Goal: Transaction & Acquisition: Purchase product/service

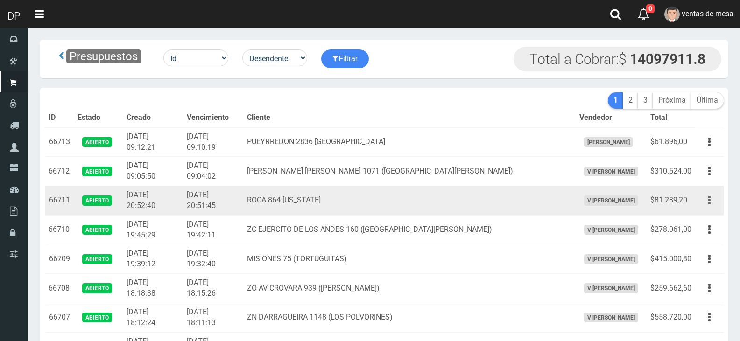
click at [706, 206] on button "button" at bounding box center [709, 200] width 21 height 16
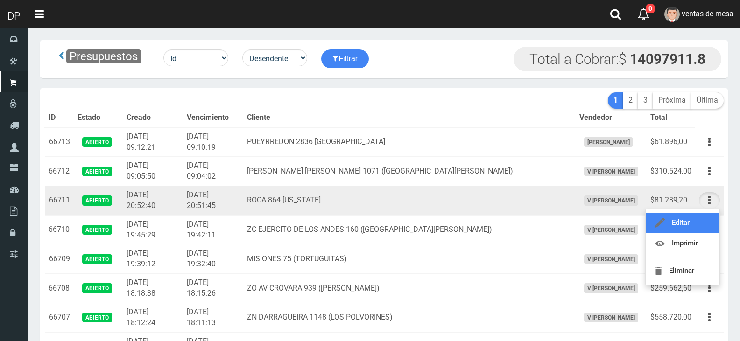
click at [702, 224] on link "Editar" at bounding box center [682, 223] width 74 height 21
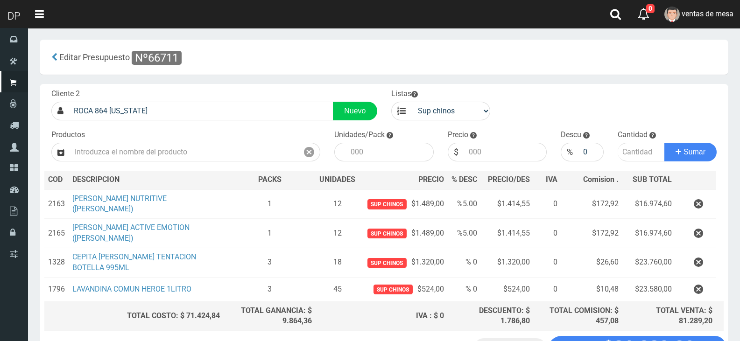
scroll to position [69, 0]
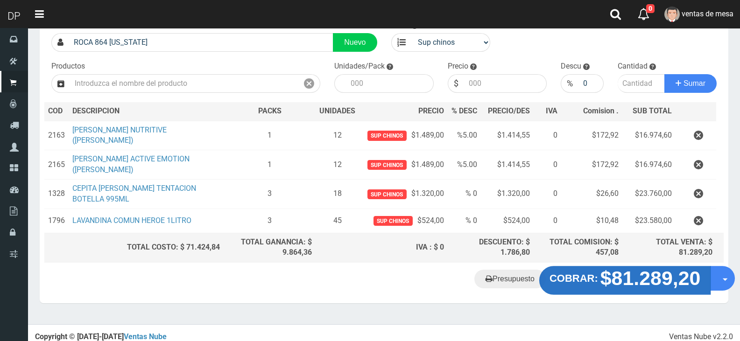
click at [607, 269] on strong "$81.289,20" at bounding box center [650, 278] width 100 height 22
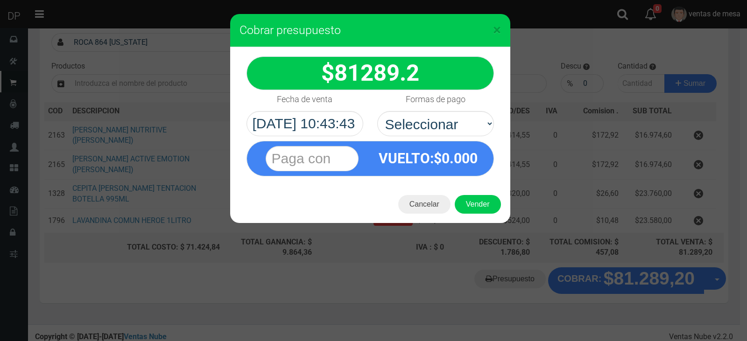
click at [448, 139] on div "VUELTO :$ 0.000" at bounding box center [369, 156] width 261 height 40
click at [449, 127] on select "Seleccionar Efectivo Tarjeta de Crédito Depósito Débito" at bounding box center [435, 123] width 117 height 25
select select "Efectivo"
click at [377, 111] on select "Seleccionar Efectivo Tarjeta de Crédito Depósito Débito" at bounding box center [435, 123] width 117 height 25
click at [482, 200] on button "Vender" at bounding box center [478, 204] width 46 height 19
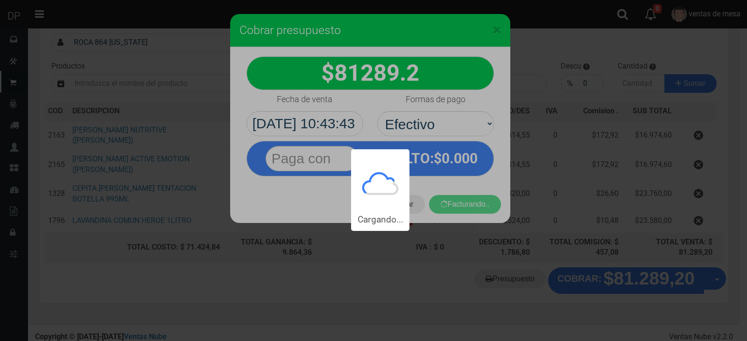
click at [482, 201] on div "Cargando..." at bounding box center [373, 115] width 747 height 231
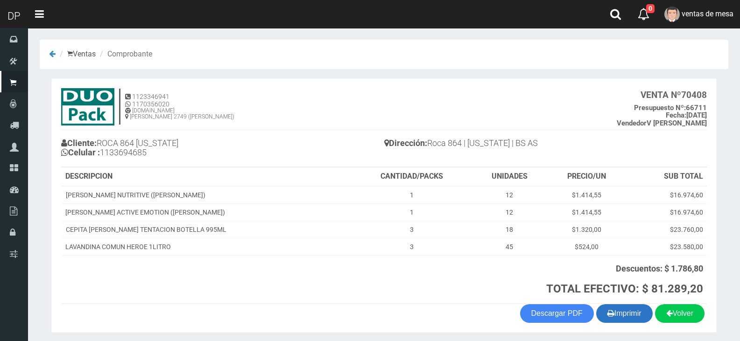
click at [637, 311] on button "Imprimir" at bounding box center [624, 313] width 56 height 19
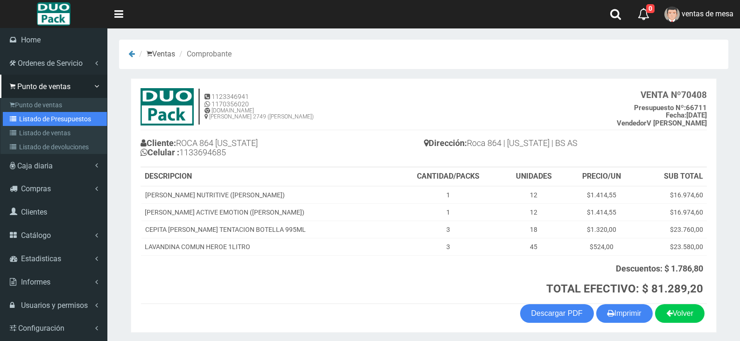
drag, startPoint x: 25, startPoint y: 120, endPoint x: 132, endPoint y: 143, distance: 109.7
click at [25, 120] on link "Listado de Presupuestos" at bounding box center [55, 119] width 104 height 14
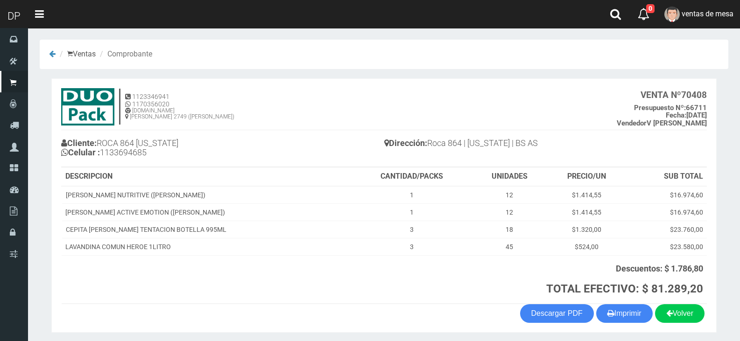
click at [247, 151] on h4 "Cliente: ROCA 864 FLORIDA Celular : 1133694685" at bounding box center [222, 149] width 323 height 26
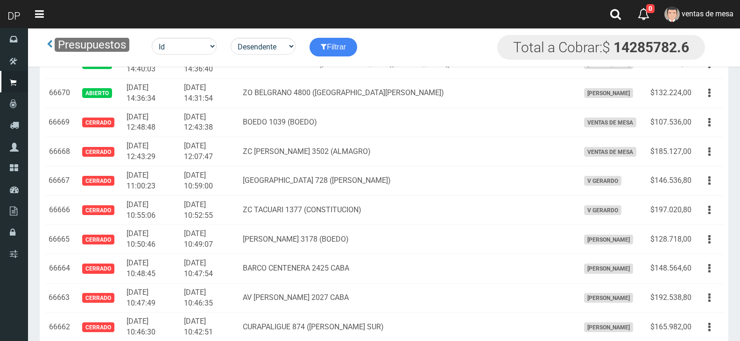
scroll to position [1796, 0]
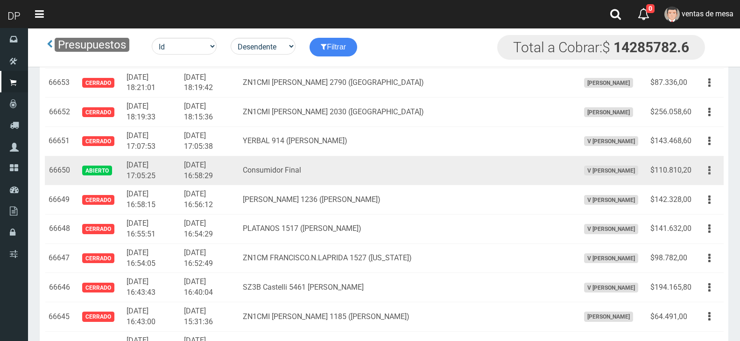
click at [703, 165] on button "button" at bounding box center [709, 170] width 21 height 16
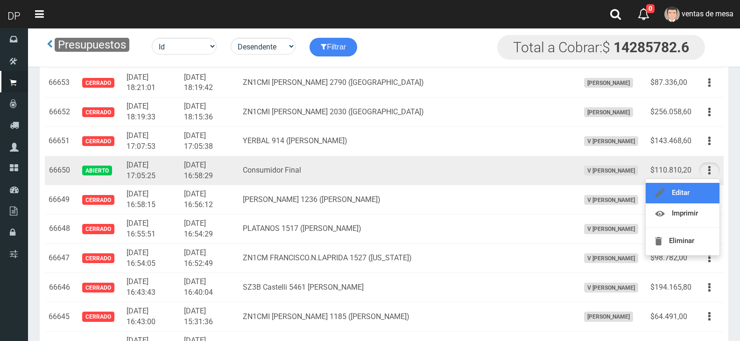
click at [697, 194] on link "Editar" at bounding box center [682, 193] width 74 height 21
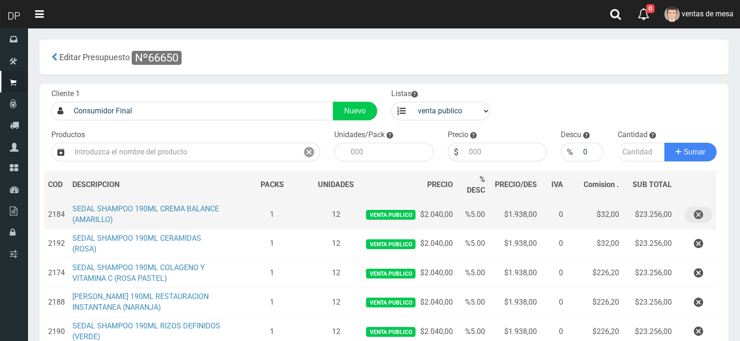
click at [696, 217] on icon "button" at bounding box center [698, 215] width 9 height 16
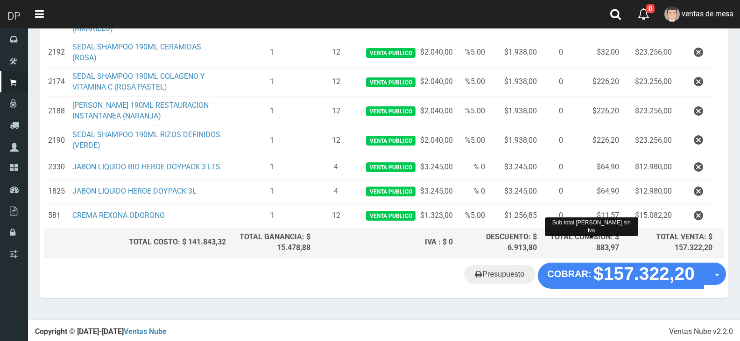
scroll to position [162, 0]
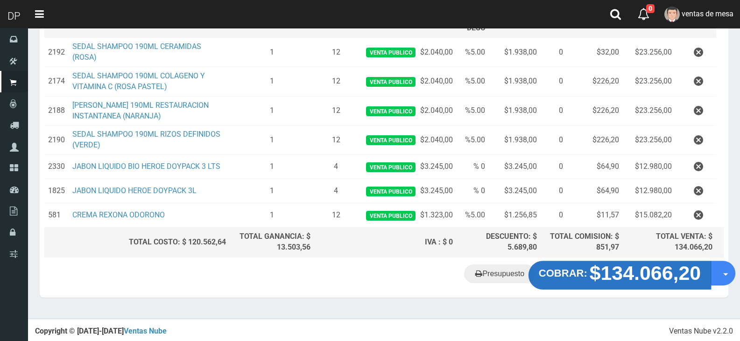
click at [546, 264] on button "COBRAR: $134.066,20" at bounding box center [619, 275] width 182 height 29
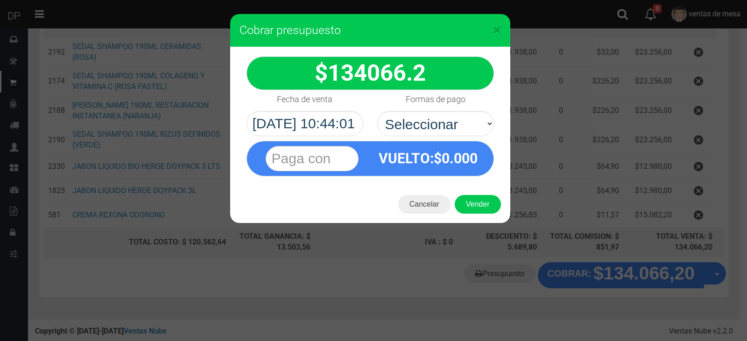
select select "Efectivo"
click at [377, 111] on select "Seleccionar Efectivo Tarjeta de Crédito Depósito Débito" at bounding box center [435, 123] width 117 height 25
click at [476, 214] on div "Cancelar Vender" at bounding box center [370, 204] width 280 height 37
click at [476, 205] on button "Vender" at bounding box center [478, 204] width 46 height 19
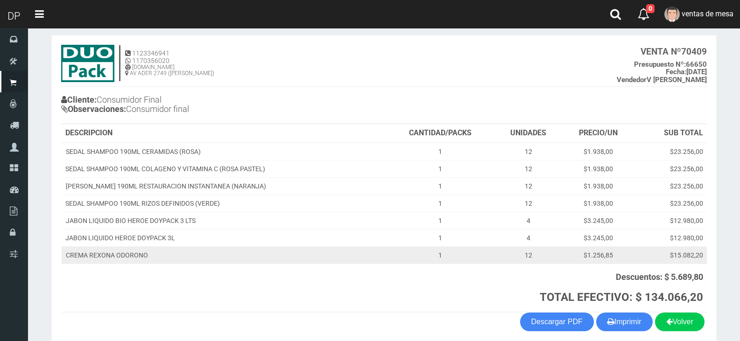
scroll to position [85, 0]
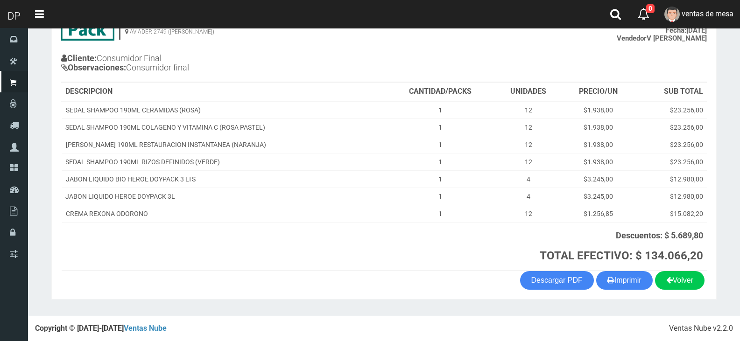
drag, startPoint x: 456, startPoint y: 208, endPoint x: 512, endPoint y: 225, distance: 59.1
click at [456, 208] on td "1" at bounding box center [440, 213] width 109 height 17
click at [629, 282] on button "Imprimir" at bounding box center [624, 280] width 56 height 19
click at [596, 271] on button "Imprimir" at bounding box center [624, 280] width 56 height 19
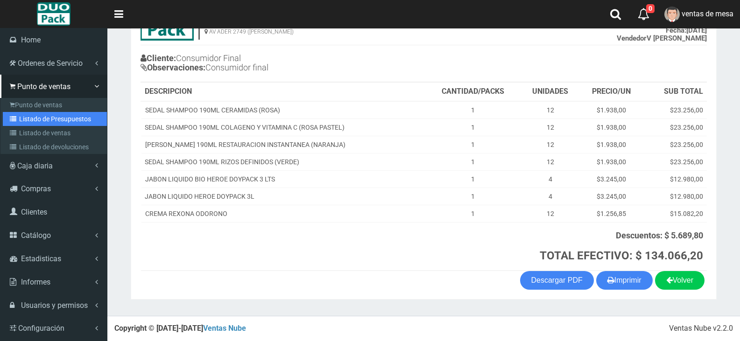
click at [68, 122] on link "Listado de Presupuestos" at bounding box center [55, 119] width 104 height 14
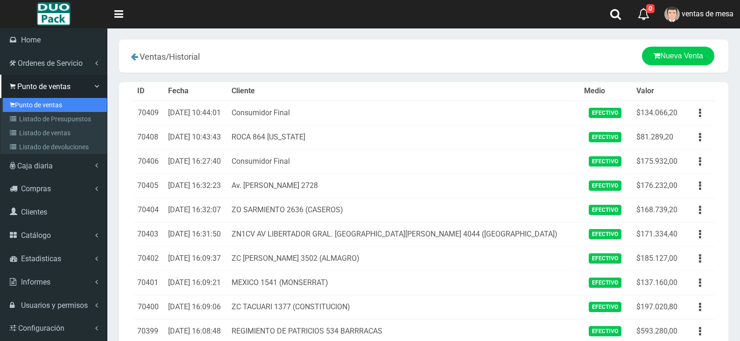
click at [29, 104] on link "Punto de ventas" at bounding box center [55, 105] width 104 height 14
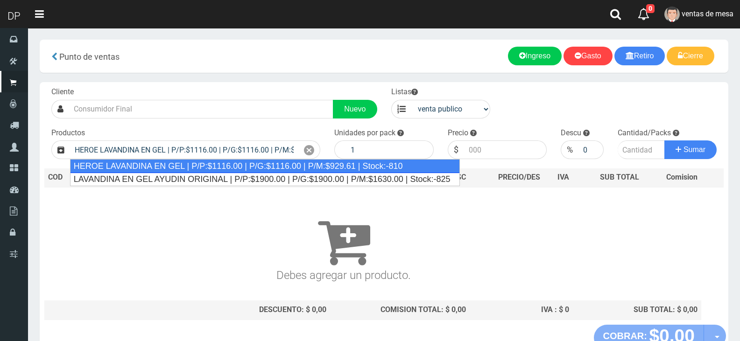
type input "HEROE LAVANDINA EN GEL | P/P:$1116.00 | P/G:$1116.00 | P/M:$929.61 | Stock:-810"
type input "15"
type input "1116.00"
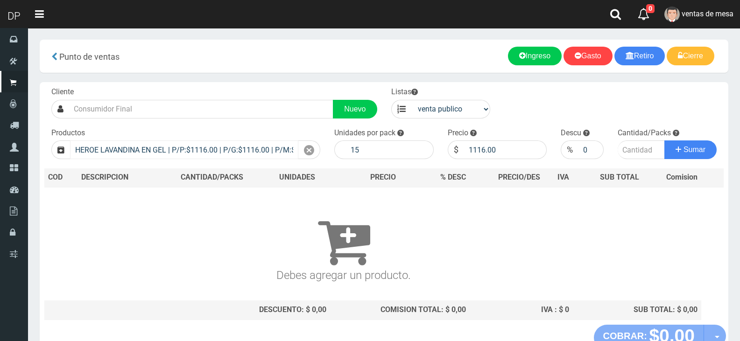
drag, startPoint x: 305, startPoint y: 153, endPoint x: 294, endPoint y: 151, distance: 11.4
click at [305, 153] on icon at bounding box center [309, 151] width 10 height 14
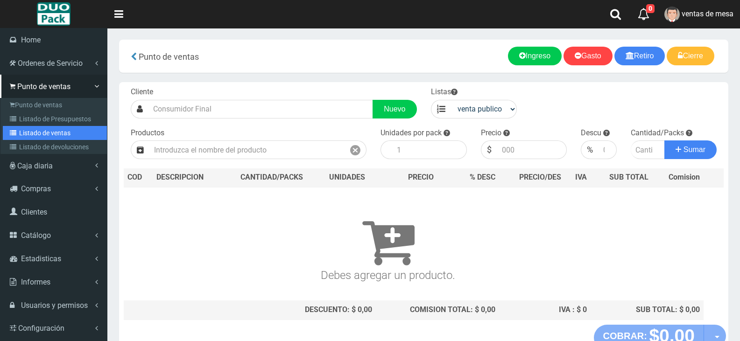
click at [20, 131] on link "Listado de ventas" at bounding box center [55, 133] width 104 height 14
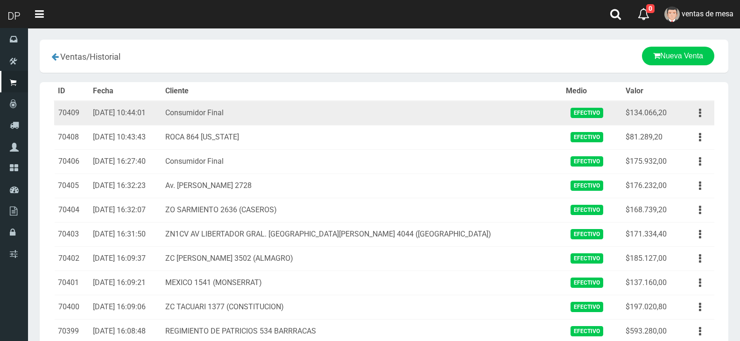
click at [683, 112] on td "Ver Eliminar" at bounding box center [697, 113] width 34 height 25
click at [691, 112] on button "button" at bounding box center [699, 113] width 21 height 16
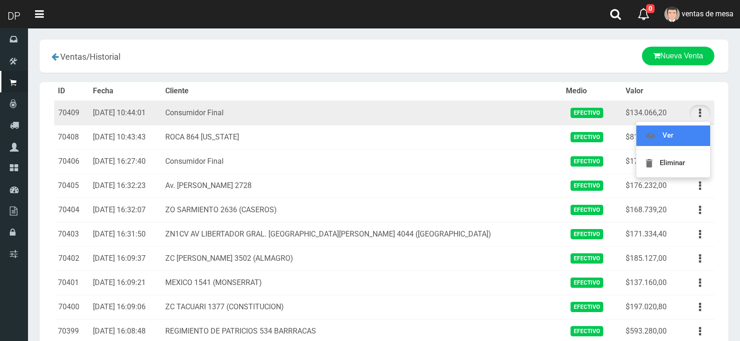
click at [697, 138] on link "Ver" at bounding box center [673, 136] width 74 height 21
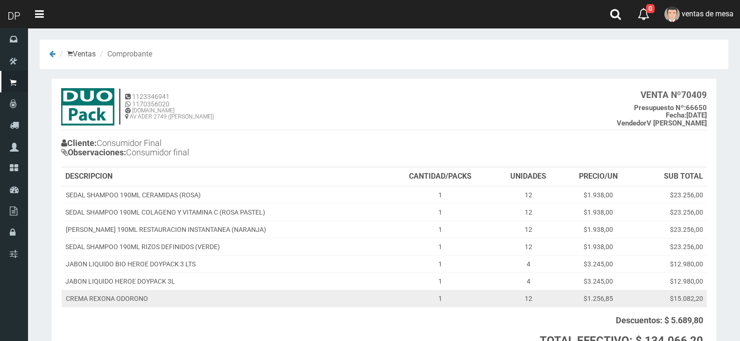
scroll to position [85, 0]
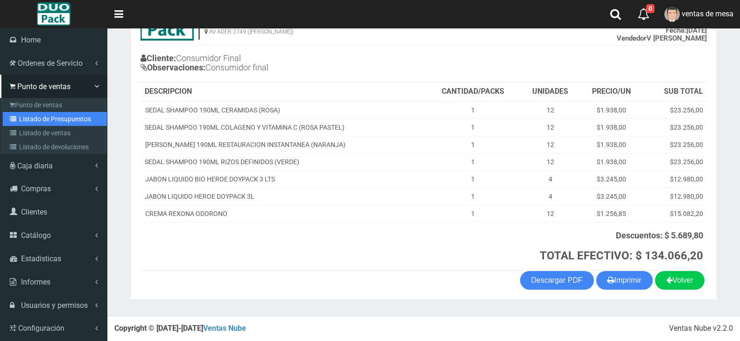
click at [53, 123] on link "Listado de Presupuestos" at bounding box center [55, 119] width 104 height 14
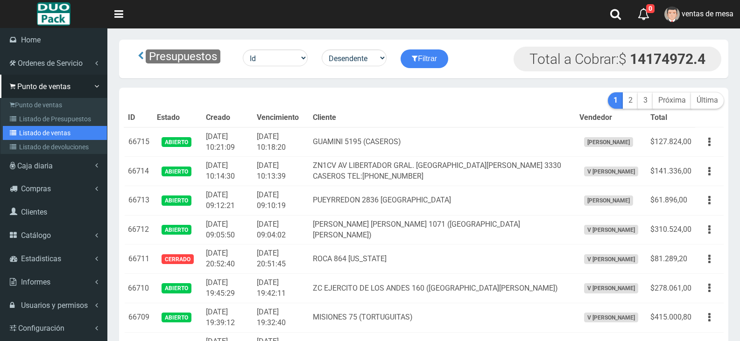
click at [28, 135] on link "Listado de ventas" at bounding box center [55, 133] width 104 height 14
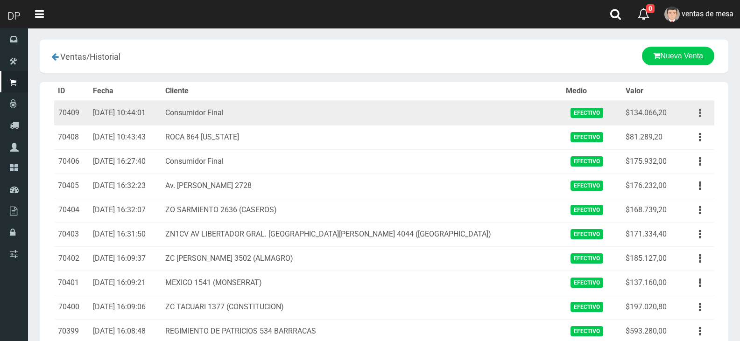
click at [709, 117] on button "button" at bounding box center [699, 113] width 21 height 16
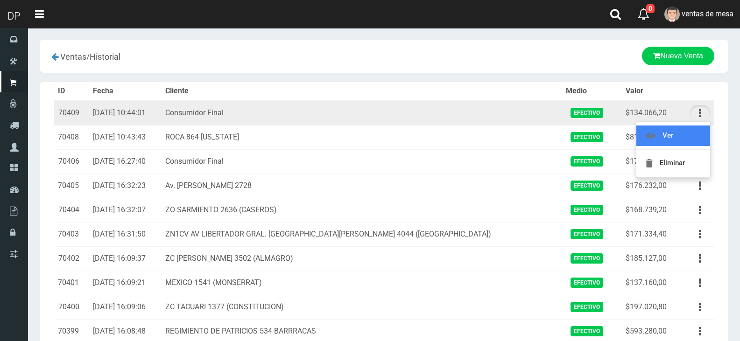
click at [706, 139] on link "Ver" at bounding box center [673, 136] width 74 height 21
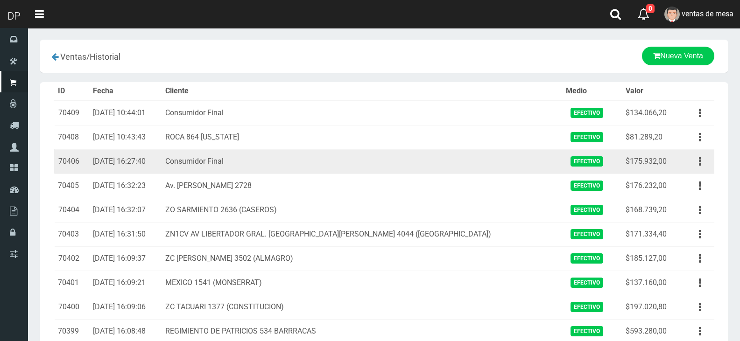
click at [713, 163] on td "Ver Eliminar" at bounding box center [697, 161] width 34 height 24
click at [704, 165] on button "button" at bounding box center [699, 162] width 21 height 16
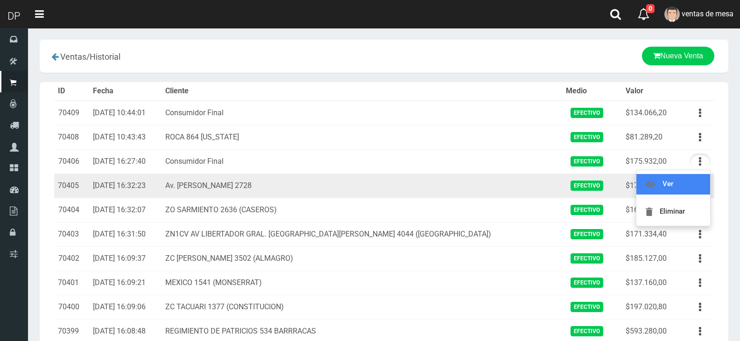
click at [698, 175] on link "Ver" at bounding box center [673, 184] width 74 height 21
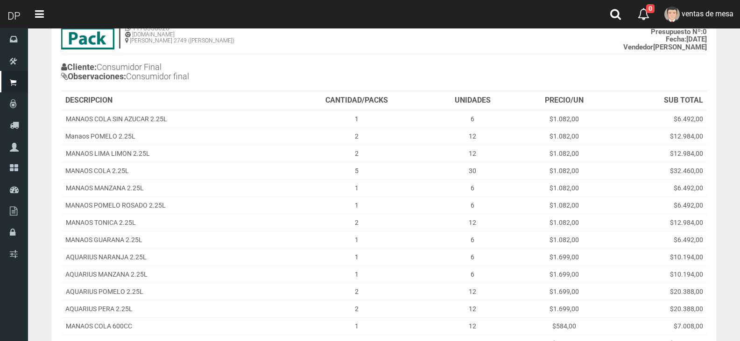
scroll to position [192, 0]
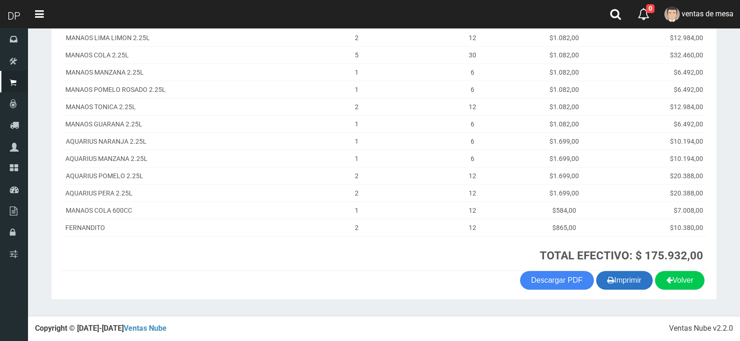
click at [628, 283] on button "Imprimir" at bounding box center [624, 280] width 56 height 19
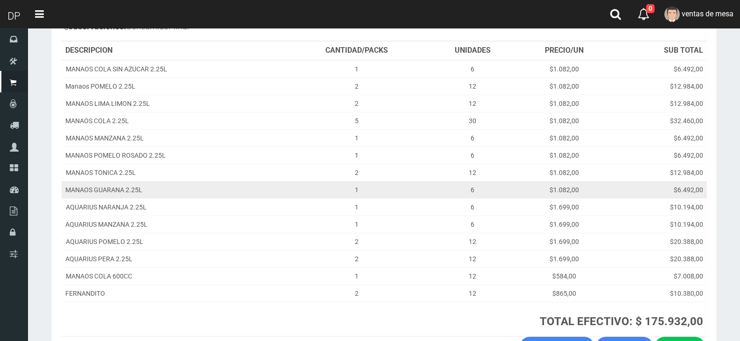
scroll to position [0, 0]
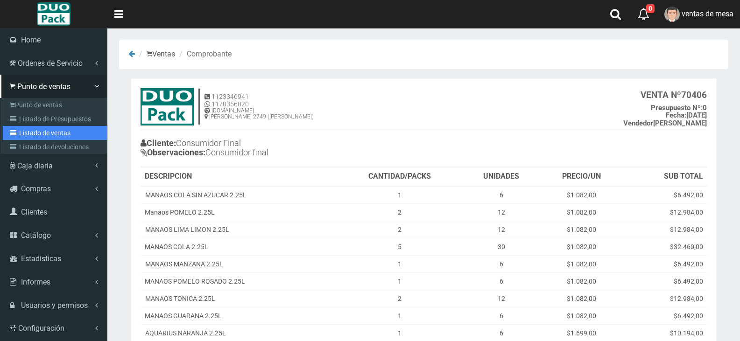
click at [29, 133] on link "Listado de ventas" at bounding box center [55, 133] width 104 height 14
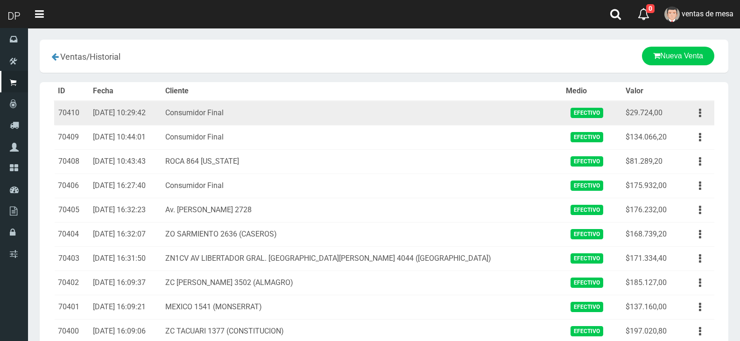
click at [687, 108] on td "Ver Eliminar" at bounding box center [697, 113] width 34 height 25
click at [704, 117] on button "button" at bounding box center [699, 113] width 21 height 16
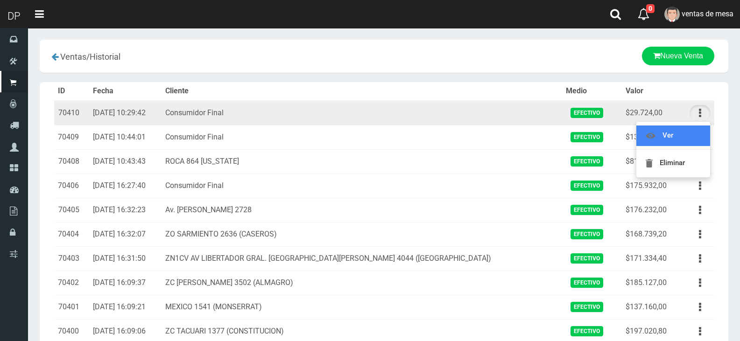
click at [694, 139] on link "Ver" at bounding box center [673, 136] width 74 height 21
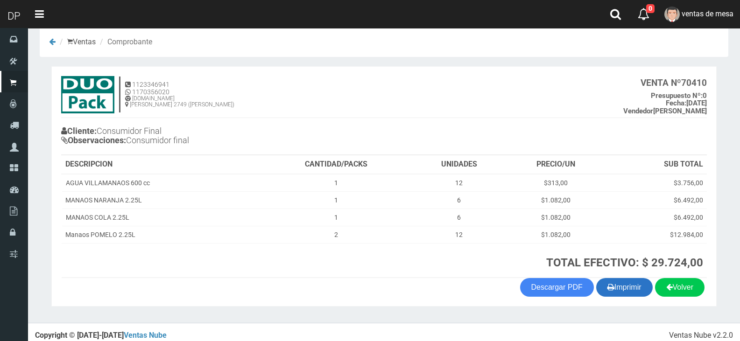
scroll to position [19, 0]
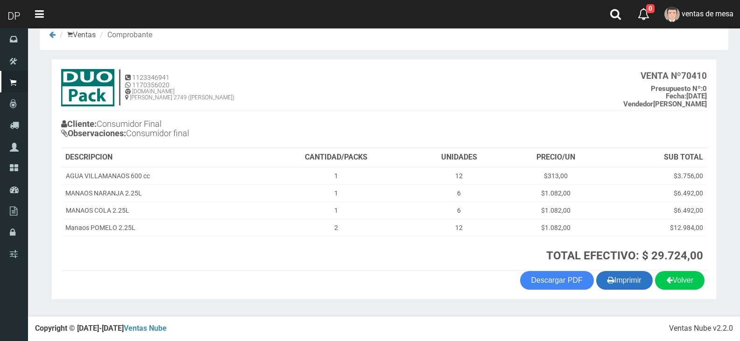
click at [598, 277] on button "Imprimir" at bounding box center [624, 280] width 56 height 19
click at [474, 120] on h4 at bounding box center [545, 120] width 323 height 7
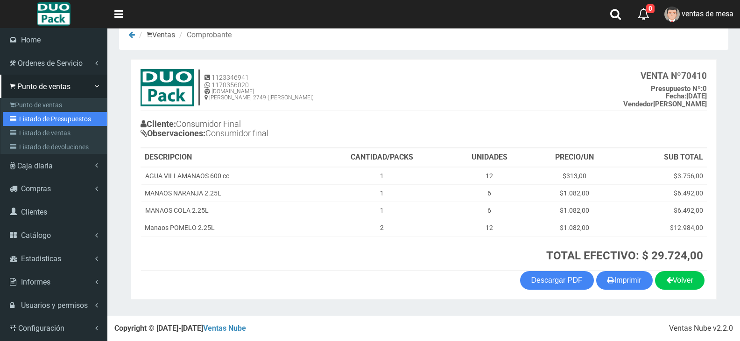
click at [20, 118] on link "Listado de Presupuestos" at bounding box center [55, 119] width 104 height 14
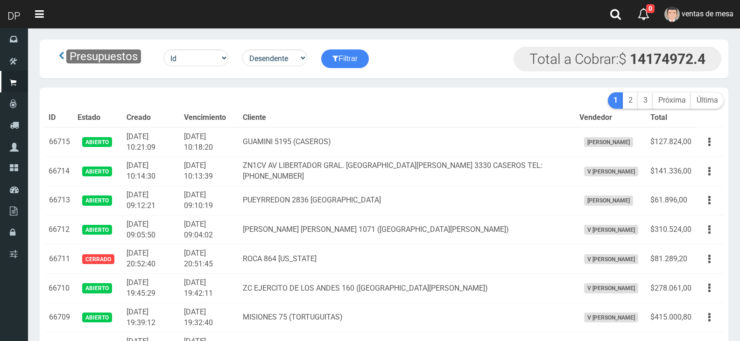
scroll to position [995, 0]
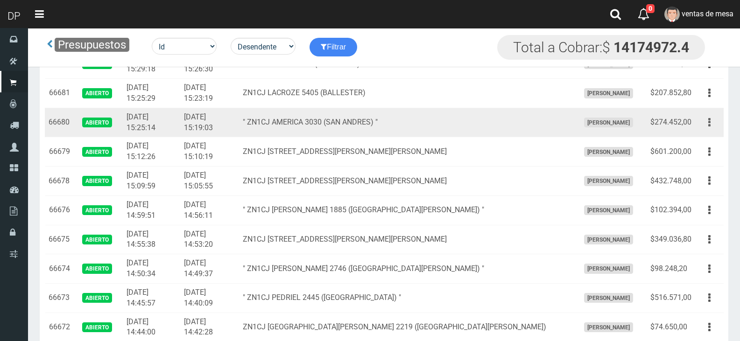
click at [712, 125] on button "button" at bounding box center [709, 122] width 21 height 16
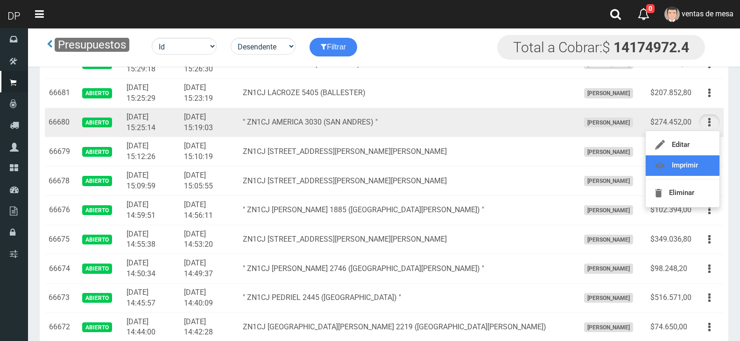
click at [701, 166] on link "Imprimir" at bounding box center [682, 165] width 74 height 21
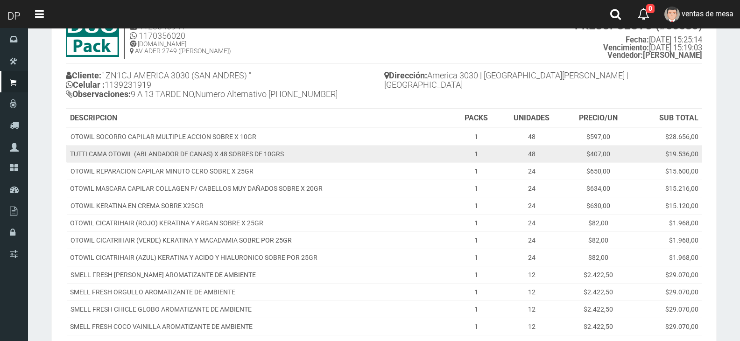
scroll to position [140, 0]
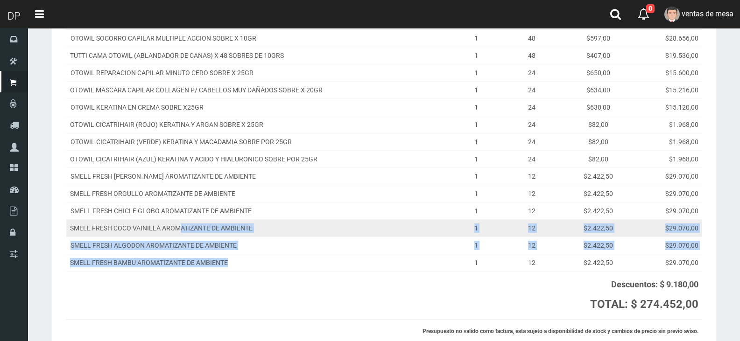
drag, startPoint x: 223, startPoint y: 263, endPoint x: 180, endPoint y: 232, distance: 52.6
click at [180, 232] on tbody "OTOWIL SOCORRO CAPILAR MULTIPLE ACCION SOBRE X 10GR 1 48 $597,00 $28.656,00 TUT…" at bounding box center [384, 150] width 636 height 242
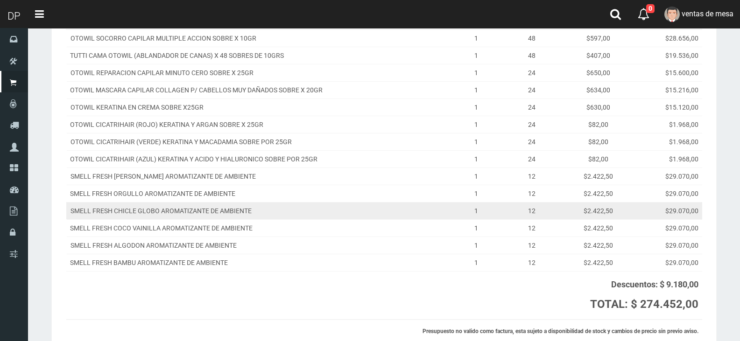
click at [180, 210] on td "SMELL FRESH CHICLE GLOBO AROMATIZANTE DE AMBIENTE" at bounding box center [259, 210] width 387 height 17
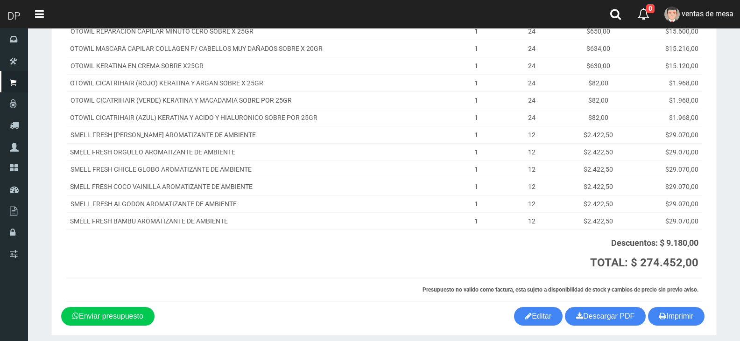
scroll to position [187, 0]
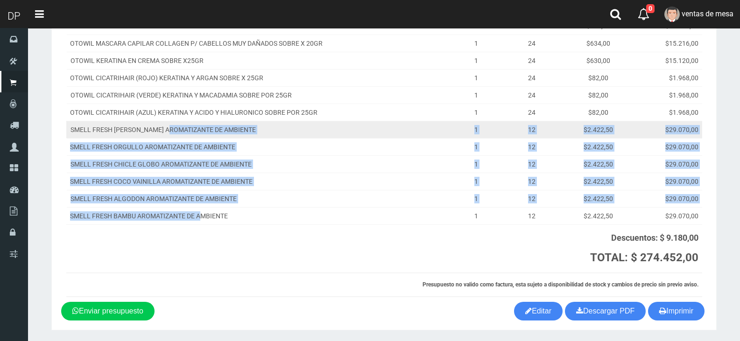
drag, startPoint x: 200, startPoint y: 218, endPoint x: 169, endPoint y: 126, distance: 97.4
click at [169, 126] on tbody "OTOWIL SOCORRO CAPILAR MULTIPLE ACCION SOBRE X 10GR 1 48 $597,00 $28.656,00 TUT…" at bounding box center [384, 104] width 636 height 242
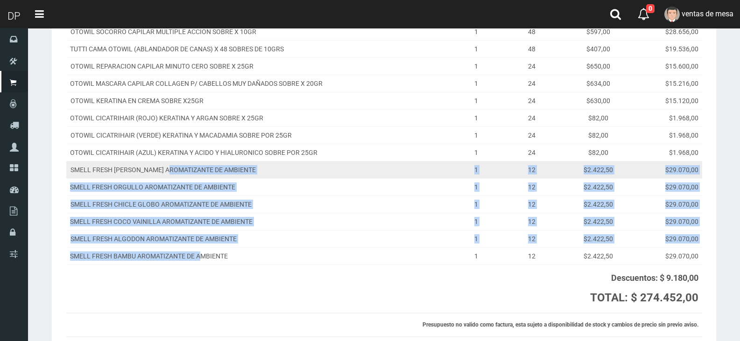
scroll to position [93, 0]
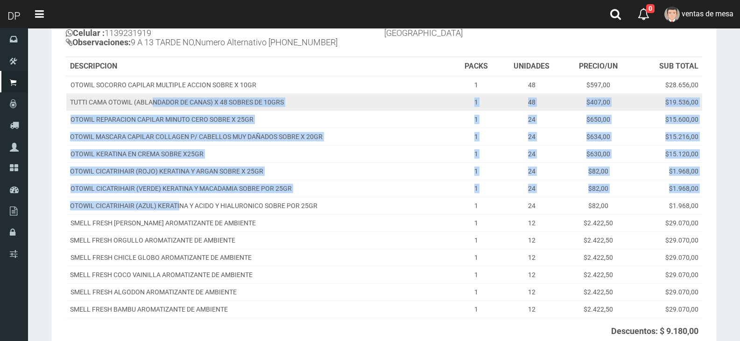
drag, startPoint x: 181, startPoint y: 204, endPoint x: 154, endPoint y: 101, distance: 106.2
click at [154, 101] on tbody "OTOWIL SOCORRO CAPILAR MULTIPLE ACCION SOBRE X 10GR 1 48 $597,00 $28.656,00 TUT…" at bounding box center [384, 197] width 636 height 242
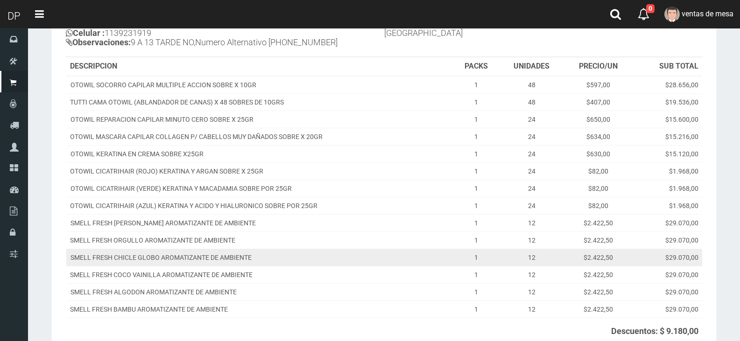
click at [196, 260] on td "SMELL FRESH CHICLE GLOBO AROMATIZANTE DE AMBIENTE" at bounding box center [259, 257] width 387 height 17
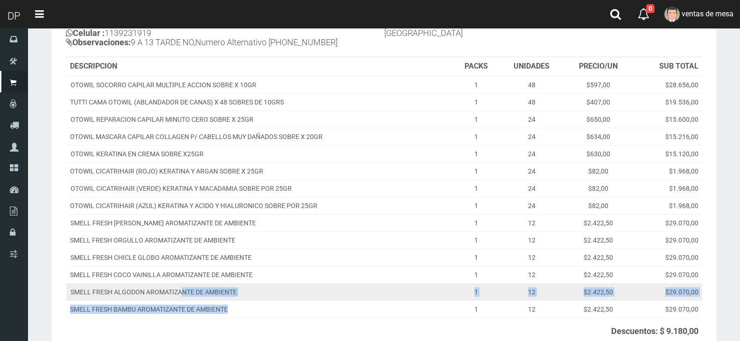
drag, startPoint x: 251, startPoint y: 313, endPoint x: 183, endPoint y: 286, distance: 72.5
click at [183, 286] on tbody "OTOWIL SOCORRO CAPILAR MULTIPLE ACCION SOBRE X 10GR 1 48 $597,00 $28.656,00 TUT…" at bounding box center [384, 197] width 636 height 242
click at [183, 286] on td "SMELL FRESH ALGODON AROMATIZANTE DE AMBIENTE" at bounding box center [259, 291] width 387 height 17
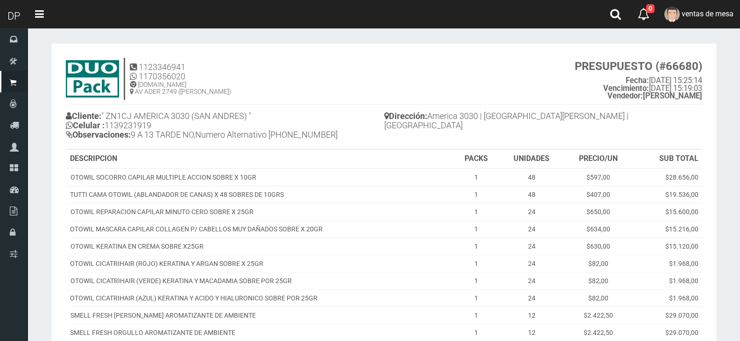
scroll to position [0, 0]
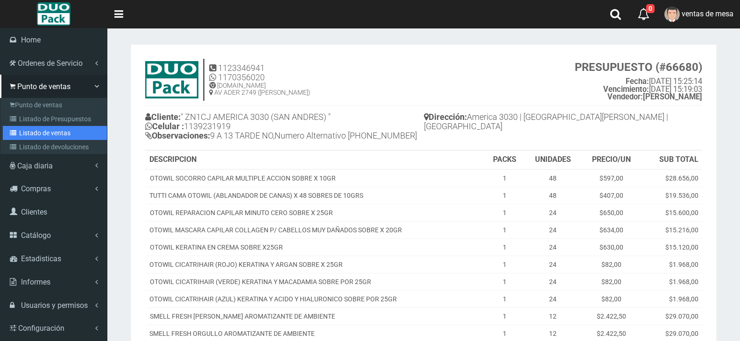
click at [27, 126] on link "Listado de ventas" at bounding box center [55, 133] width 104 height 14
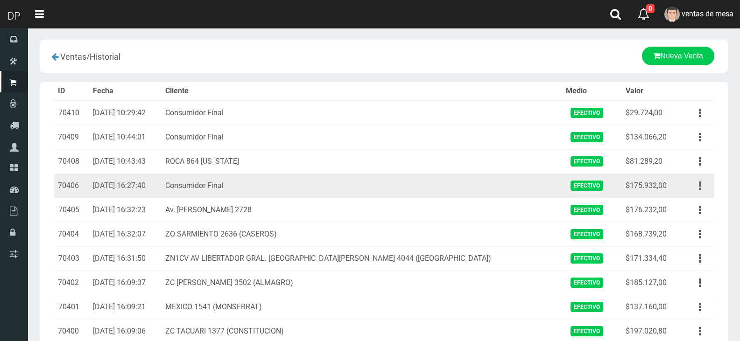
click at [702, 185] on button "button" at bounding box center [699, 186] width 21 height 16
click at [699, 197] on ul "Ver Eliminar" at bounding box center [673, 222] width 75 height 56
click at [700, 188] on icon "button" at bounding box center [700, 186] width 2 height 16
click at [696, 215] on link "Ver" at bounding box center [673, 208] width 74 height 21
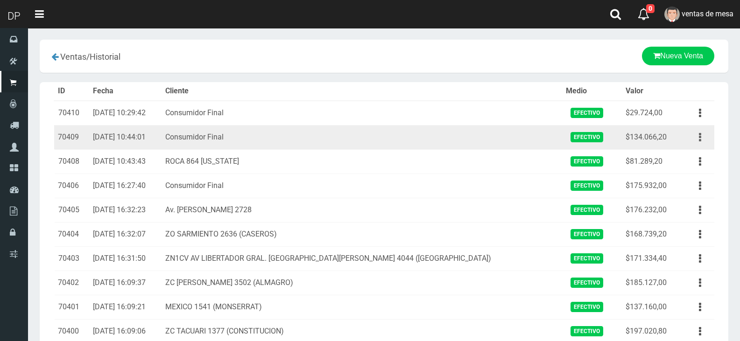
click at [709, 140] on td "Ver Eliminar" at bounding box center [697, 137] width 34 height 24
click at [705, 140] on button "button" at bounding box center [699, 137] width 21 height 16
click at [701, 151] on link "Ver" at bounding box center [673, 160] width 74 height 21
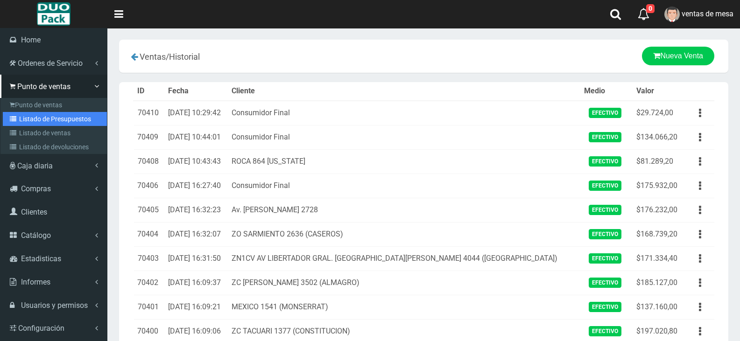
click at [23, 122] on link "Listado de Presupuestos" at bounding box center [55, 119] width 104 height 14
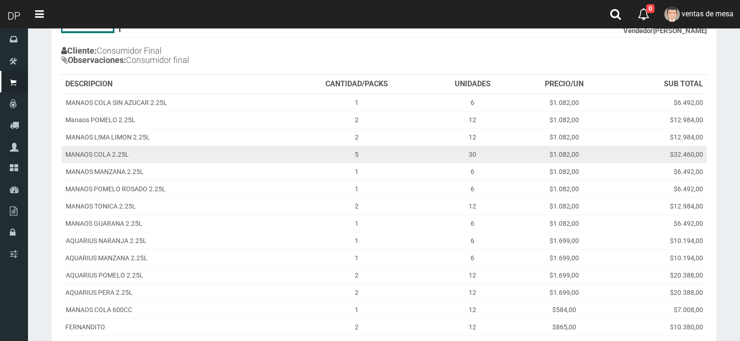
scroll to position [93, 0]
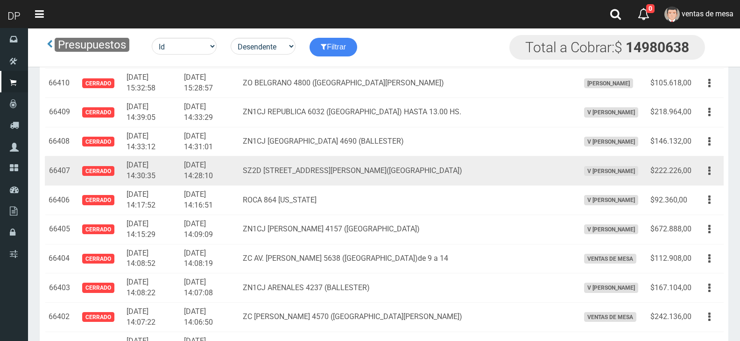
scroll to position [684, 0]
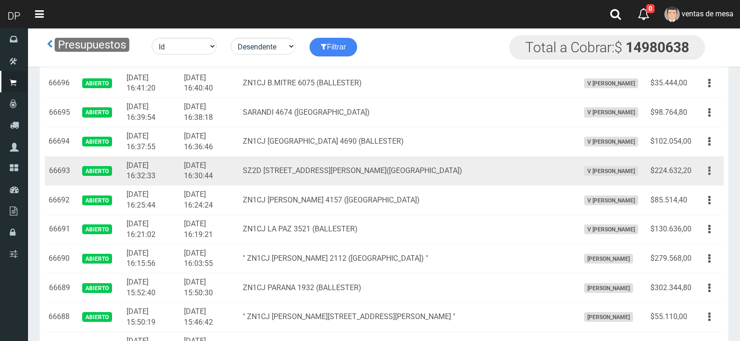
click at [708, 172] on button "button" at bounding box center [709, 171] width 21 height 16
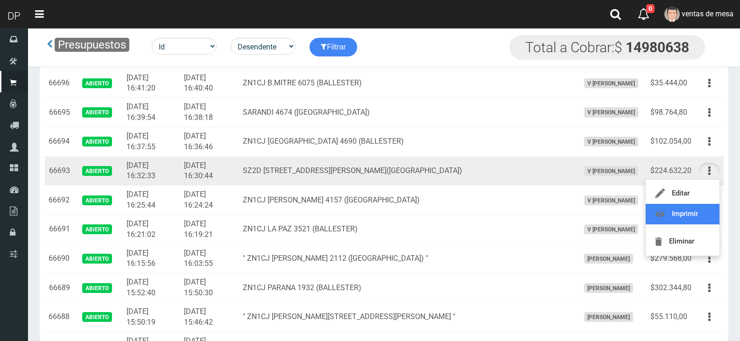
click at [707, 206] on link "Imprimir" at bounding box center [682, 214] width 74 height 21
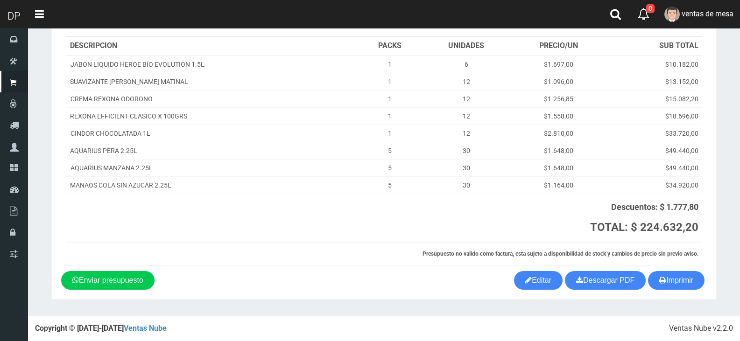
scroll to position [105, 0]
click at [666, 286] on button "Imprimir" at bounding box center [676, 280] width 56 height 19
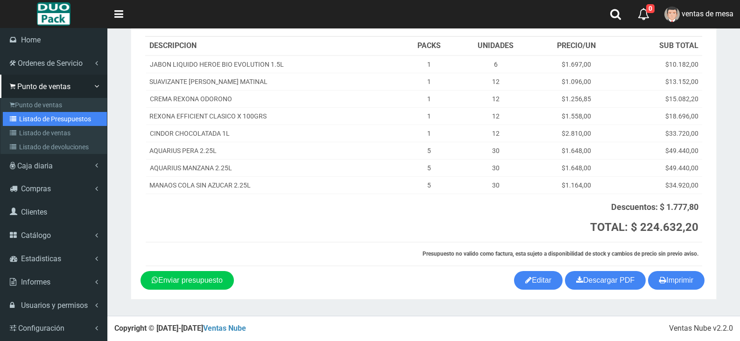
click at [63, 119] on link "Listado de Presupuestos" at bounding box center [55, 119] width 104 height 14
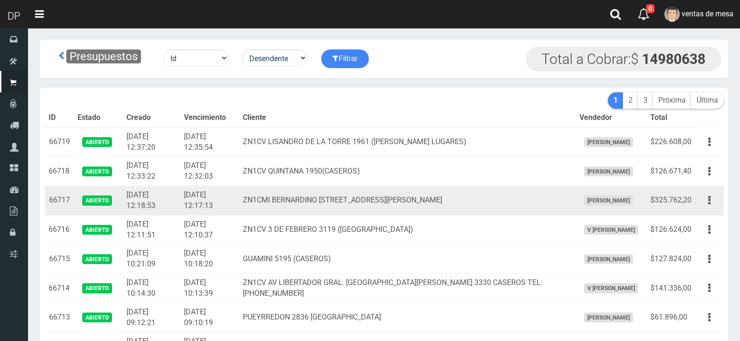
scroll to position [732, 0]
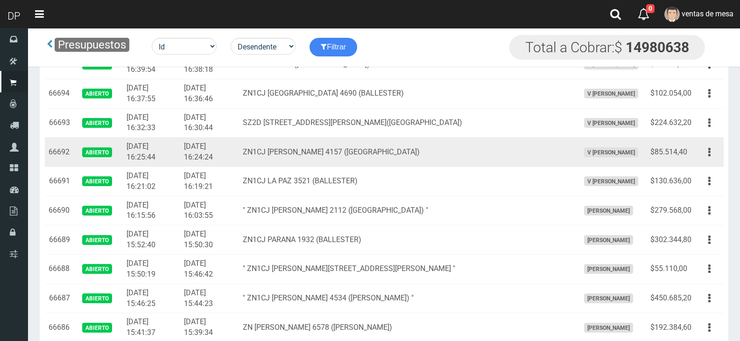
click at [344, 157] on td "ZN1CJ [PERSON_NAME] 4157 ([GEOGRAPHIC_DATA])" at bounding box center [407, 152] width 336 height 29
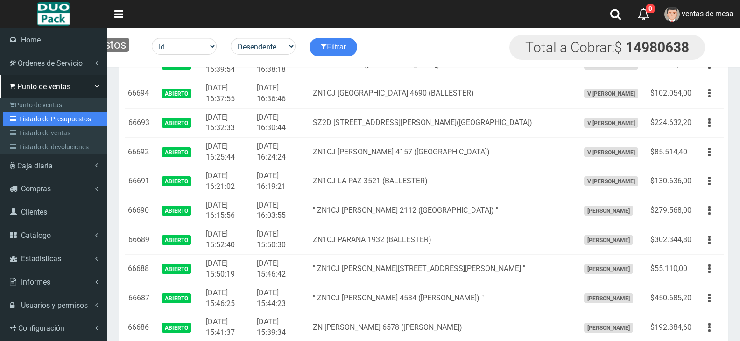
click at [33, 120] on link "Listado de Presupuestos" at bounding box center [55, 119] width 104 height 14
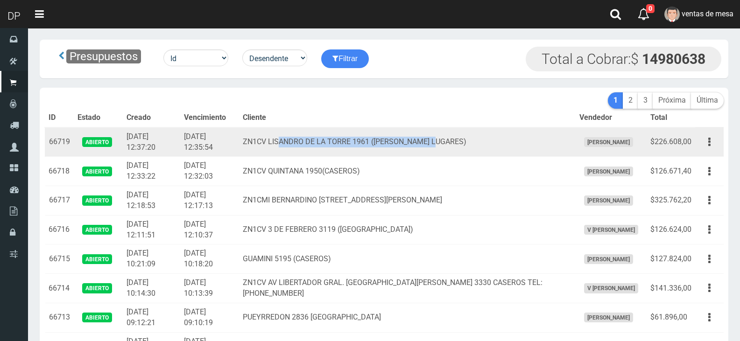
drag, startPoint x: 493, startPoint y: 142, endPoint x: 308, endPoint y: 148, distance: 185.4
click at [308, 148] on td "ZN1CV LISANDRO DE LA TORRE 1961 (SANTOS LUGARES)" at bounding box center [407, 141] width 336 height 29
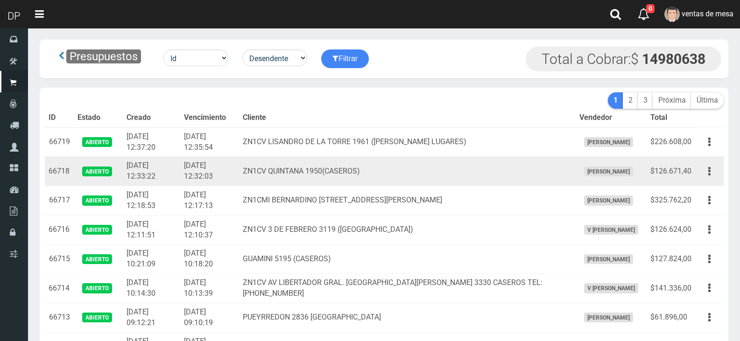
click at [335, 167] on td "ZN1CV QUINTANA 1950(CASEROS)" at bounding box center [407, 171] width 336 height 29
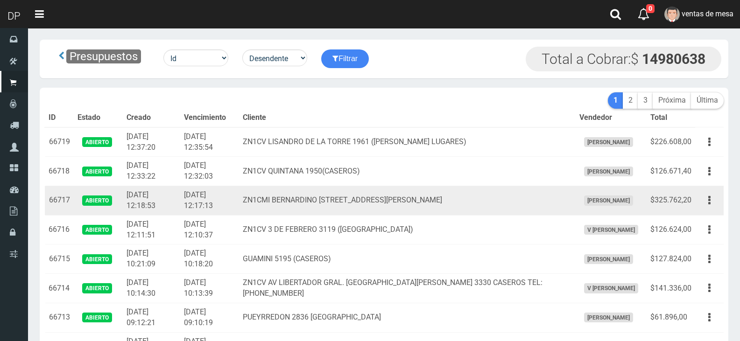
click at [356, 189] on td "ZN1CMI BERNARDINO [STREET_ADDRESS][PERSON_NAME]" at bounding box center [407, 200] width 336 height 29
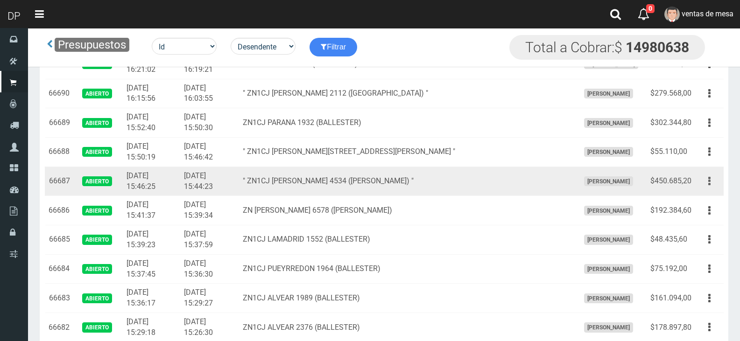
click at [709, 183] on icon "button" at bounding box center [709, 181] width 2 height 16
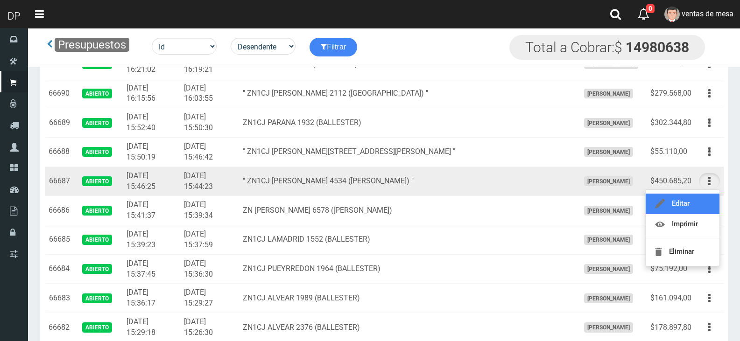
click at [705, 199] on link "Editar" at bounding box center [682, 204] width 74 height 21
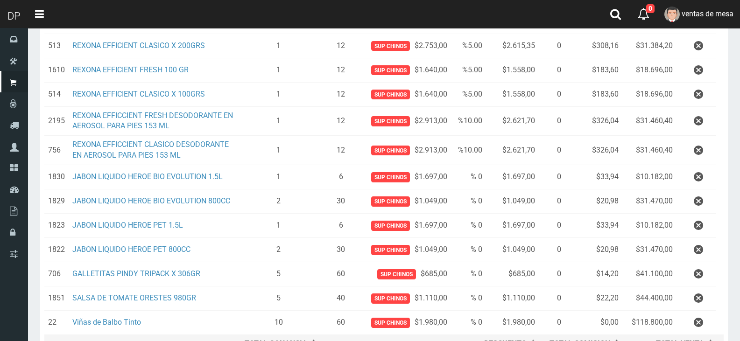
scroll to position [280, 0]
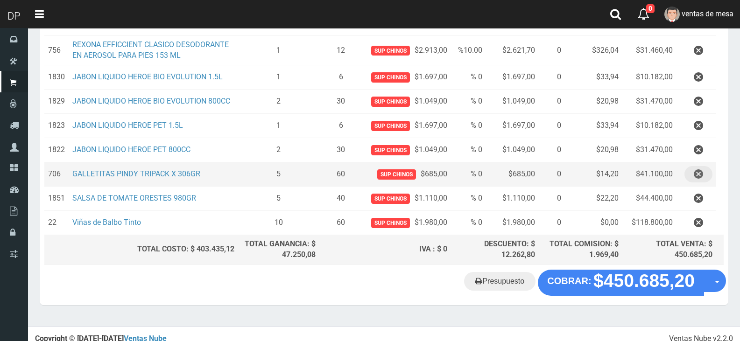
click at [692, 178] on button "button" at bounding box center [698, 174] width 28 height 16
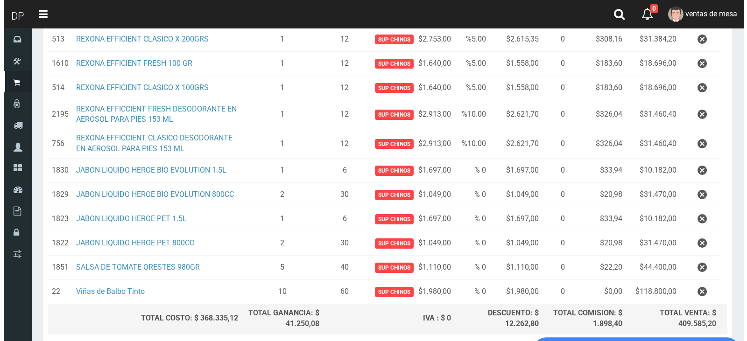
scroll to position [263, 0]
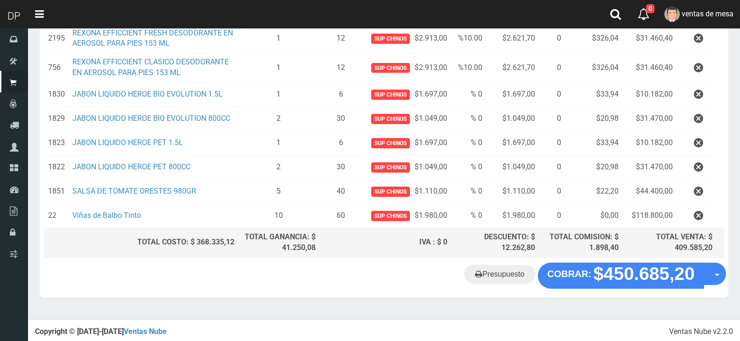
click at [625, 285] on "Presupuesto COBRAR: $450.685,20 Opciones" at bounding box center [384, 276] width 684 height 26
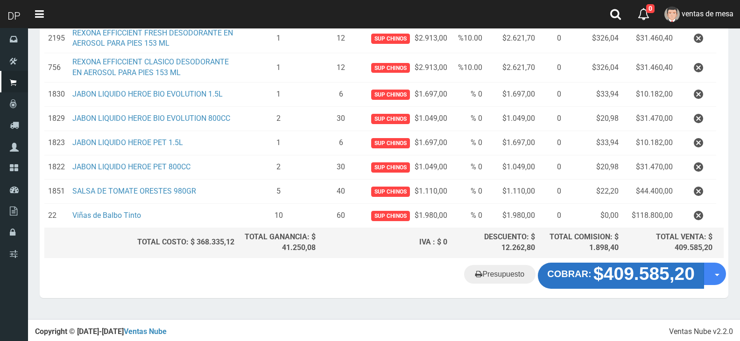
click at [623, 281] on strong "$409.585,20" at bounding box center [643, 274] width 101 height 20
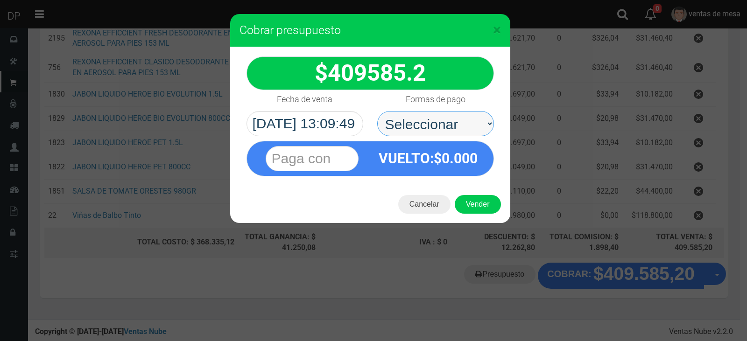
click at [466, 133] on select "Seleccionar Efectivo Tarjeta de Crédito Depósito Débito" at bounding box center [435, 123] width 117 height 25
select select "Efectivo"
click at [377, 111] on select "Seleccionar Efectivo Tarjeta de Crédito Depósito Débito" at bounding box center [435, 123] width 117 height 25
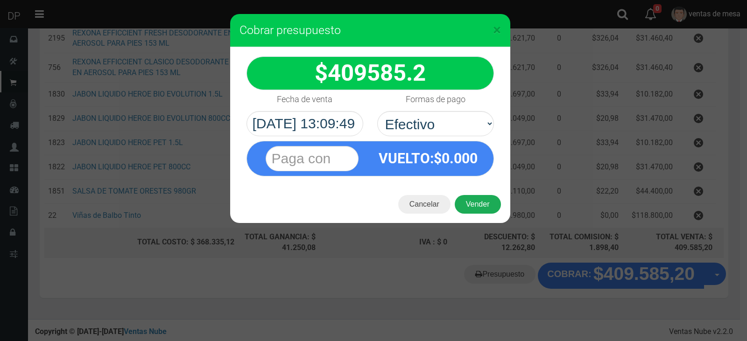
click at [482, 200] on button "Vender" at bounding box center [478, 204] width 46 height 19
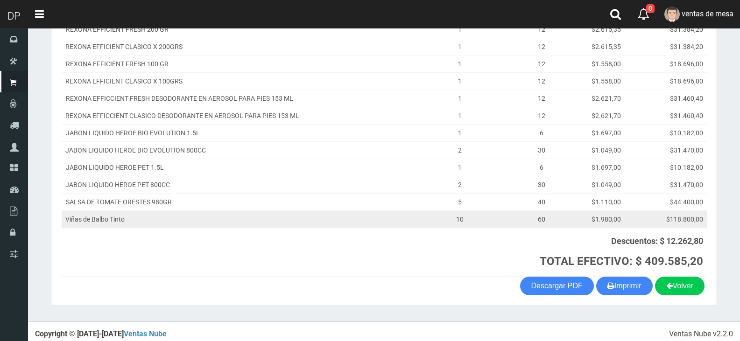
scroll to position [171, 0]
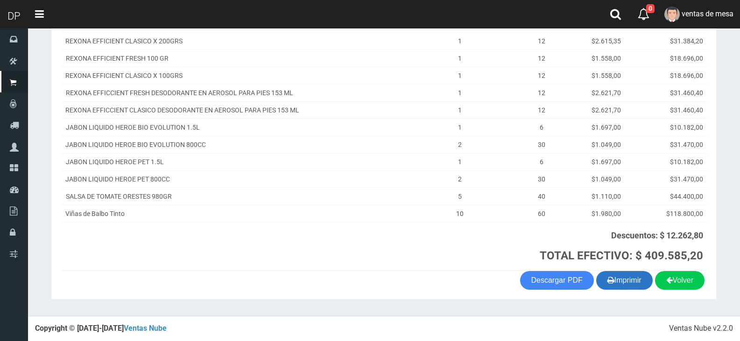
click at [634, 280] on button "Imprimir" at bounding box center [624, 280] width 56 height 19
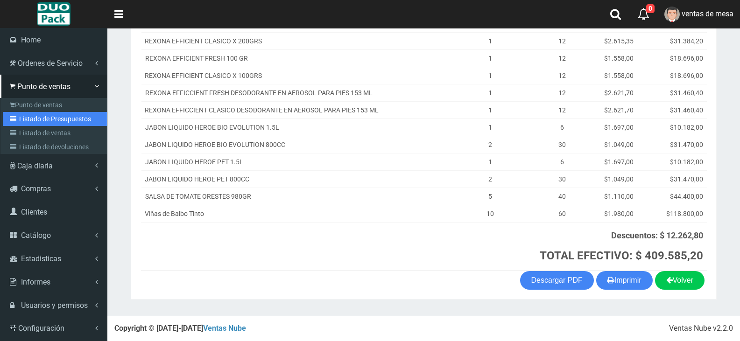
click at [14, 125] on link "Listado de Presupuestos" at bounding box center [55, 119] width 104 height 14
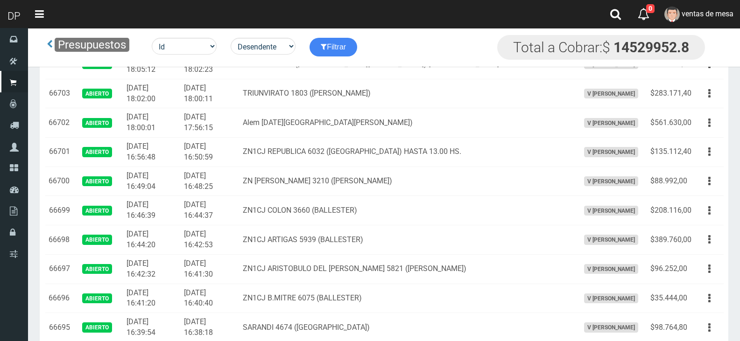
scroll to position [801, 0]
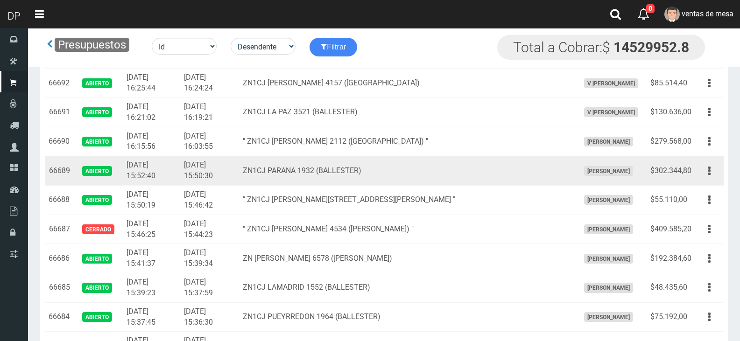
click at [701, 178] on div "Editar Imprimir Eliminar" at bounding box center [709, 171] width 21 height 16
click at [718, 174] on button "button" at bounding box center [709, 171] width 21 height 16
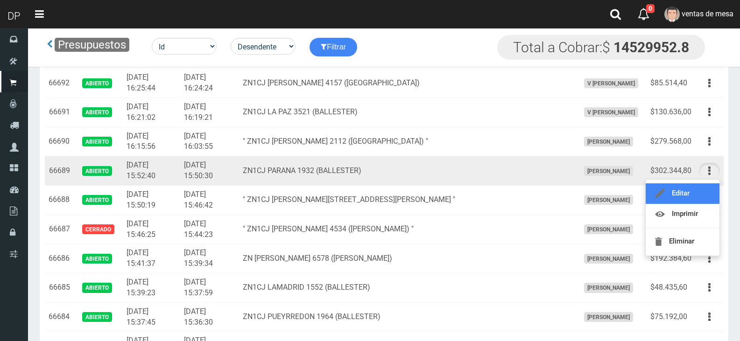
click at [713, 194] on link "Editar" at bounding box center [682, 193] width 74 height 21
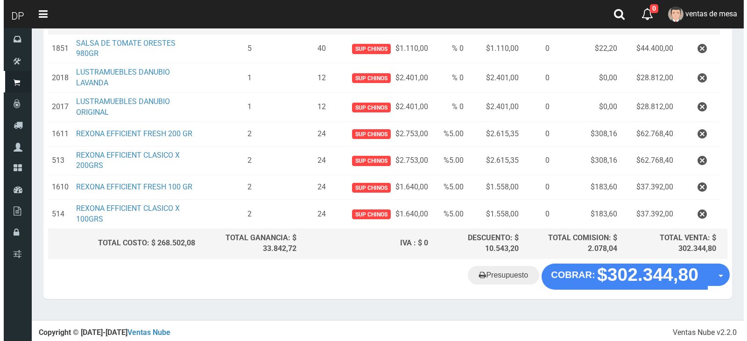
scroll to position [157, 0]
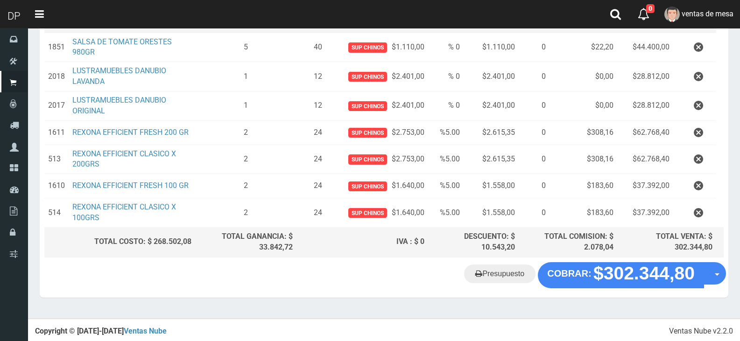
click at [656, 319] on footer "Ventas Nube v2.2.0 Copyright © 2017-2019 Ventas Nube" at bounding box center [384, 331] width 712 height 25
click at [644, 294] on div "Presupuesto COBRAR: $302.344,80 Opciones" at bounding box center [384, 279] width 688 height 35
click at [640, 286] on div "Presupuesto COBRAR: $302.344,80 Opciones" at bounding box center [384, 279] width 688 height 35
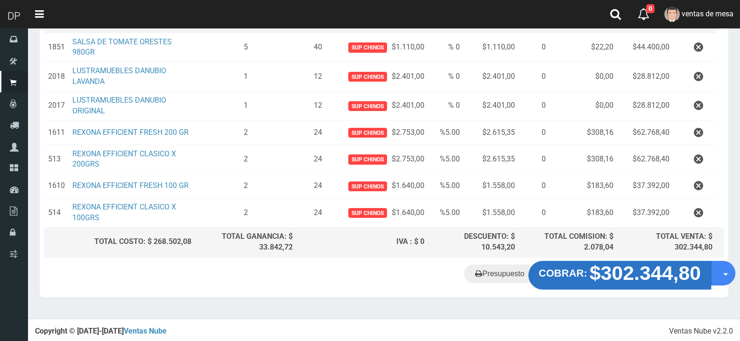
click at [637, 277] on strong "$302.344,80" at bounding box center [645, 273] width 112 height 22
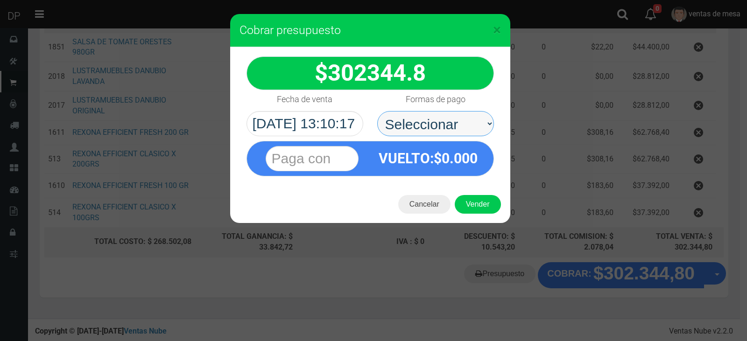
drag, startPoint x: 459, startPoint y: 126, endPoint x: 459, endPoint y: 133, distance: 7.5
click at [459, 126] on select "Seleccionar Efectivo Tarjeta de Crédito Depósito Débito" at bounding box center [435, 123] width 117 height 25
select select "Efectivo"
click at [377, 111] on select "Seleccionar Efectivo Tarjeta de Crédito Depósito Débito" at bounding box center [435, 123] width 117 height 25
click at [474, 187] on div "Cancelar Vender" at bounding box center [370, 204] width 280 height 37
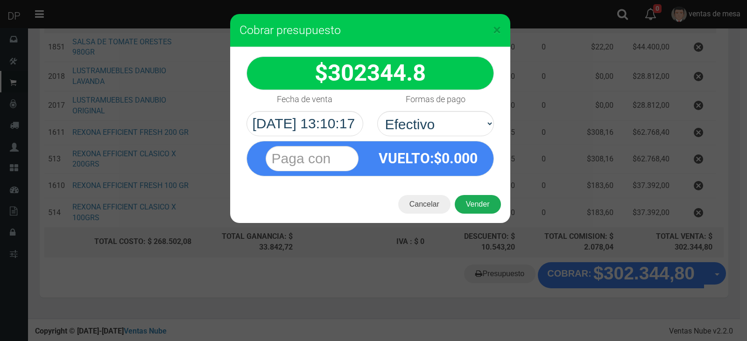
click at [477, 199] on button "Vender" at bounding box center [478, 204] width 46 height 19
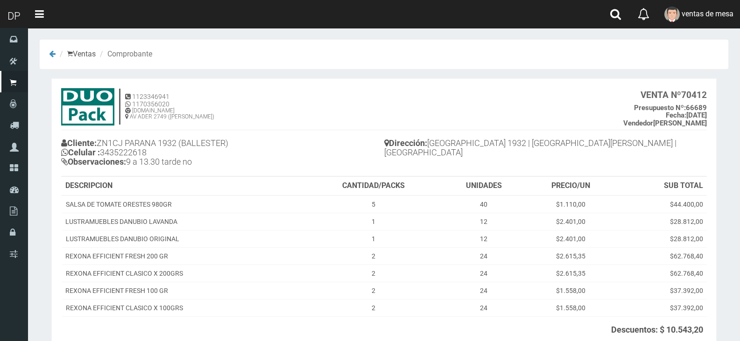
scroll to position [93, 0]
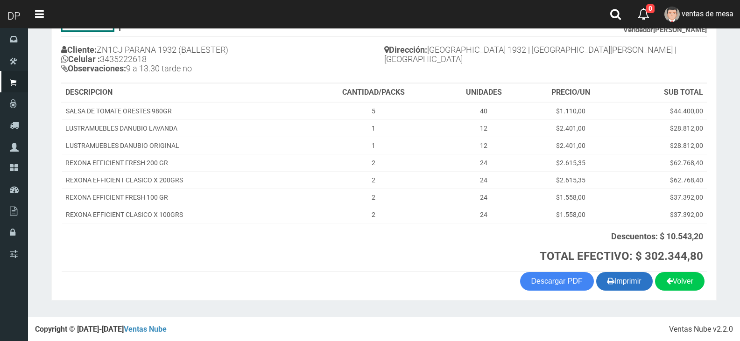
click at [607, 281] on icon "button" at bounding box center [610, 280] width 7 height 13
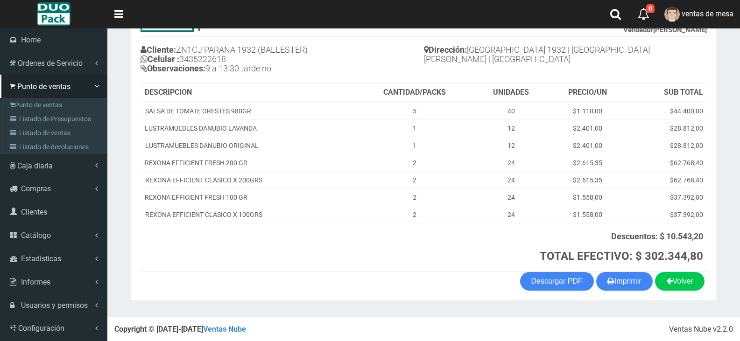
click at [0, 119] on li "Punto de ventas Punto de ventas Listado de Presupuestos Listado de ventas Lista…" at bounding box center [53, 114] width 107 height 79
click at [16, 120] on icon at bounding box center [14, 119] width 9 height 7
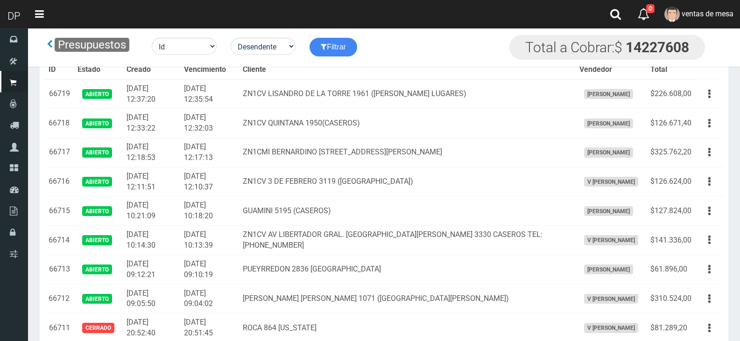
scroll to position [849, 0]
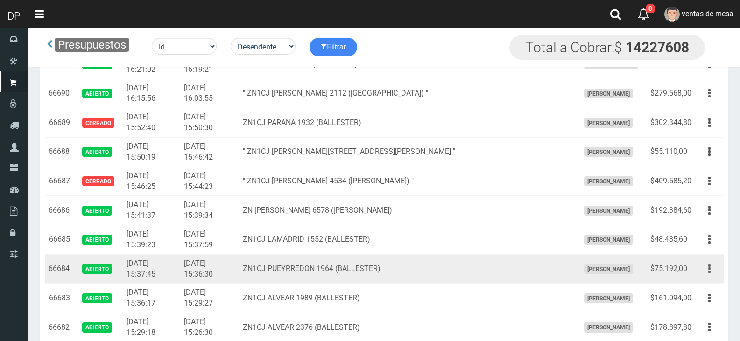
click at [704, 270] on button "button" at bounding box center [709, 269] width 21 height 16
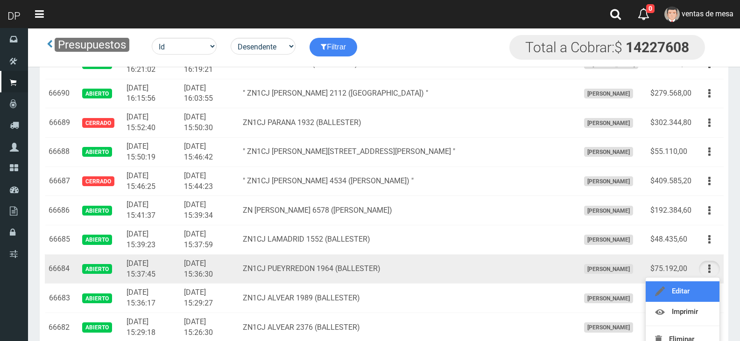
click at [703, 282] on link "Editar" at bounding box center [682, 291] width 74 height 21
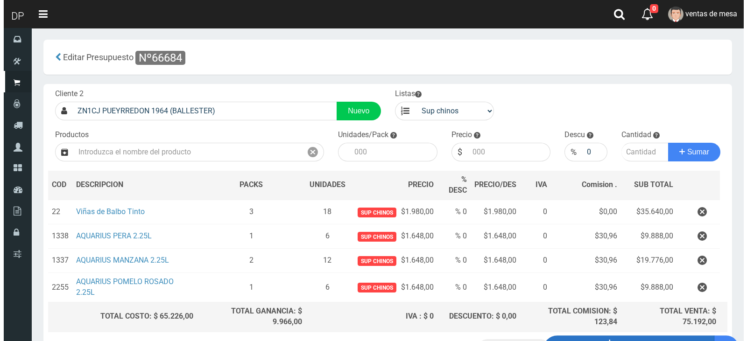
scroll to position [75, 0]
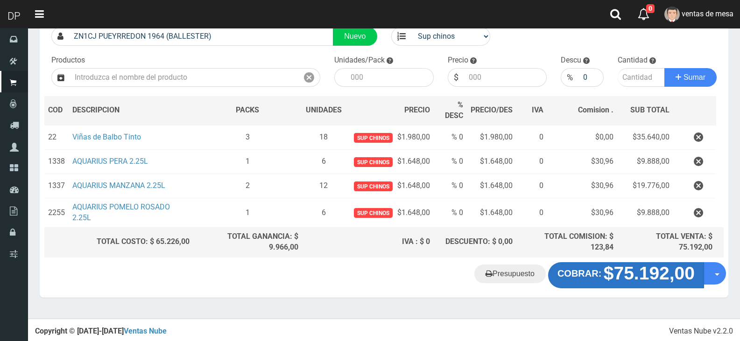
click at [627, 276] on strong "$75.192,00" at bounding box center [648, 273] width 91 height 20
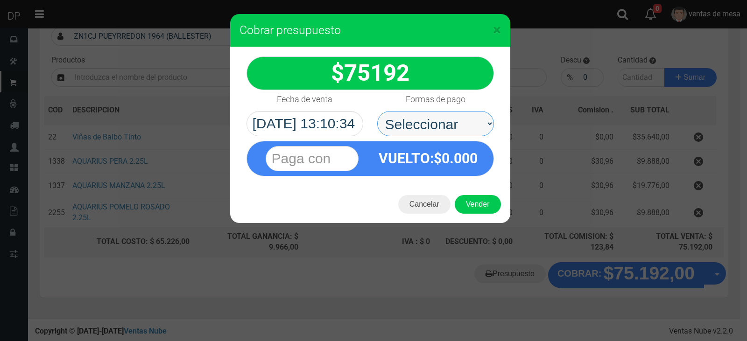
click at [424, 127] on select "Seleccionar Efectivo Tarjeta de Crédito Depósito Débito" at bounding box center [435, 123] width 117 height 25
select select "Efectivo"
click at [377, 111] on select "Seleccionar Efectivo Tarjeta de Crédito Depósito Débito" at bounding box center [435, 123] width 117 height 25
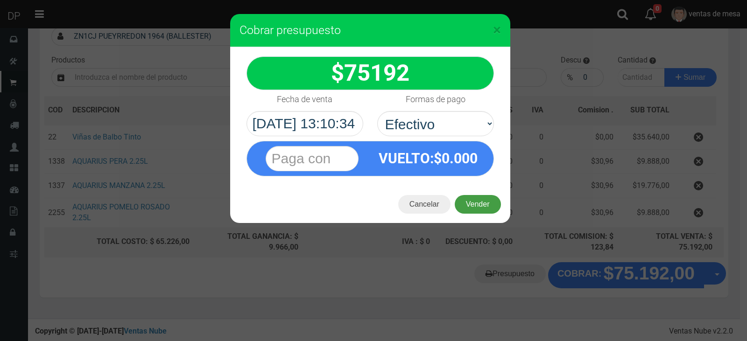
click at [480, 203] on button "Vender" at bounding box center [478, 204] width 46 height 19
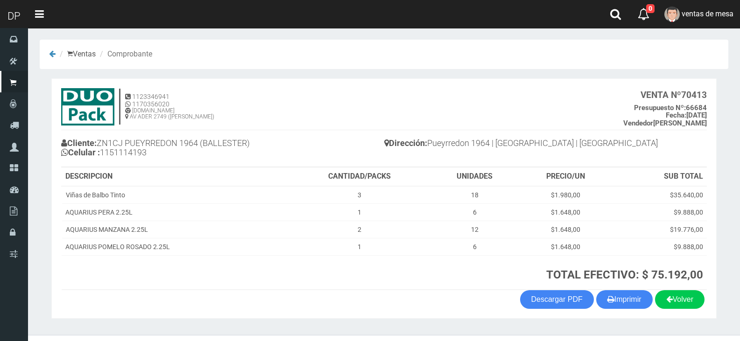
scroll to position [19, 0]
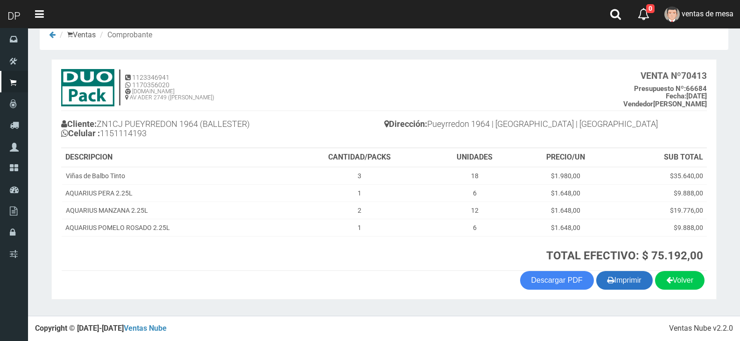
click at [607, 282] on icon "button" at bounding box center [610, 279] width 7 height 13
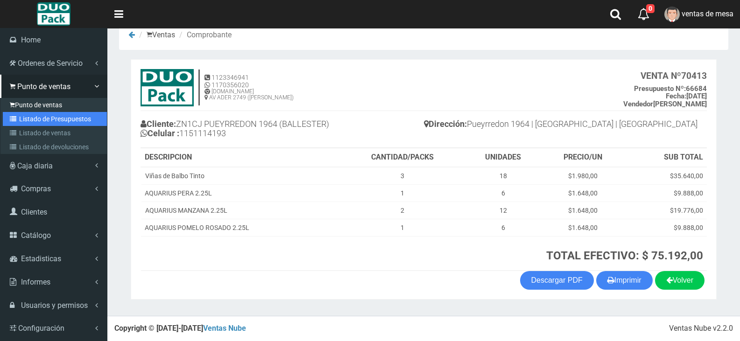
drag, startPoint x: 50, startPoint y: 116, endPoint x: 57, endPoint y: 107, distance: 11.3
click at [50, 116] on link "Listado de Presupuestos" at bounding box center [55, 119] width 104 height 14
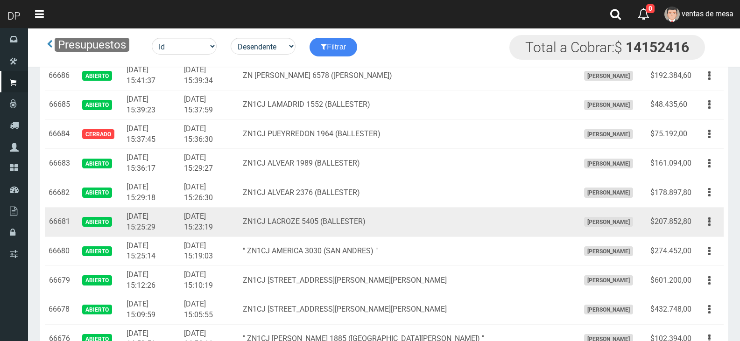
scroll to position [989, 0]
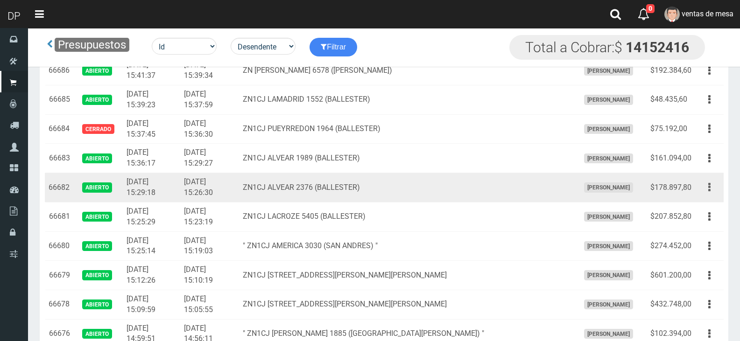
click at [712, 189] on button "button" at bounding box center [709, 187] width 21 height 16
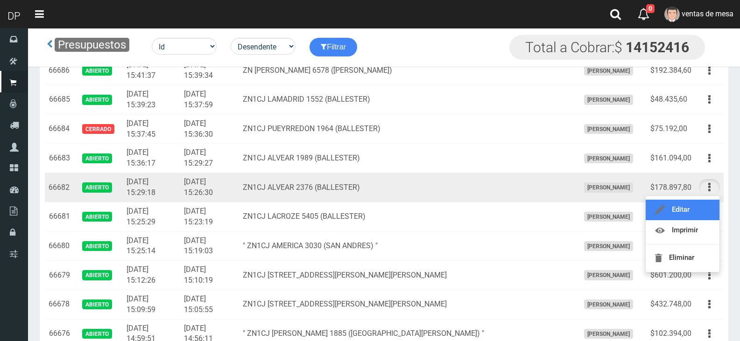
click at [704, 212] on link "Editar" at bounding box center [682, 210] width 74 height 21
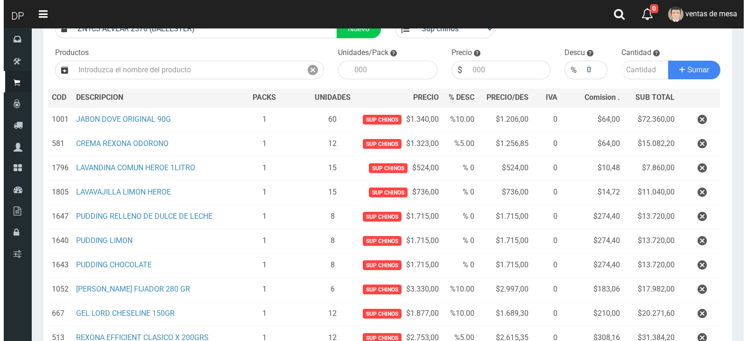
scroll to position [263, 0]
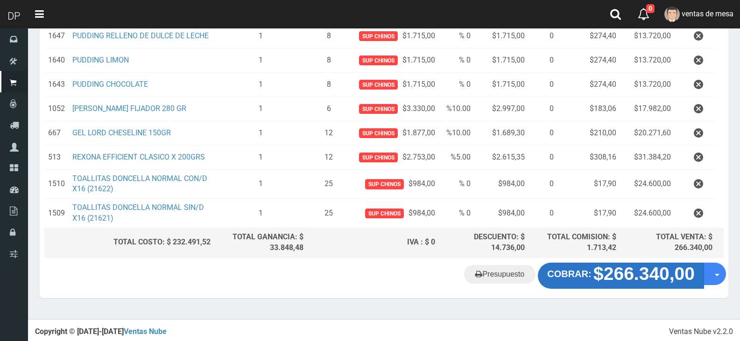
click at [657, 282] on strong "$266.340,00" at bounding box center [643, 274] width 101 height 20
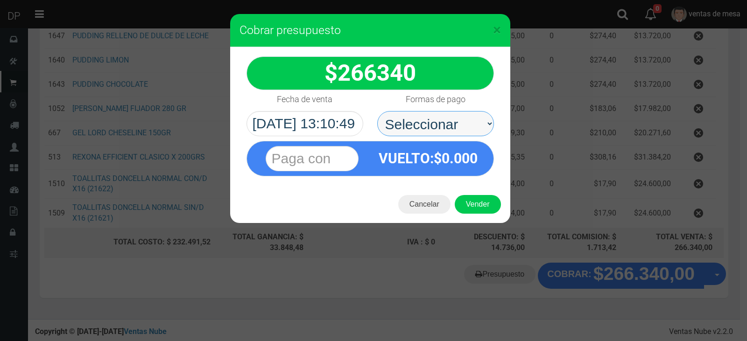
click at [449, 121] on select "Seleccionar Efectivo Tarjeta de Crédito Depósito Débito" at bounding box center [435, 123] width 117 height 25
select select "Efectivo"
click at [377, 111] on select "Seleccionar Efectivo Tarjeta de Crédito Depósito Débito" at bounding box center [435, 123] width 117 height 25
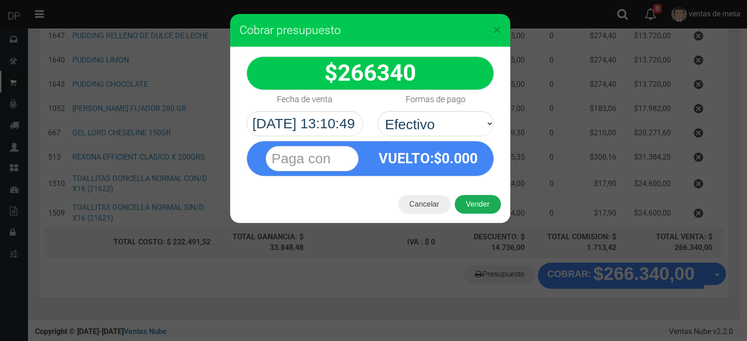
click at [478, 202] on button "Vender" at bounding box center [478, 204] width 46 height 19
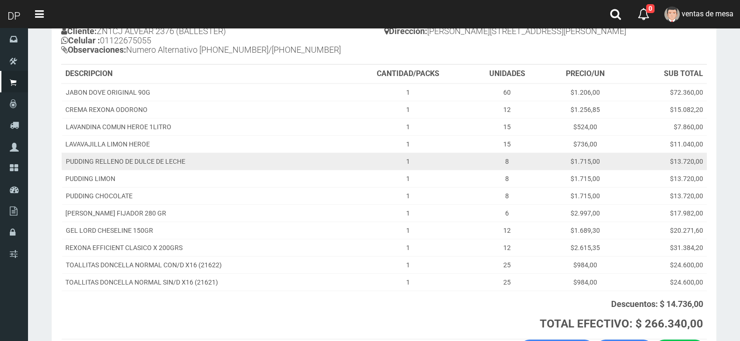
scroll to position [140, 0]
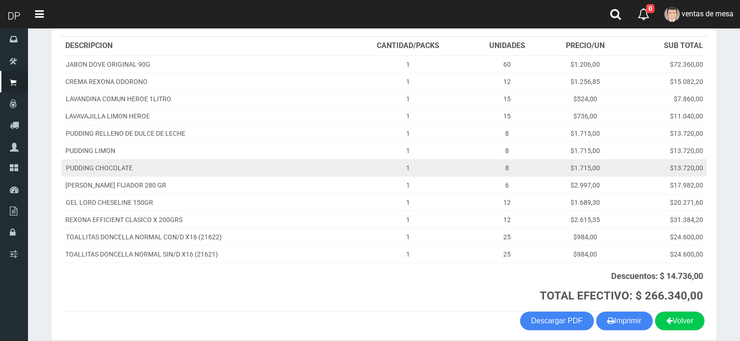
click at [605, 160] on td "$1.715,00" at bounding box center [585, 167] width 81 height 17
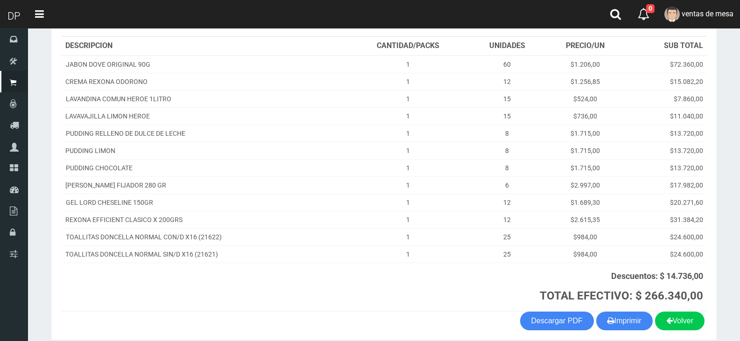
click at [621, 310] on th "Descuentos: $ 14.736,00 TOTAL EFECTIVO: $ 266.340,00" at bounding box center [526, 287] width 359 height 49
click at [618, 317] on button "Imprimir" at bounding box center [624, 321] width 56 height 19
drag, startPoint x: 618, startPoint y: 317, endPoint x: 595, endPoint y: 266, distance: 55.5
click at [618, 317] on button "Imprimir" at bounding box center [624, 321] width 56 height 19
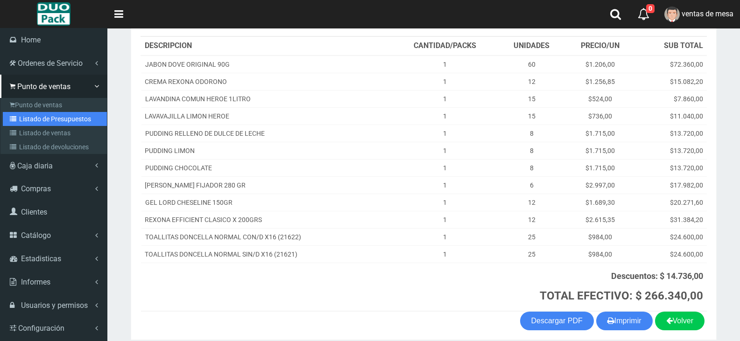
drag, startPoint x: 27, startPoint y: 118, endPoint x: 84, endPoint y: 83, distance: 67.5
click at [27, 118] on link "Listado de Presupuestos" at bounding box center [55, 119] width 104 height 14
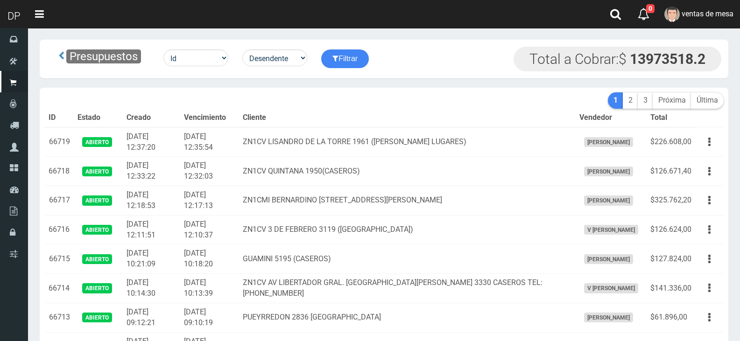
scroll to position [849, 0]
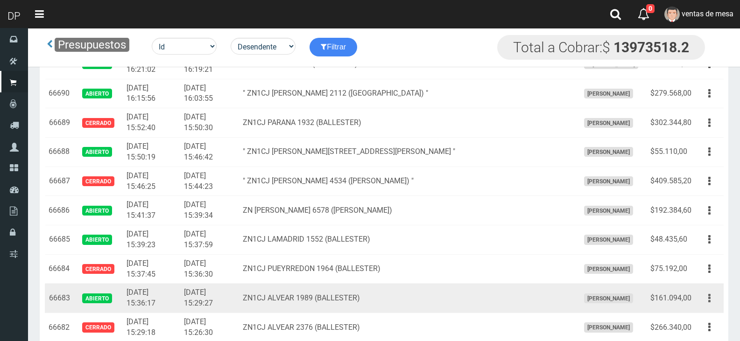
click at [715, 300] on button "button" at bounding box center [709, 298] width 21 height 16
click at [703, 320] on link "Editar" at bounding box center [682, 321] width 74 height 21
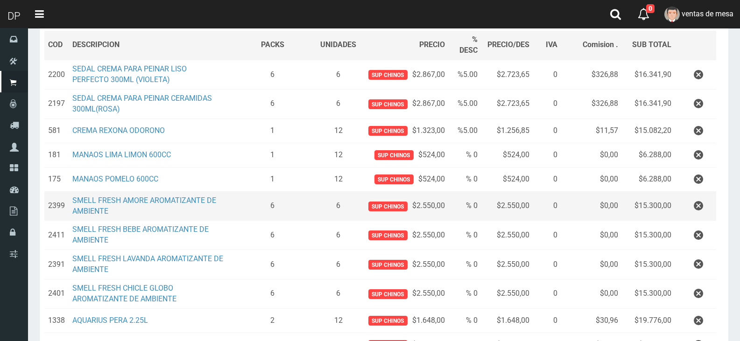
scroll to position [187, 0]
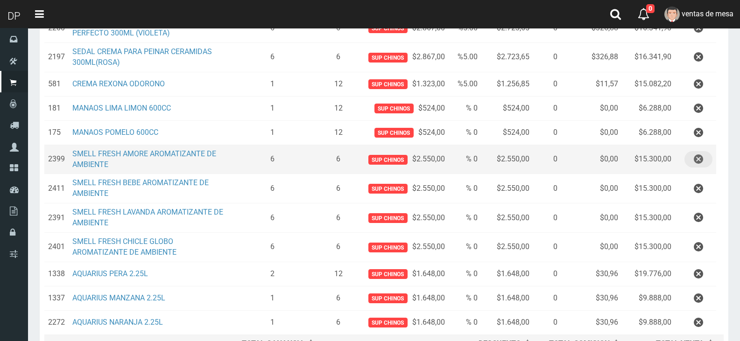
click at [703, 158] on button "button" at bounding box center [698, 159] width 28 height 16
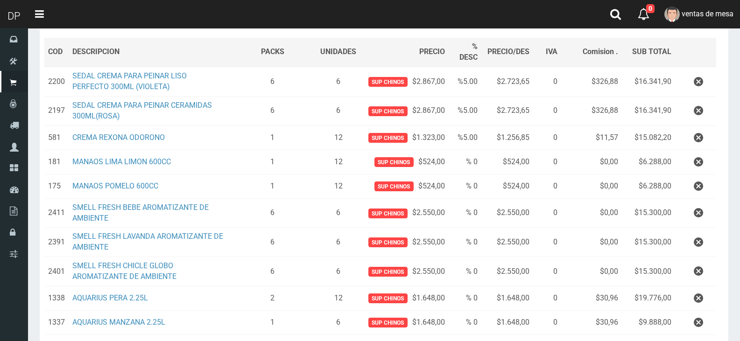
scroll to position [140, 0]
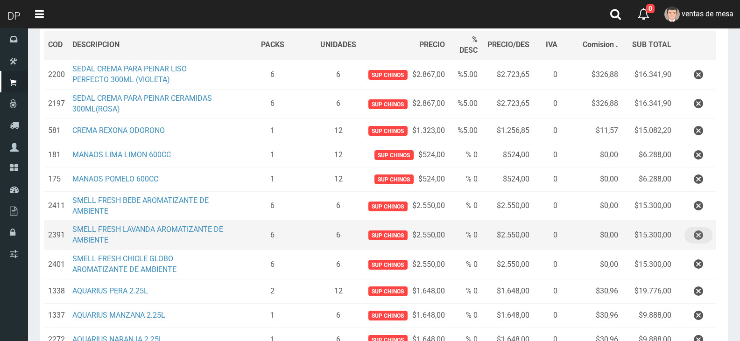
click at [699, 238] on icon "button" at bounding box center [698, 235] width 9 height 16
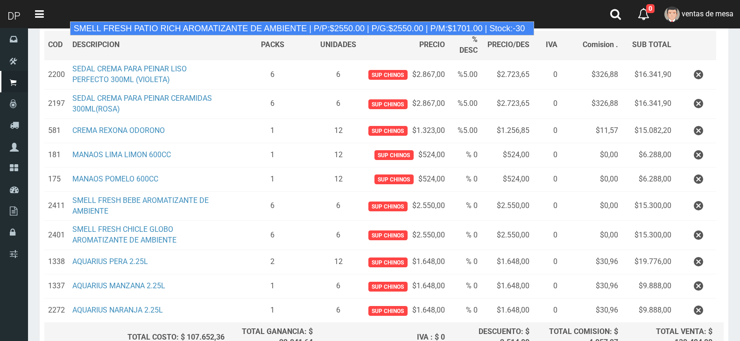
type input "SMELL FRESH PATIO RICH AROMATIZANTE DE AMBIENTE | P/P:$2550.00 | P/G:$2550.00 |…"
type input "12"
type input "2550.00"
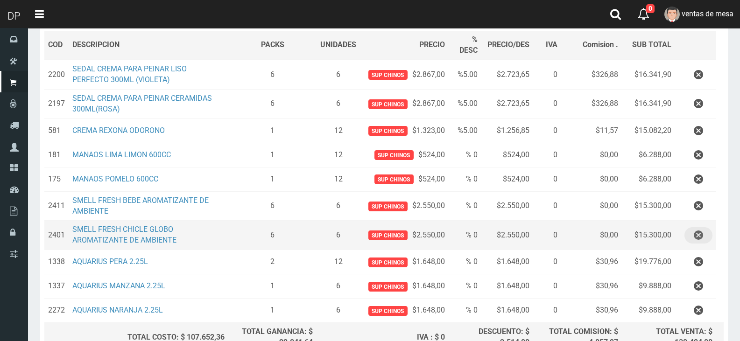
scroll to position [0, 0]
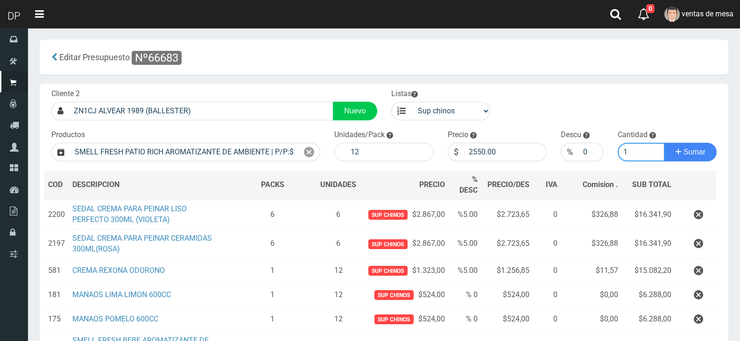
click at [622, 156] on input "1" at bounding box center [641, 152] width 48 height 19
type input "6"
click at [415, 153] on input "12" at bounding box center [390, 152] width 88 height 19
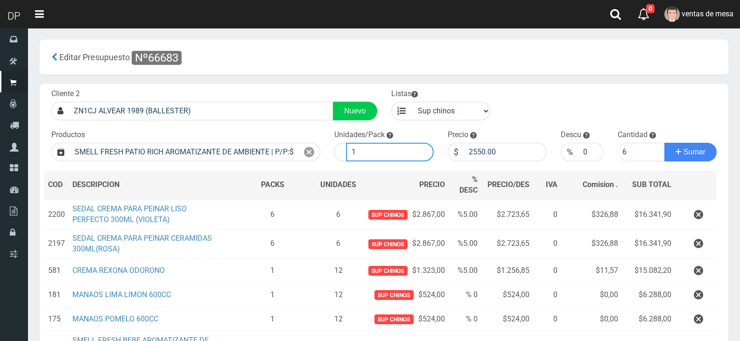
type input "1"
click at [664, 143] on button "Sumar" at bounding box center [690, 152] width 52 height 19
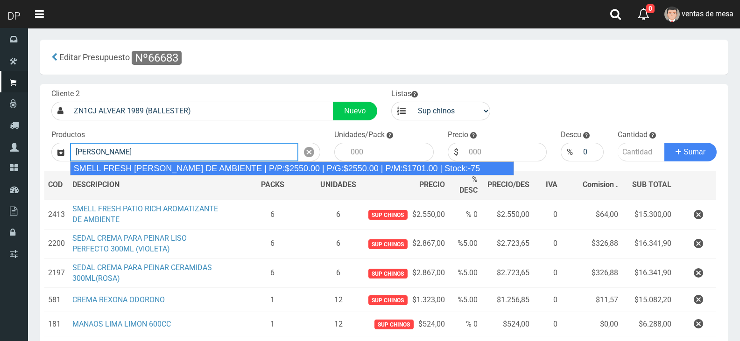
click at [273, 166] on div "SMELL FRESH PAULA AROMATIZANTE DE AMBIENTE | P/P:$2550.00 | P/G:$2550.00 | P/M:…" at bounding box center [292, 168] width 444 height 14
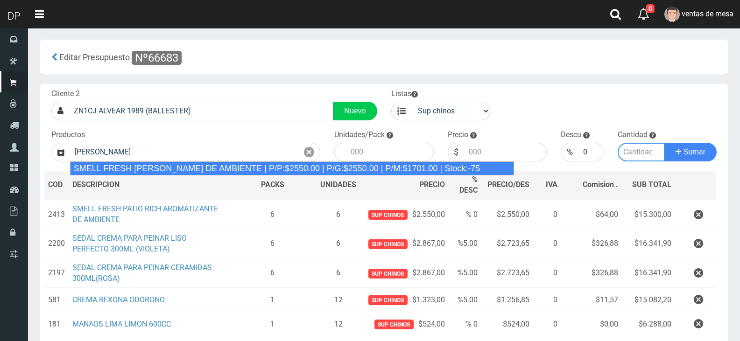
type input "SMELL FRESH PAULA AROMATIZANTE DE AMBIENTE | P/P:$2550.00 | P/G:$2550.00 | P/M:…"
type input "12"
type input "2550.00"
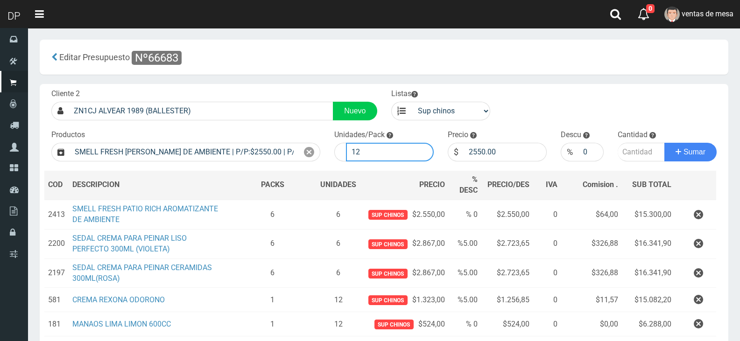
click at [373, 152] on input "12" at bounding box center [390, 152] width 88 height 19
type input "1"
click at [639, 154] on input "number" at bounding box center [641, 152] width 48 height 19
type input "6"
click at [664, 143] on button "Sumar" at bounding box center [690, 152] width 52 height 19
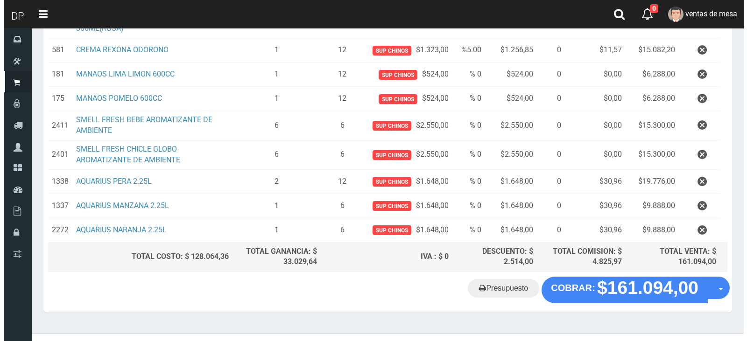
scroll to position [294, 0]
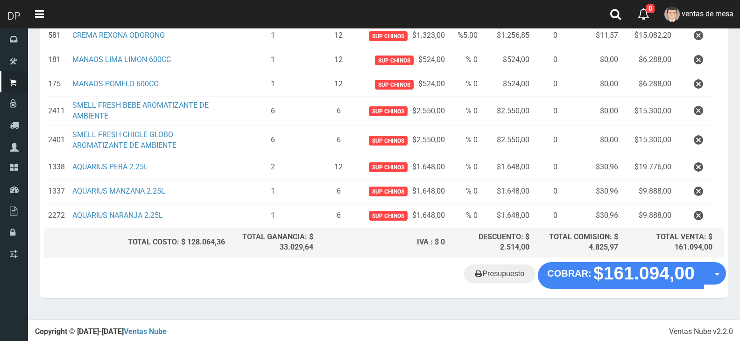
click at [587, 292] on div "Presupuesto COBRAR: $161.094,00 Opciones" at bounding box center [384, 279] width 688 height 35
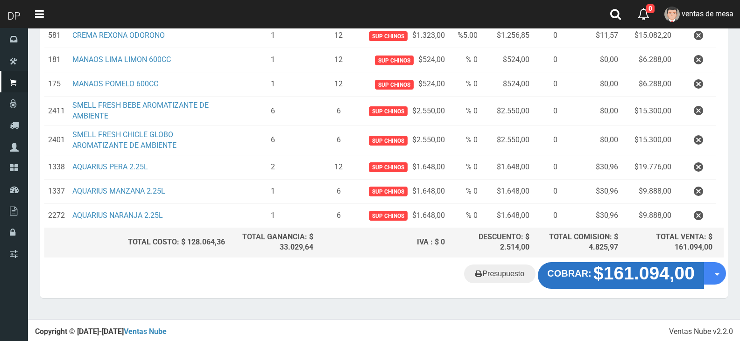
click at [584, 274] on strong "COBRAR:" at bounding box center [569, 273] width 44 height 10
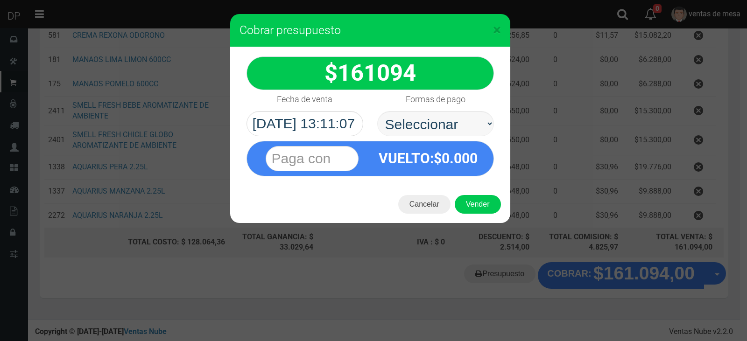
select select "Efectivo"
click at [377, 111] on select "Seleccionar Efectivo Tarjeta de Crédito Depósito Débito" at bounding box center [435, 123] width 117 height 25
click at [494, 205] on button "Vender" at bounding box center [478, 204] width 46 height 19
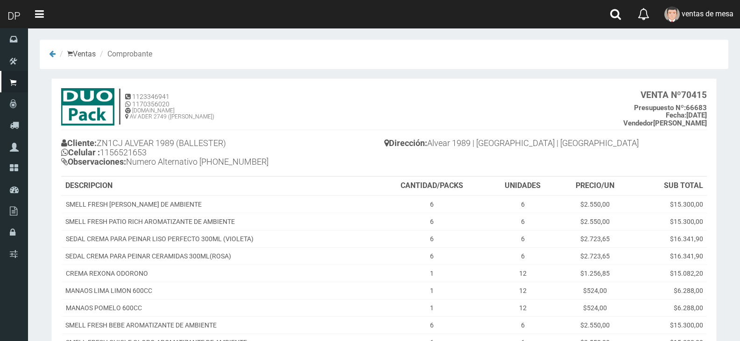
scroll to position [181, 0]
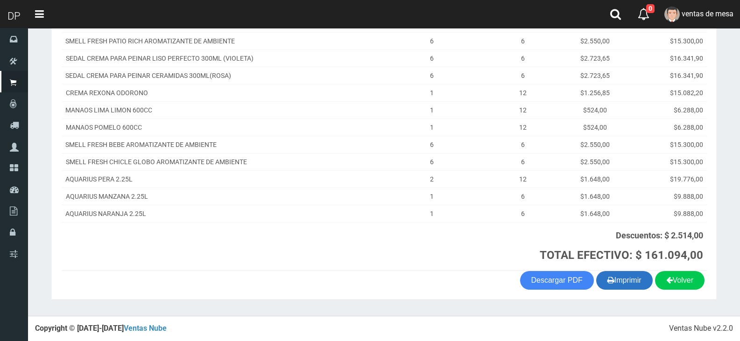
click at [629, 287] on button "Imprimir" at bounding box center [624, 280] width 56 height 19
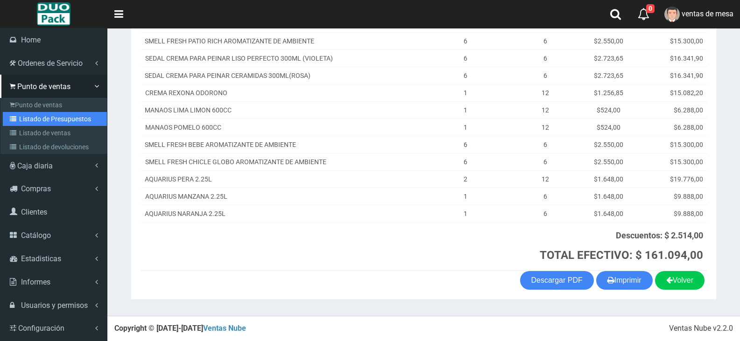
click at [37, 114] on link "Listado de Presupuestos" at bounding box center [55, 119] width 104 height 14
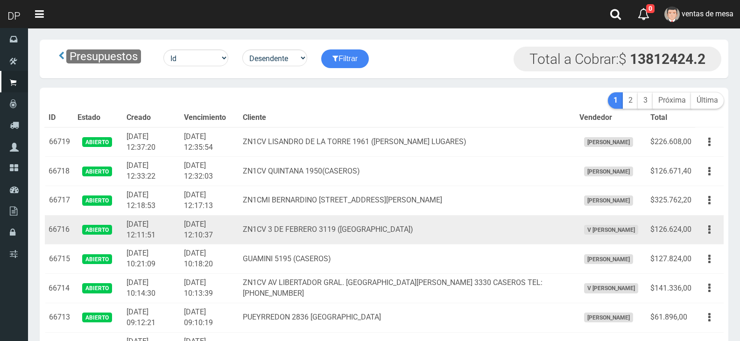
scroll to position [849, 0]
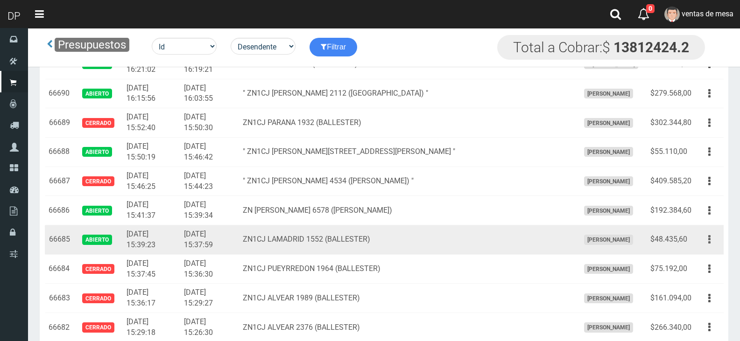
click at [703, 244] on button "button" at bounding box center [709, 239] width 21 height 16
click at [706, 252] on ul "Editar Imprimir Eliminar" at bounding box center [682, 286] width 75 height 77
click at [707, 246] on button "button" at bounding box center [709, 239] width 21 height 16
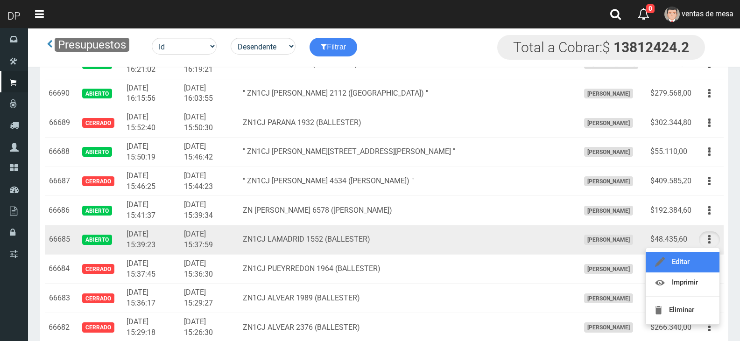
click at [705, 255] on link "Editar" at bounding box center [682, 262] width 74 height 21
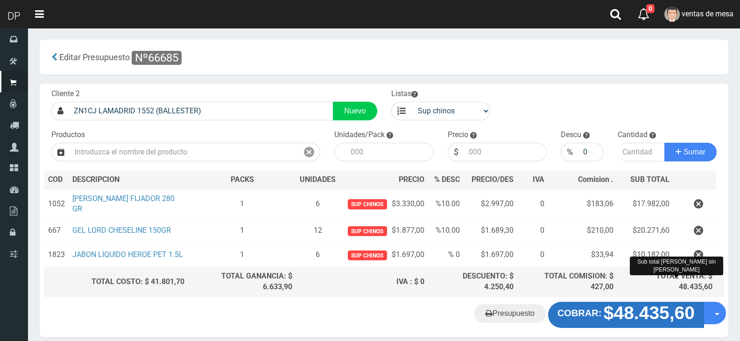
click at [622, 321] on strong "$48.435,60" at bounding box center [648, 313] width 91 height 20
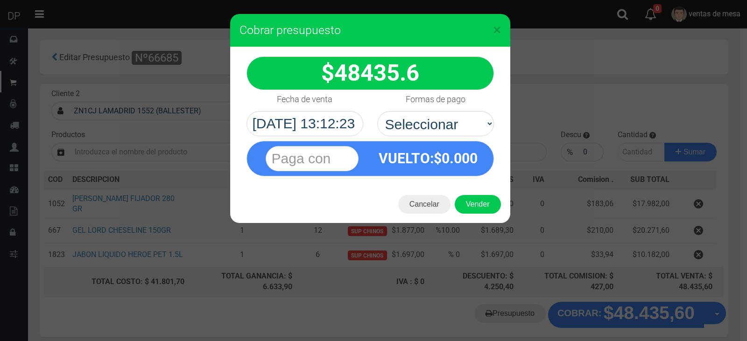
click at [447, 136] on div "VUELTO :$ 0.000" at bounding box center [369, 156] width 261 height 40
drag, startPoint x: 448, startPoint y: 124, endPoint x: 449, endPoint y: 133, distance: 8.9
click at [448, 124] on select "Seleccionar Efectivo Tarjeta de Crédito Depósito Débito" at bounding box center [435, 123] width 117 height 25
select select "Efectivo"
click at [377, 111] on select "Seleccionar Efectivo Tarjeta de Crédito Depósito Débito" at bounding box center [435, 123] width 117 height 25
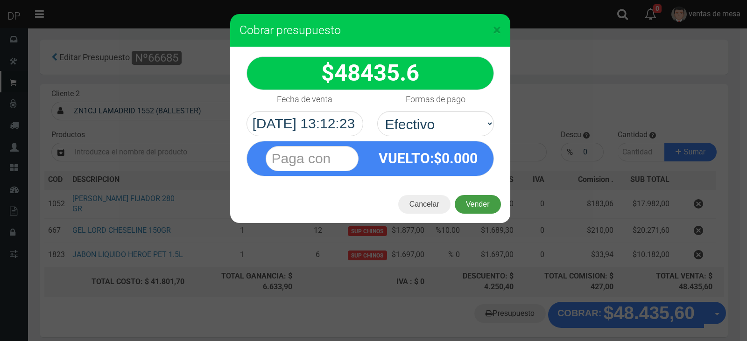
click at [467, 197] on button "Vender" at bounding box center [478, 204] width 46 height 19
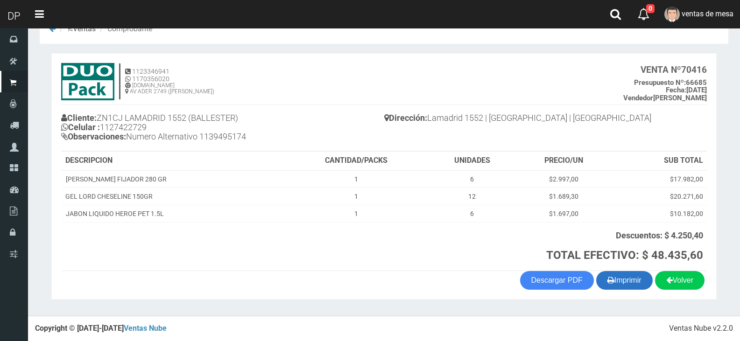
scroll to position [25, 0]
click at [632, 279] on button "Imprimir" at bounding box center [624, 280] width 56 height 19
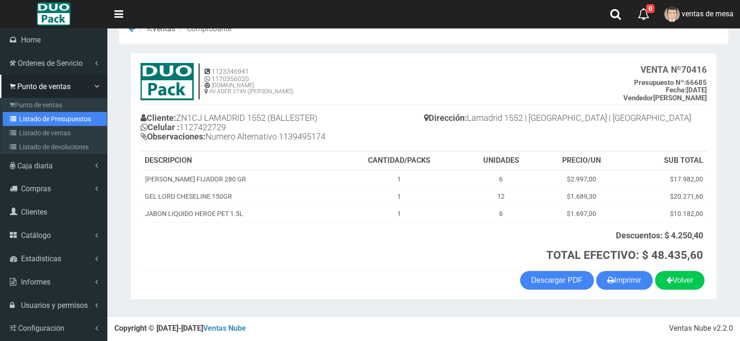
click at [24, 115] on link "Listado de Presupuestos" at bounding box center [55, 119] width 104 height 14
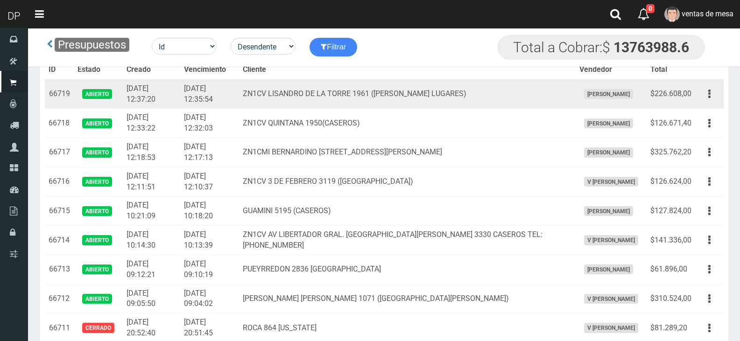
scroll to position [849, 0]
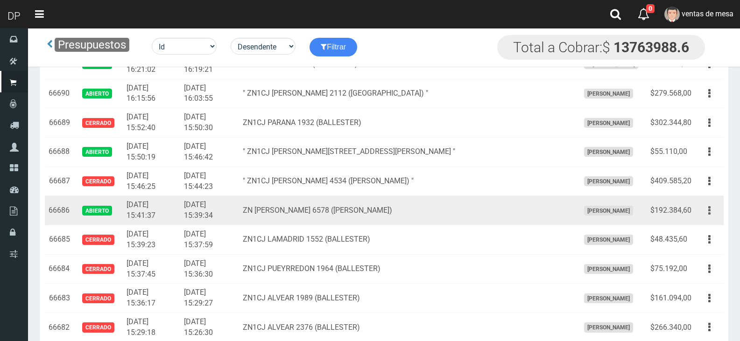
click at [705, 211] on button "button" at bounding box center [709, 211] width 21 height 16
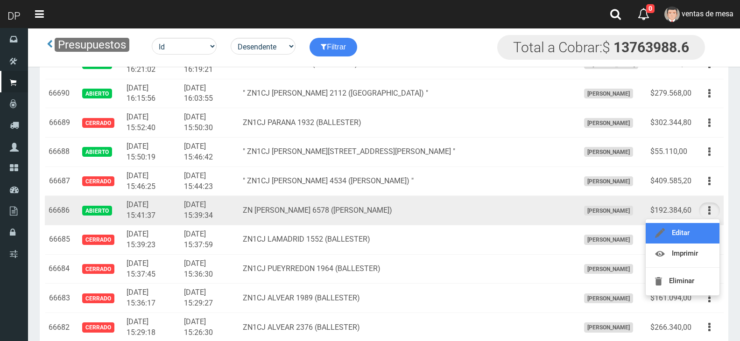
click at [701, 228] on link "Editar" at bounding box center [682, 233] width 74 height 21
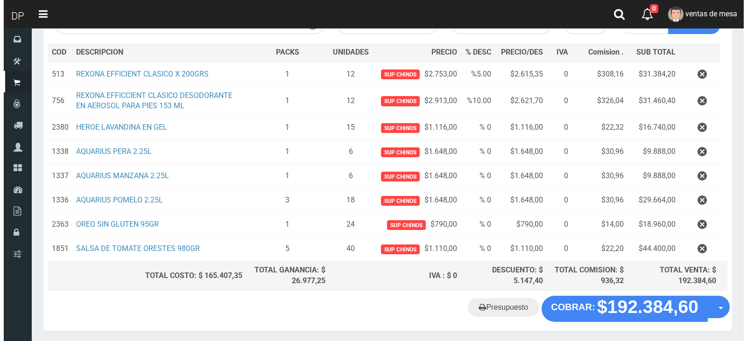
scroll to position [161, 0]
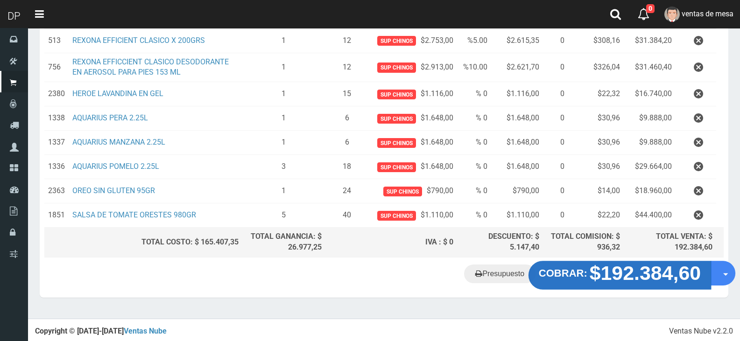
click at [633, 277] on strong "$192.384,60" at bounding box center [645, 273] width 112 height 22
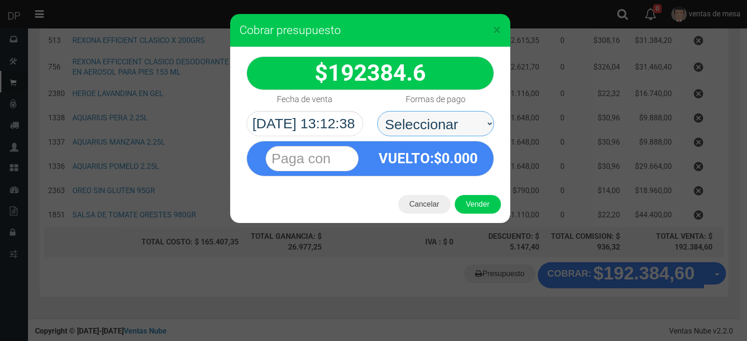
click at [463, 113] on select "Seleccionar Efectivo Tarjeta de Crédito Depósito Débito" at bounding box center [435, 123] width 117 height 25
click at [377, 111] on select "Seleccionar Efectivo Tarjeta de Crédito Depósito Débito" at bounding box center [435, 123] width 117 height 25
click at [463, 121] on select "Seleccionar Efectivo Tarjeta de Crédito Depósito Débito" at bounding box center [435, 123] width 117 height 25
select select "Efectivo"
click at [377, 111] on select "Seleccionar Efectivo Tarjeta de Crédito Depósito Débito" at bounding box center [435, 123] width 117 height 25
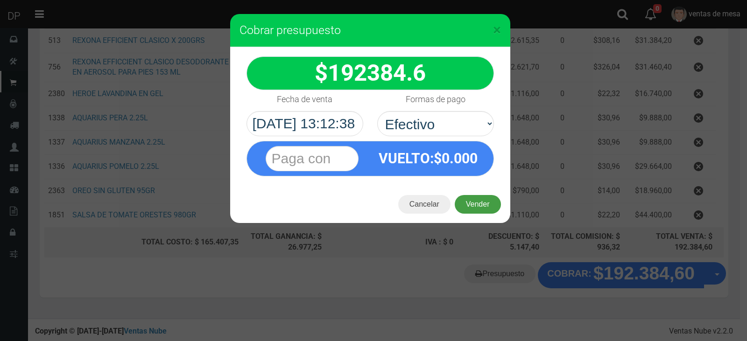
click at [479, 204] on button "Vender" at bounding box center [478, 204] width 46 height 19
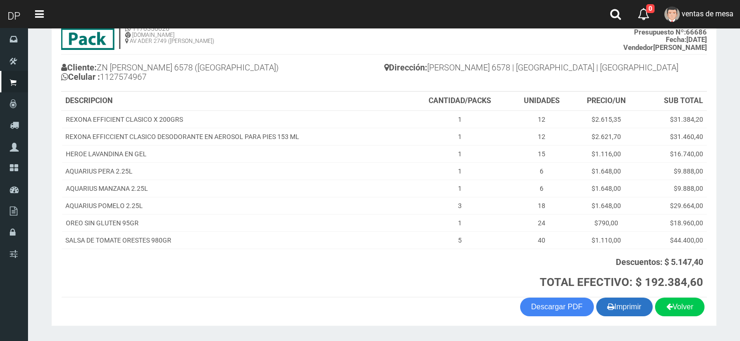
scroll to position [102, 0]
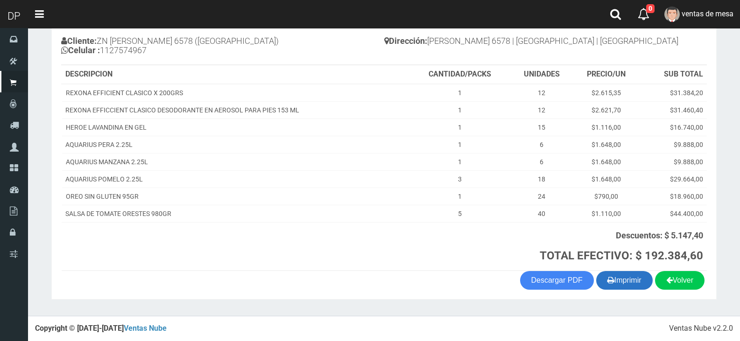
click at [621, 283] on button "Imprimir" at bounding box center [624, 280] width 56 height 19
click at [397, 262] on th at bounding box center [236, 246] width 348 height 49
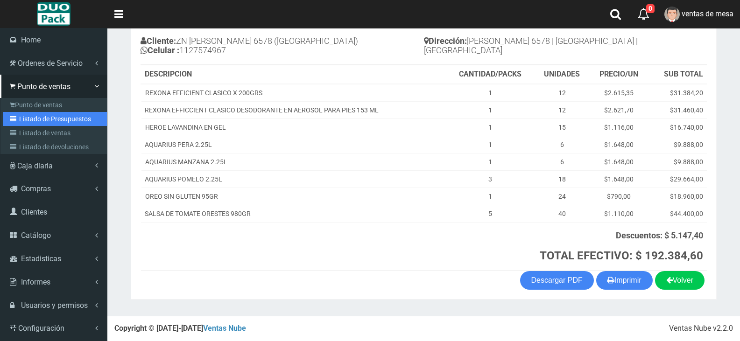
drag, startPoint x: 23, startPoint y: 121, endPoint x: 112, endPoint y: 81, distance: 97.8
click at [23, 121] on link "Listado de Presupuestos" at bounding box center [55, 119] width 104 height 14
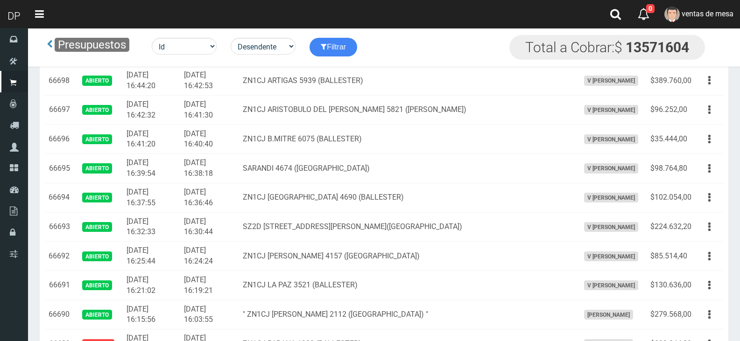
scroll to position [534, 0]
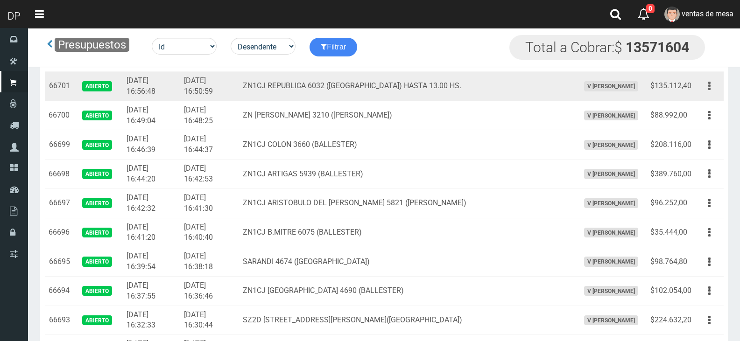
click at [715, 88] on button "button" at bounding box center [709, 86] width 21 height 16
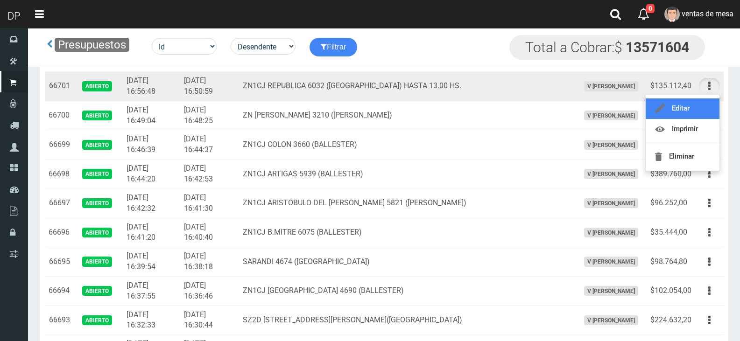
click at [710, 100] on link "Editar" at bounding box center [682, 108] width 74 height 21
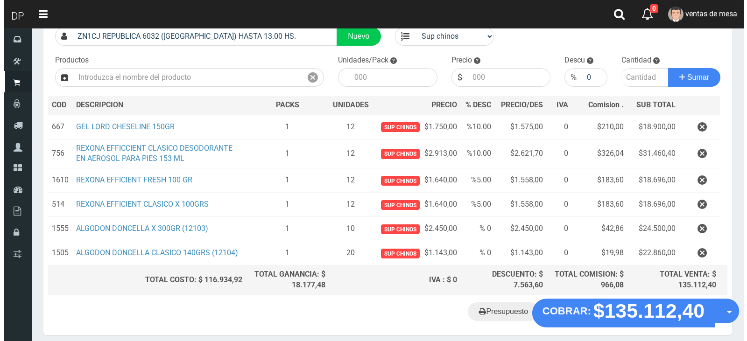
scroll to position [112, 0]
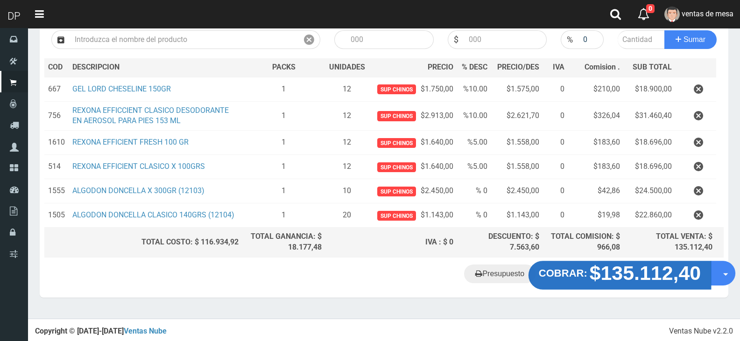
click at [636, 279] on strong "$135.112,40" at bounding box center [645, 273] width 112 height 22
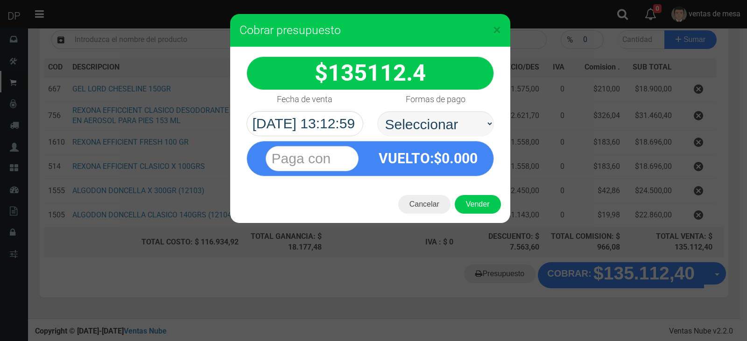
click at [377, 111] on select "Seleccionar Efectivo Tarjeta de Crédito Depósito Débito" at bounding box center [435, 123] width 117 height 25
click at [453, 133] on select "Seleccionar Efectivo Tarjeta de Crédito Depósito Débito" at bounding box center [435, 123] width 117 height 25
select select "Efectivo"
click at [377, 111] on select "Seleccionar Efectivo Tarjeta de Crédito Depósito Débito" at bounding box center [435, 123] width 117 height 25
click at [476, 207] on button "Vender" at bounding box center [478, 204] width 46 height 19
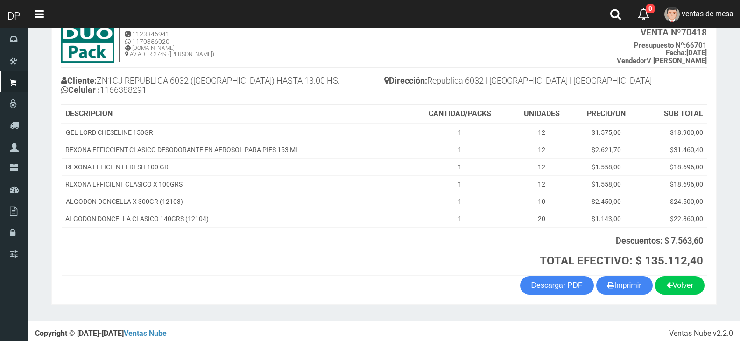
scroll to position [68, 0]
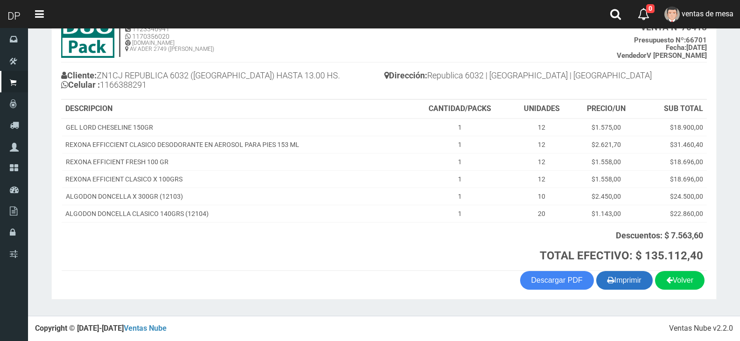
click at [627, 280] on button "Imprimir" at bounding box center [624, 280] width 56 height 19
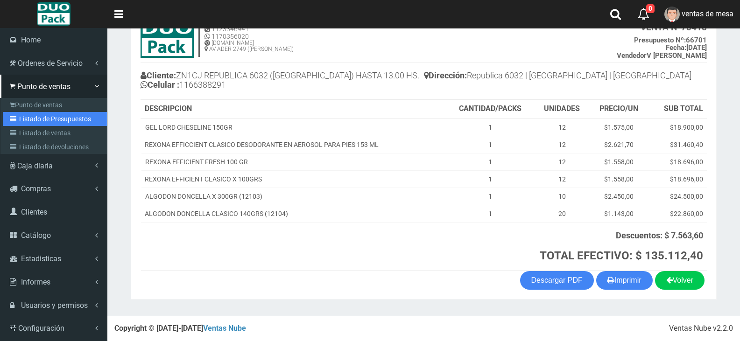
click at [45, 125] on link "Listado de Presupuestos" at bounding box center [55, 119] width 104 height 14
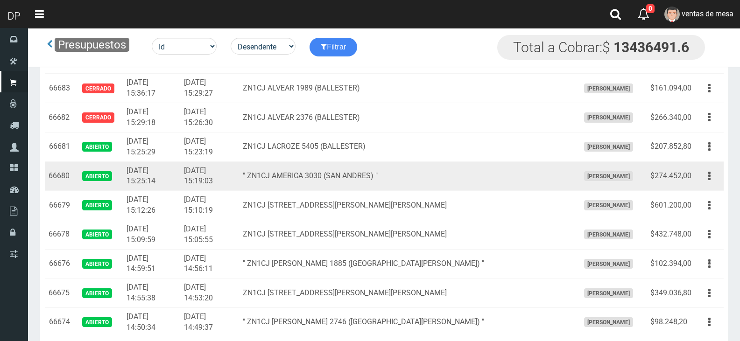
scroll to position [1082, 0]
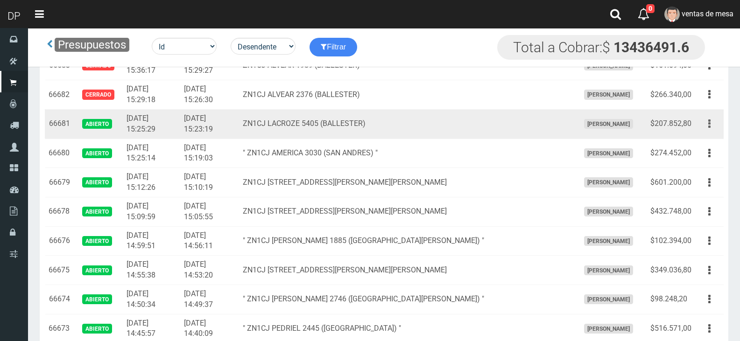
click at [712, 130] on button "button" at bounding box center [709, 124] width 21 height 16
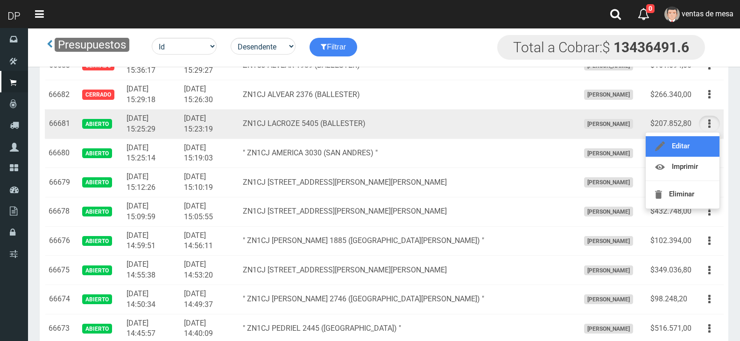
click at [708, 146] on link "Editar" at bounding box center [682, 146] width 74 height 21
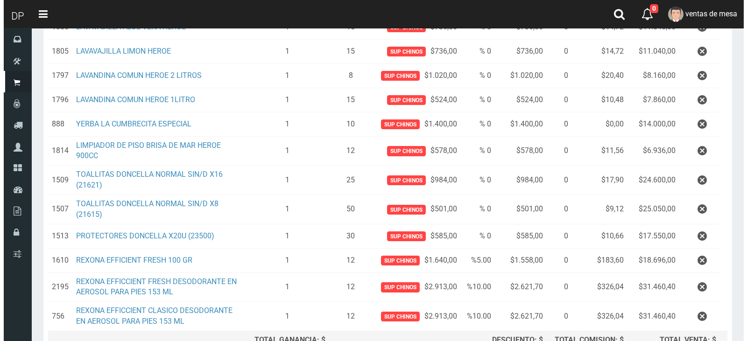
scroll to position [278, 0]
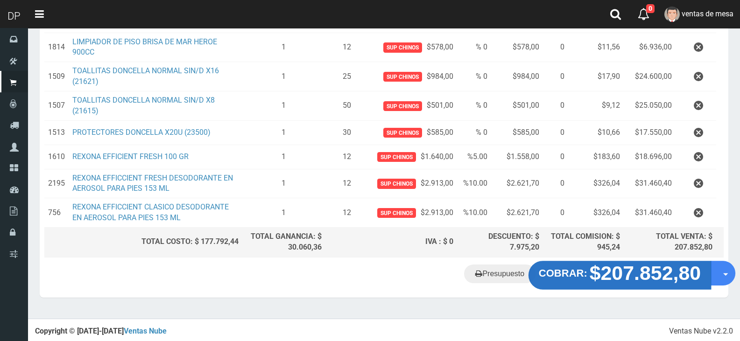
click at [617, 283] on strong "$207.852,80" at bounding box center [645, 273] width 112 height 22
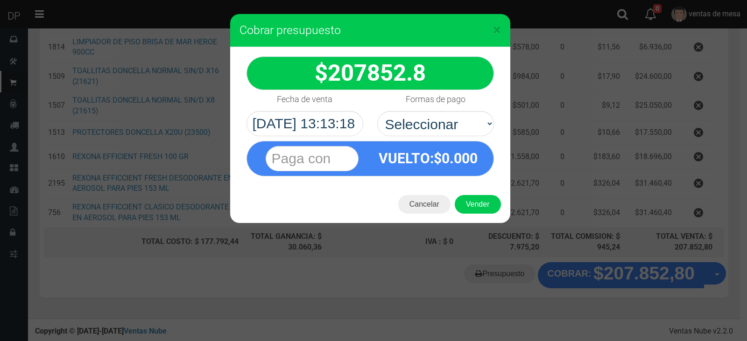
click at [466, 144] on div "VUELTO :$ 0.000" at bounding box center [428, 158] width 116 height 34
click at [464, 116] on select "Seleccionar Efectivo Tarjeta de Crédito Depósito Débito" at bounding box center [435, 123] width 117 height 25
select select "Efectivo"
click at [377, 111] on select "Seleccionar Efectivo Tarjeta de Crédito Depósito Débito" at bounding box center [435, 123] width 117 height 25
click at [475, 201] on button "Vender" at bounding box center [478, 204] width 46 height 19
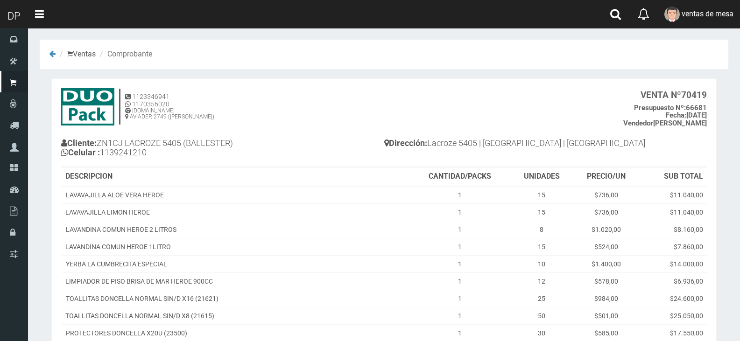
scroll to position [171, 0]
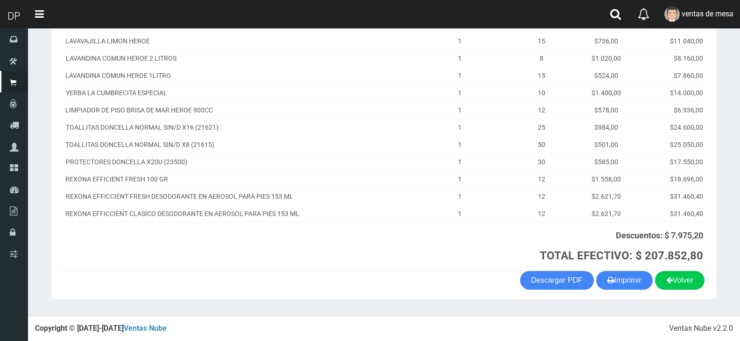
click at [623, 286] on button "Imprimir" at bounding box center [624, 280] width 56 height 19
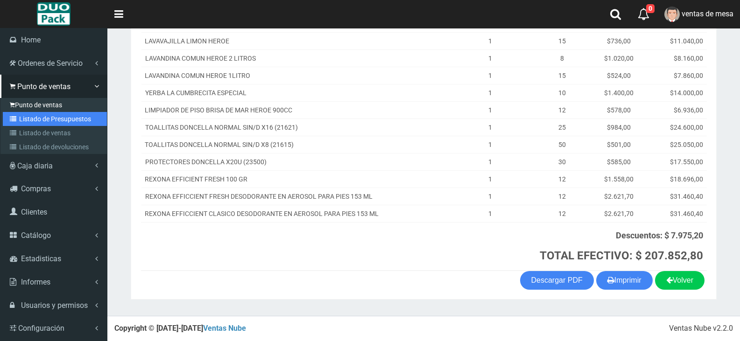
drag, startPoint x: 51, startPoint y: 116, endPoint x: 59, endPoint y: 104, distance: 14.5
click at [51, 116] on link "Listado de Presupuestos" at bounding box center [55, 119] width 104 height 14
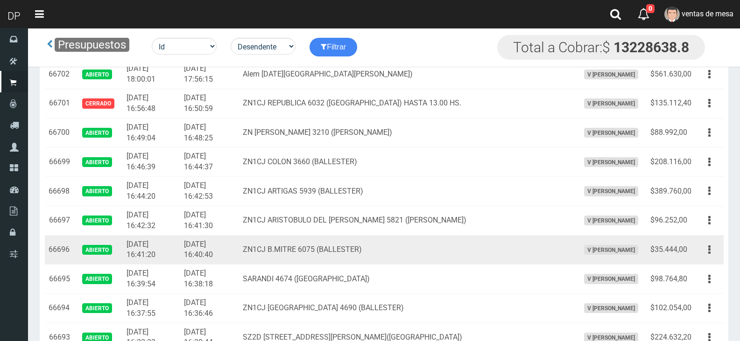
scroll to position [517, 0]
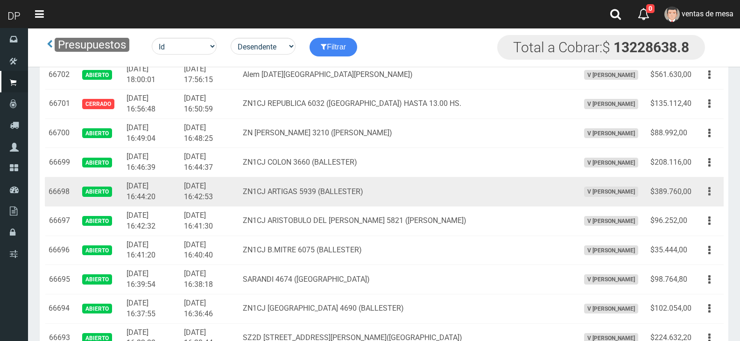
click at [702, 191] on button "button" at bounding box center [709, 191] width 21 height 16
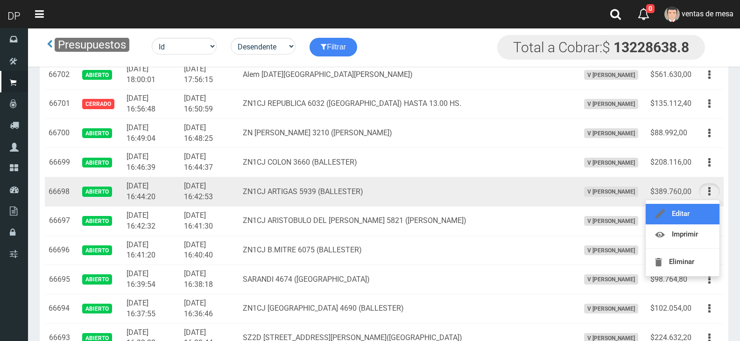
click at [699, 212] on link "Editar" at bounding box center [682, 214] width 74 height 21
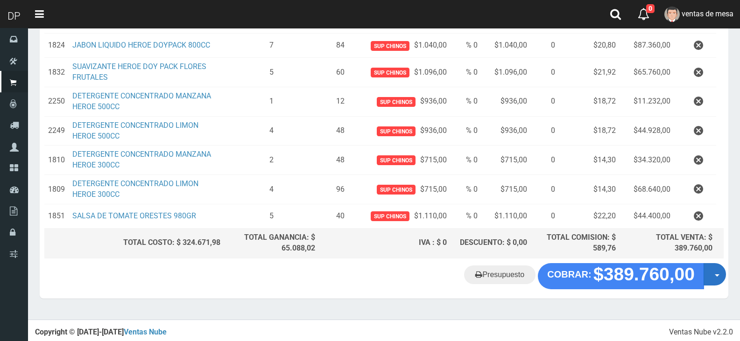
scroll to position [191, 0]
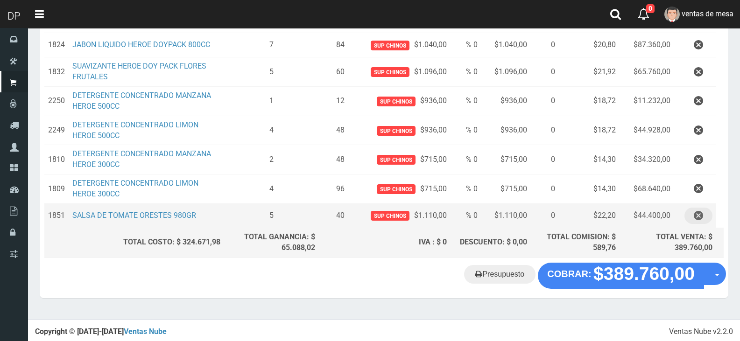
click at [700, 208] on icon "button" at bounding box center [698, 216] width 9 height 16
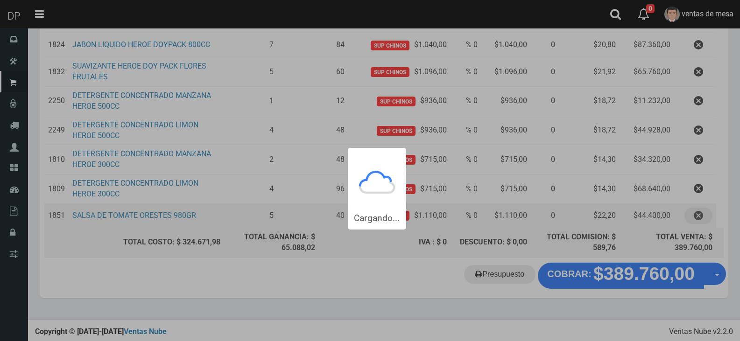
scroll to position [0, 0]
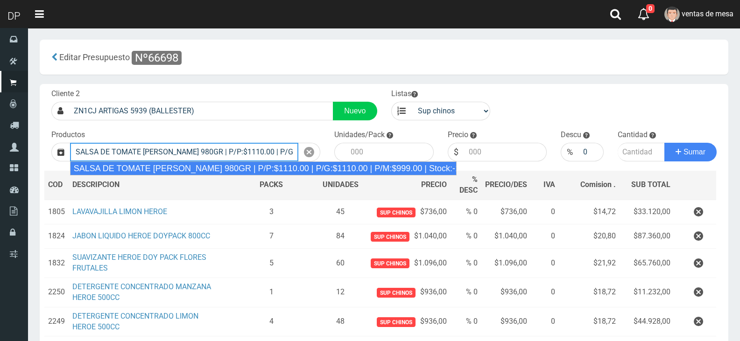
type input "SALSA DE TOMATE [PERSON_NAME] 980GR | P/P:$1110.00 | P/G:$1110.00 | P/M:$999.00…"
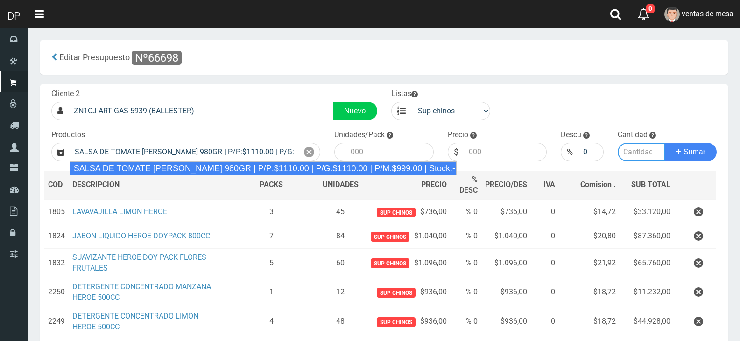
type input "8"
type input "1110.00"
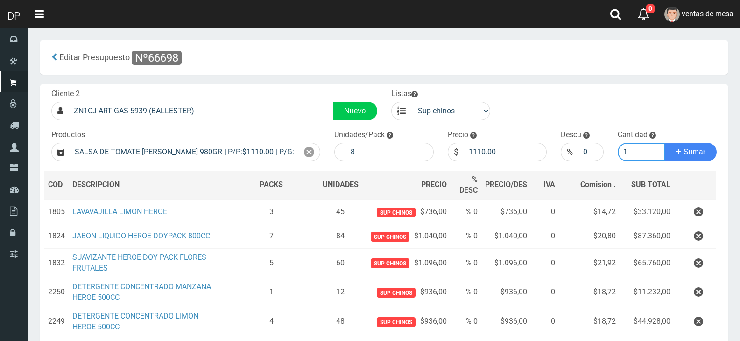
type input "1"
click at [664, 143] on button "Sumar" at bounding box center [690, 152] width 52 height 19
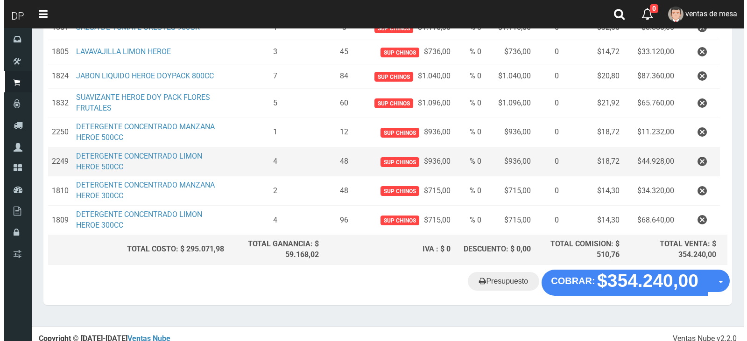
scroll to position [191, 0]
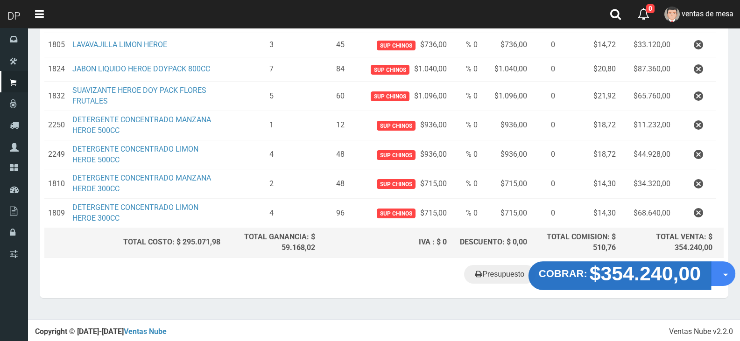
click at [581, 283] on button "COBRAR: $354.240,00" at bounding box center [619, 275] width 182 height 29
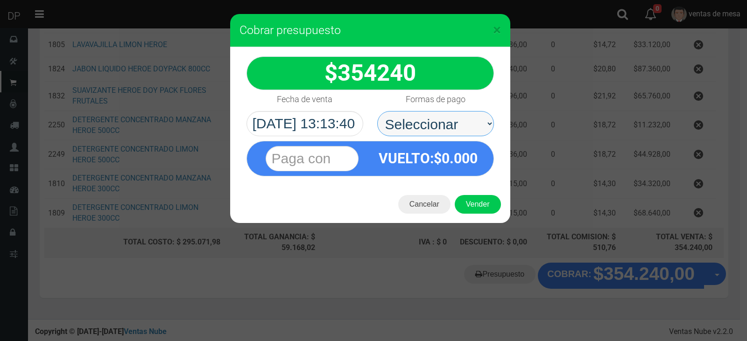
click at [444, 127] on select "Seleccionar Efectivo Tarjeta de Crédito Depósito Débito" at bounding box center [435, 123] width 117 height 25
select select "Efectivo"
click at [377, 111] on select "Seleccionar Efectivo Tarjeta de Crédito Depósito Débito" at bounding box center [435, 123] width 117 height 25
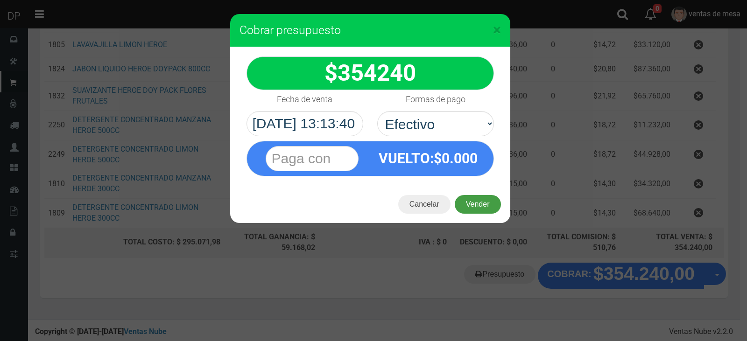
click at [476, 195] on button "Vender" at bounding box center [478, 204] width 46 height 19
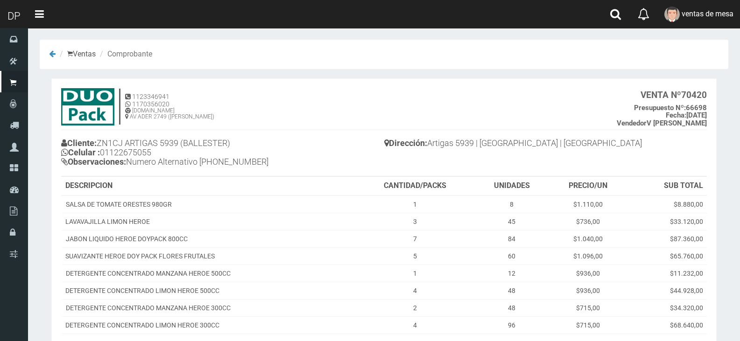
scroll to position [98, 0]
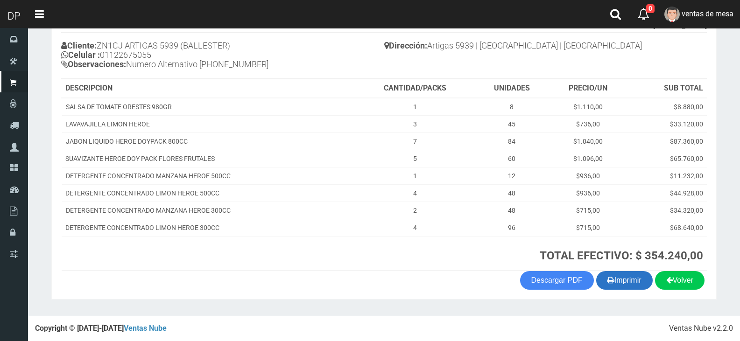
click at [631, 284] on button "Imprimir" at bounding box center [624, 280] width 56 height 19
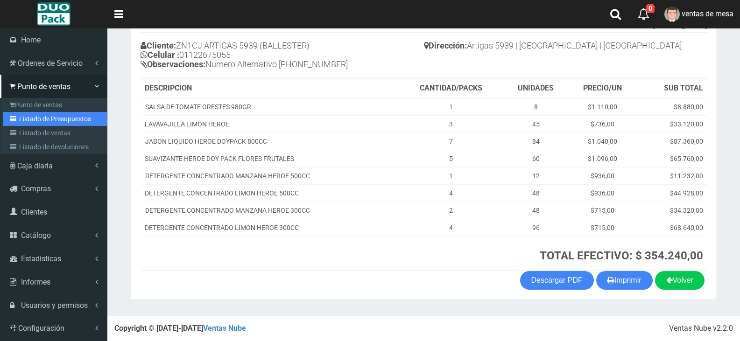
click at [49, 114] on link "Listado de Presupuestos" at bounding box center [55, 119] width 104 height 14
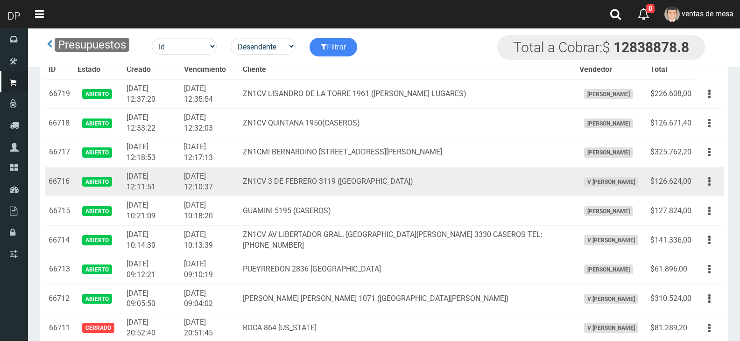
scroll to position [556, 0]
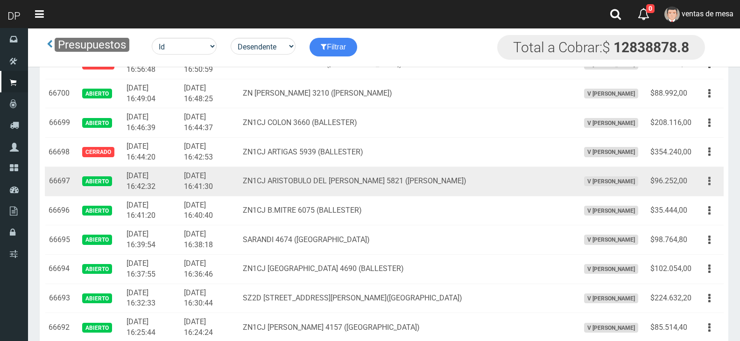
click at [713, 182] on button "button" at bounding box center [709, 181] width 21 height 16
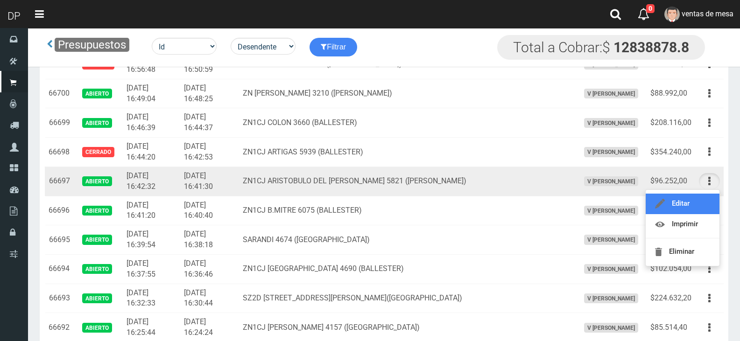
click at [707, 198] on link "Editar" at bounding box center [682, 204] width 74 height 21
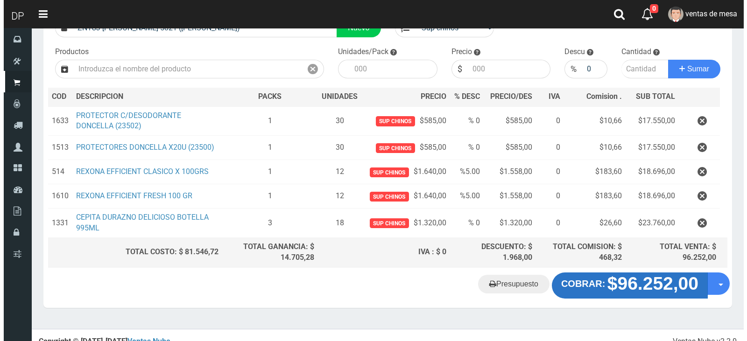
scroll to position [93, 0]
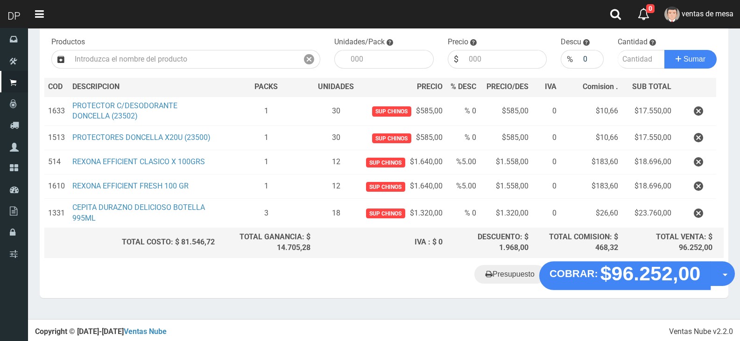
click at [617, 294] on div "Presupuesto COBRAR: $96.252,00 Opciones" at bounding box center [384, 280] width 688 height 35
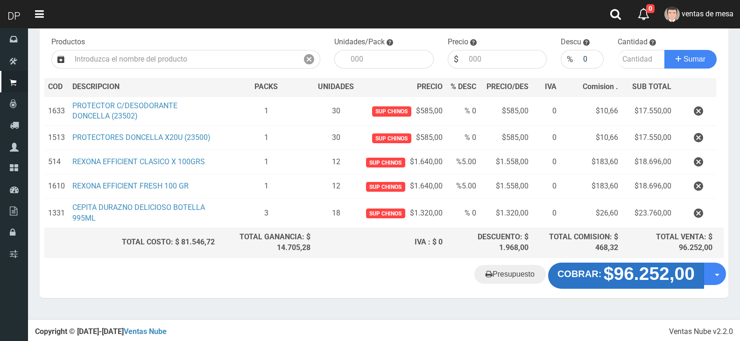
click at [616, 284] on button "COBRAR: $96.252,00" at bounding box center [626, 276] width 156 height 26
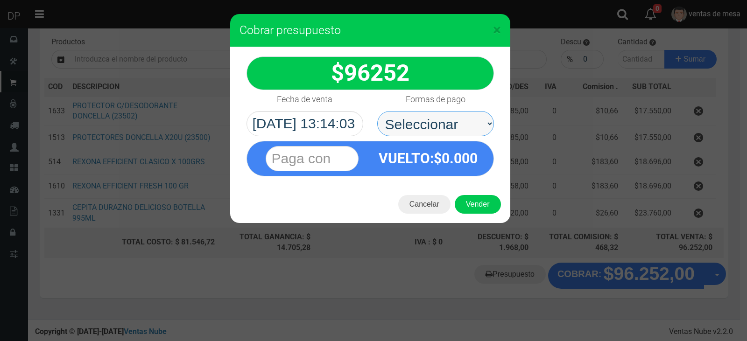
click at [470, 130] on select "Seleccionar Efectivo Tarjeta de Crédito Depósito Débito" at bounding box center [435, 123] width 117 height 25
select select "Efectivo"
click at [377, 111] on select "Seleccionar Efectivo Tarjeta de Crédito Depósito Débito" at bounding box center [435, 123] width 117 height 25
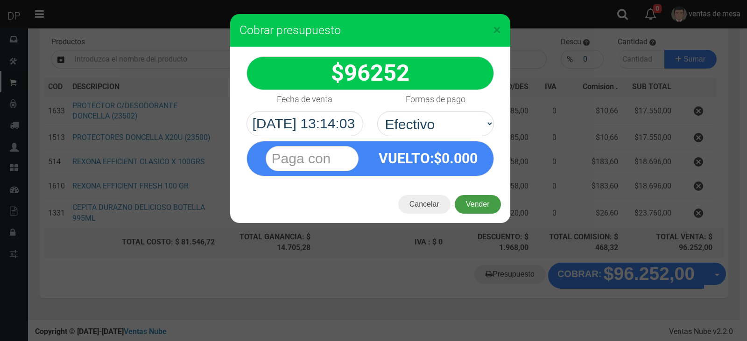
click at [477, 200] on button "Vender" at bounding box center [478, 204] width 46 height 19
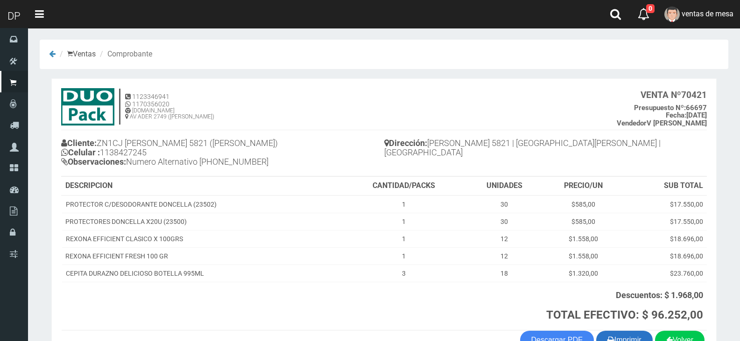
scroll to position [60, 0]
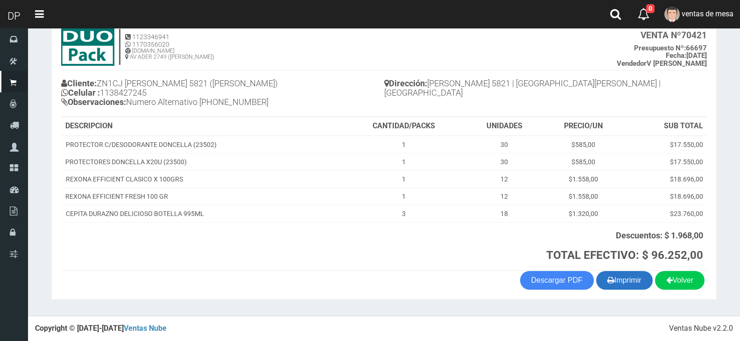
click at [622, 279] on button "Imprimir" at bounding box center [624, 280] width 56 height 19
click at [396, 259] on h3 "TOTAL EFECTIVO: $ 96.252,00" at bounding box center [524, 255] width 357 height 12
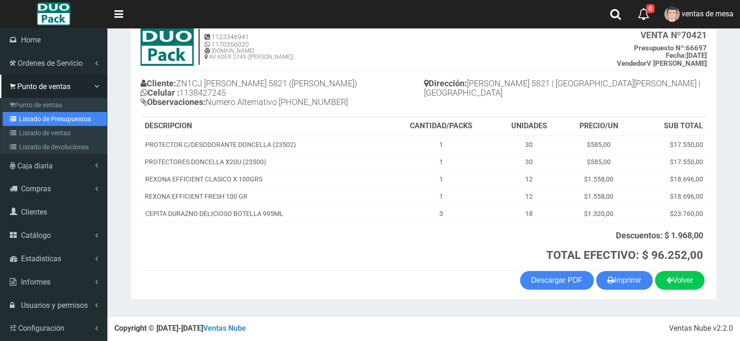
click at [54, 125] on link "Listado de Presupuestos" at bounding box center [55, 119] width 104 height 14
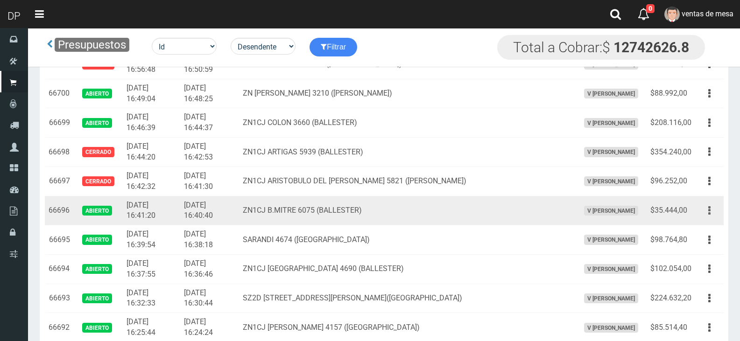
click at [710, 208] on button "button" at bounding box center [709, 211] width 21 height 16
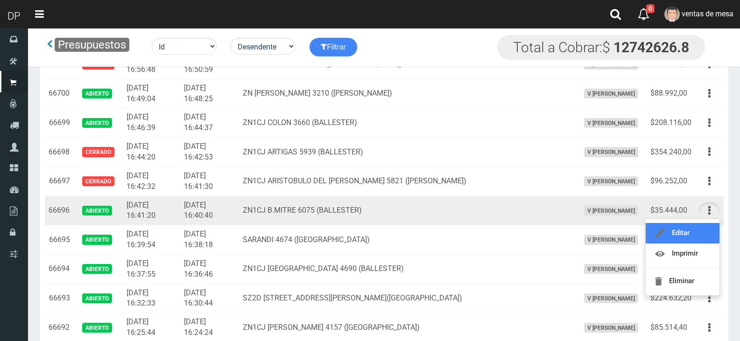
click at [711, 224] on link "Editar" at bounding box center [682, 233] width 74 height 21
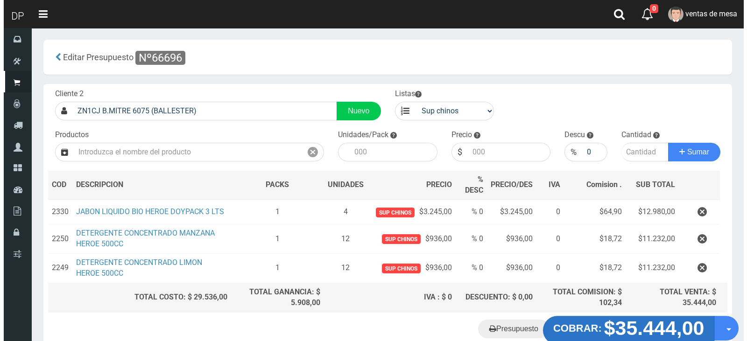
scroll to position [55, 0]
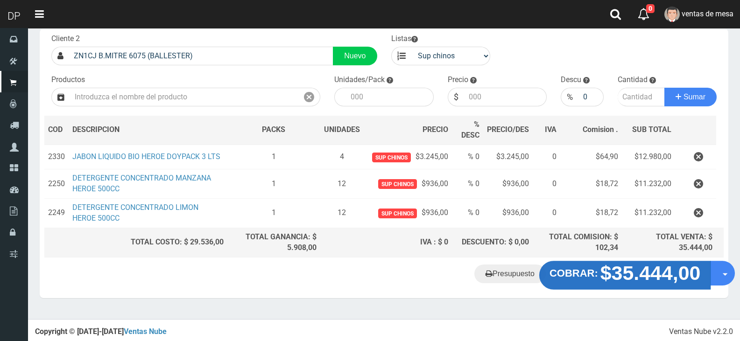
click at [630, 273] on strong "$35.444,00" at bounding box center [650, 273] width 100 height 22
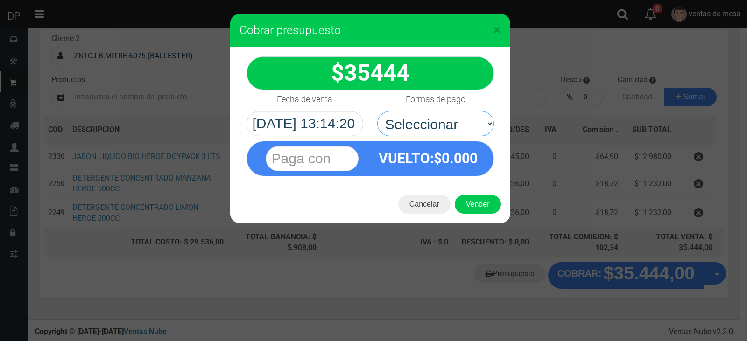
drag, startPoint x: 456, startPoint y: 129, endPoint x: 447, endPoint y: 168, distance: 40.2
click at [456, 129] on select "Seleccionar Efectivo Tarjeta de Crédito Depósito Débito" at bounding box center [435, 123] width 117 height 25
click at [447, 168] on div "VUELTO :$ 0.000" at bounding box center [428, 158] width 116 height 34
click at [451, 118] on select "Seleccionar Efectivo Tarjeta de Crédito Depósito Débito" at bounding box center [435, 123] width 117 height 25
select select "Efectivo"
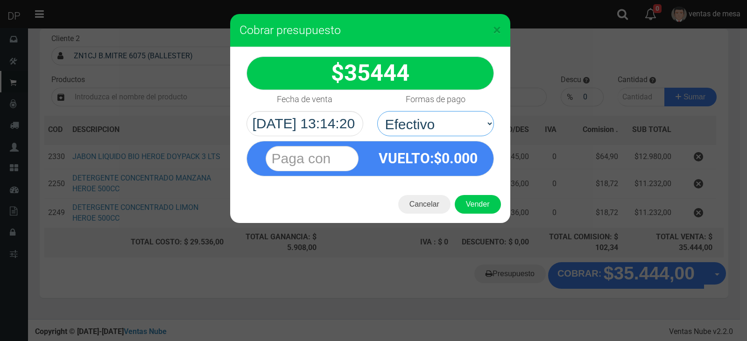
click at [377, 111] on select "Seleccionar Efectivo Tarjeta de Crédito Depósito Débito" at bounding box center [435, 123] width 117 height 25
click at [469, 199] on button "Vender" at bounding box center [478, 204] width 46 height 19
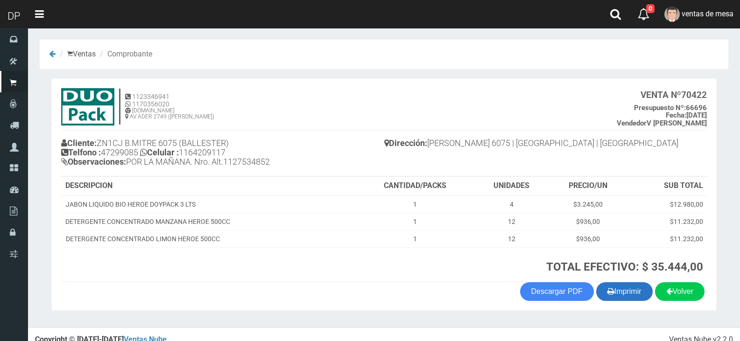
click at [611, 291] on button "Imprimir" at bounding box center [624, 291] width 56 height 19
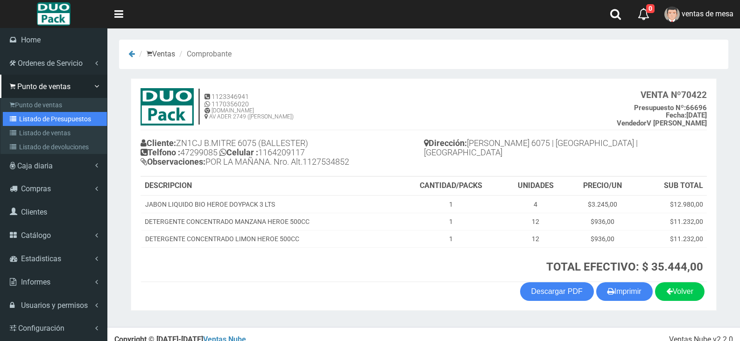
click at [54, 125] on link "Listado de Presupuestos" at bounding box center [55, 119] width 104 height 14
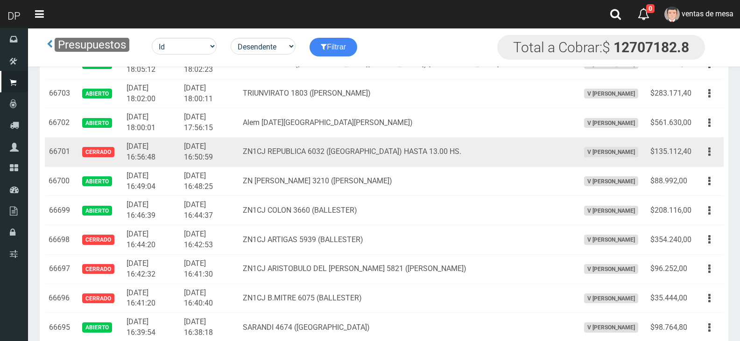
scroll to position [562, 0]
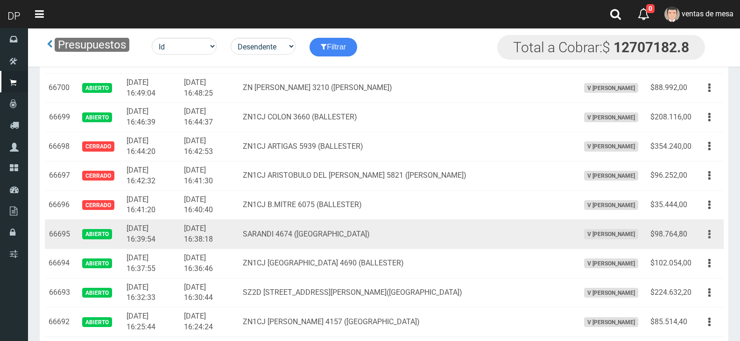
click at [711, 233] on button "button" at bounding box center [709, 234] width 21 height 16
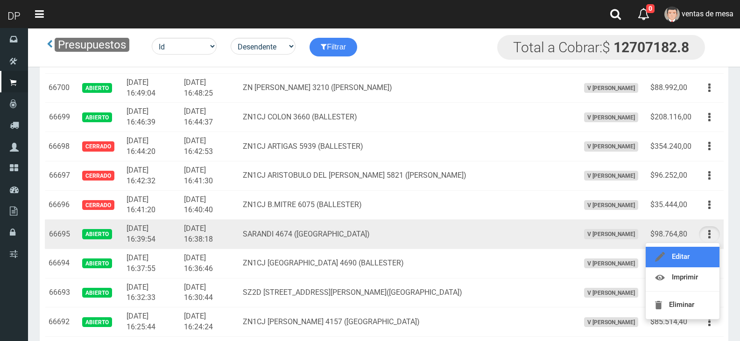
click at [705, 254] on link "Editar" at bounding box center [682, 257] width 74 height 21
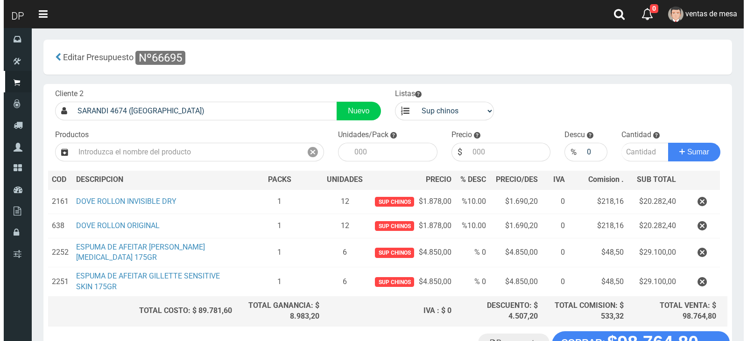
scroll to position [69, 0]
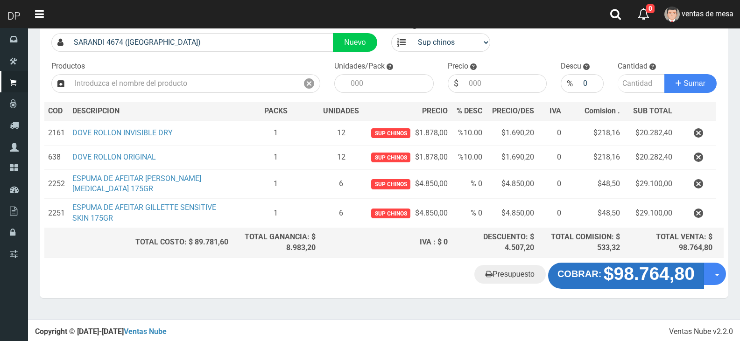
click at [601, 273] on button "COBRAR: $98.764,80" at bounding box center [626, 276] width 156 height 26
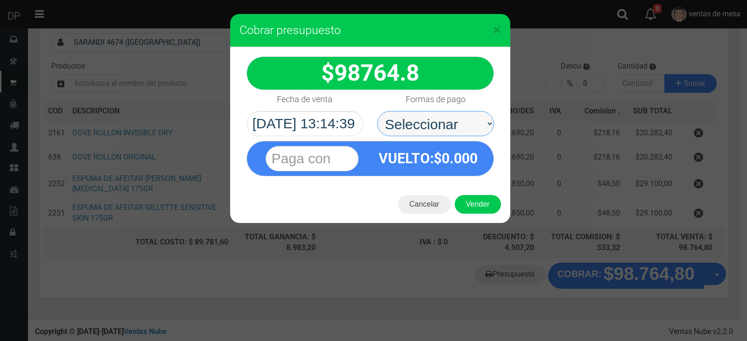
drag, startPoint x: 451, startPoint y: 124, endPoint x: 451, endPoint y: 134, distance: 9.8
click at [451, 124] on select "Seleccionar Efectivo Tarjeta de Crédito Depósito Débito" at bounding box center [435, 123] width 117 height 25
select select "Efectivo"
click at [377, 111] on select "Seleccionar Efectivo Tarjeta de Crédito Depósito Débito" at bounding box center [435, 123] width 117 height 25
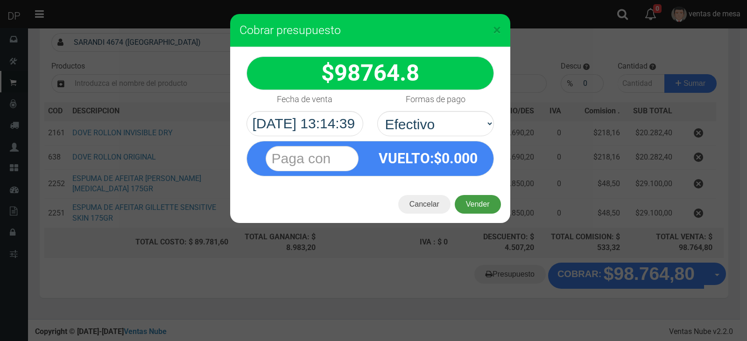
click at [475, 199] on button "Vender" at bounding box center [478, 204] width 46 height 19
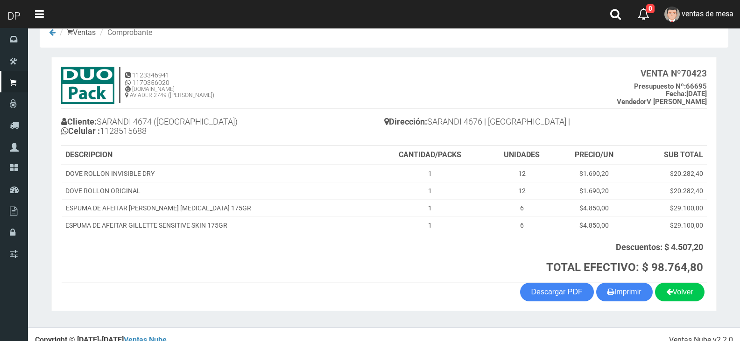
scroll to position [33, 0]
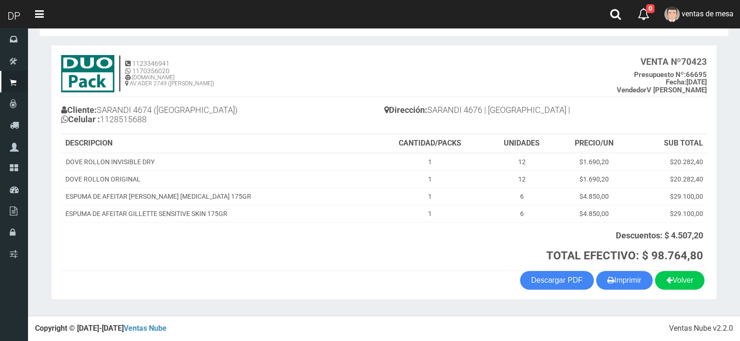
click at [592, 273] on div "Volver Imprimir Descargar PDF" at bounding box center [383, 280] width 659 height 19
click at [598, 275] on button "Imprimir" at bounding box center [624, 280] width 56 height 19
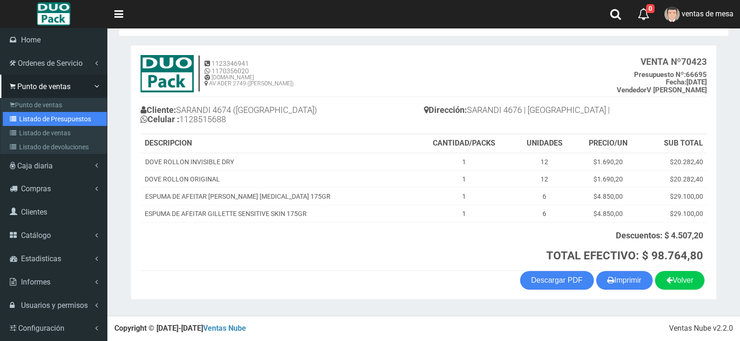
click at [29, 123] on link "Listado de Presupuestos" at bounding box center [55, 119] width 104 height 14
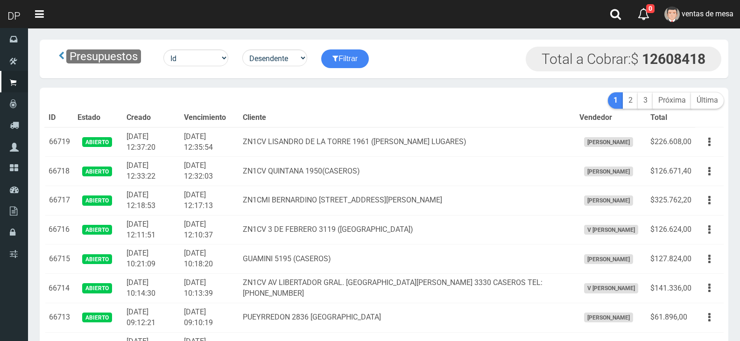
click at [352, 119] on th "Cliente" at bounding box center [407, 118] width 336 height 19
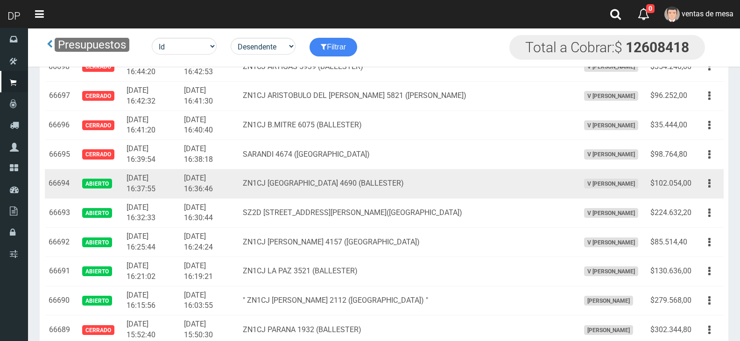
scroll to position [650, 0]
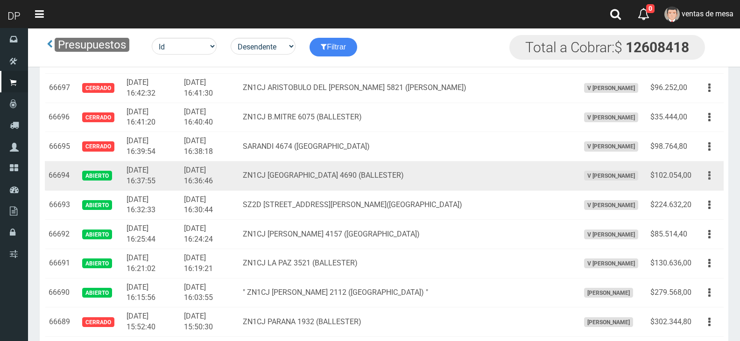
drag, startPoint x: 692, startPoint y: 174, endPoint x: 706, endPoint y: 181, distance: 15.2
click at [693, 174] on td "$102.054,00" at bounding box center [670, 175] width 49 height 29
click at [707, 181] on button "button" at bounding box center [709, 176] width 21 height 16
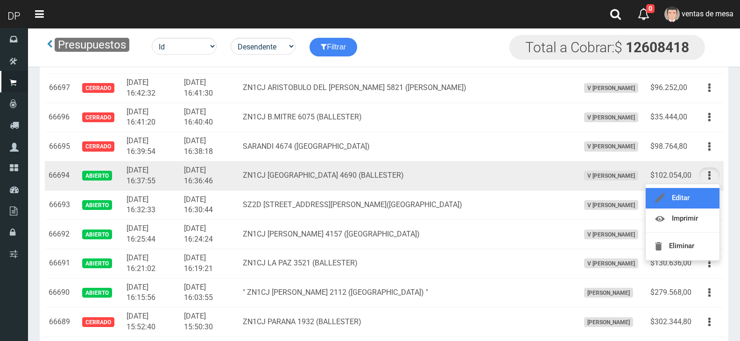
click at [703, 189] on link "Editar" at bounding box center [682, 198] width 74 height 21
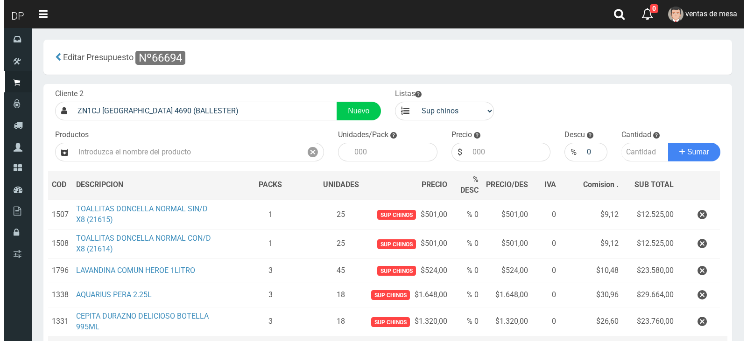
scroll to position [109, 0]
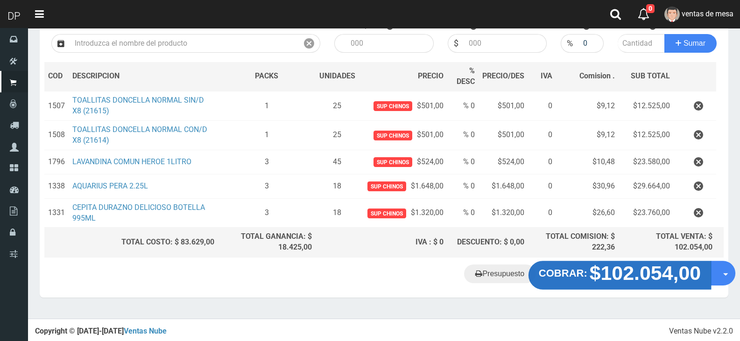
click at [656, 269] on strong "$102.054,00" at bounding box center [645, 273] width 112 height 22
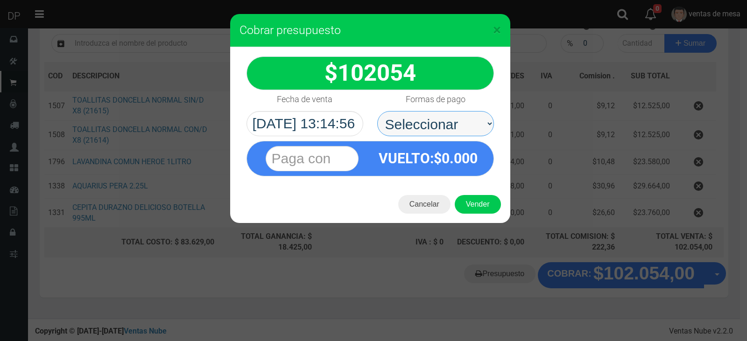
click at [452, 129] on select "Seleccionar Efectivo Tarjeta de Crédito Depósito Débito" at bounding box center [435, 123] width 117 height 25
select select "Efectivo"
click at [377, 111] on select "Seleccionar Efectivo Tarjeta de Crédito Depósito Débito" at bounding box center [435, 123] width 117 height 25
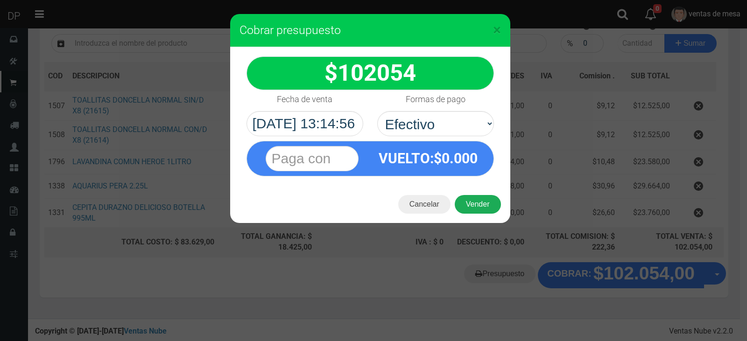
click at [476, 200] on button "Vender" at bounding box center [478, 204] width 46 height 19
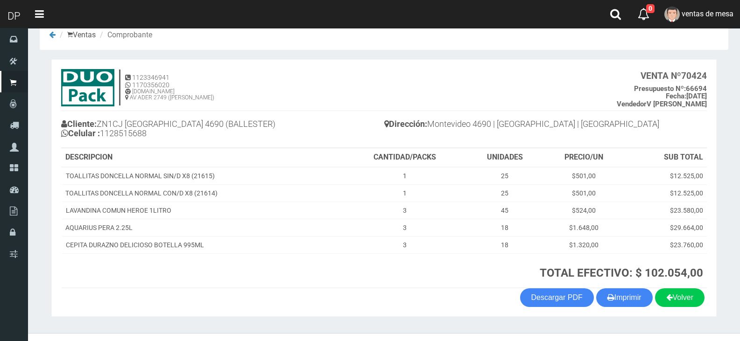
scroll to position [36, 0]
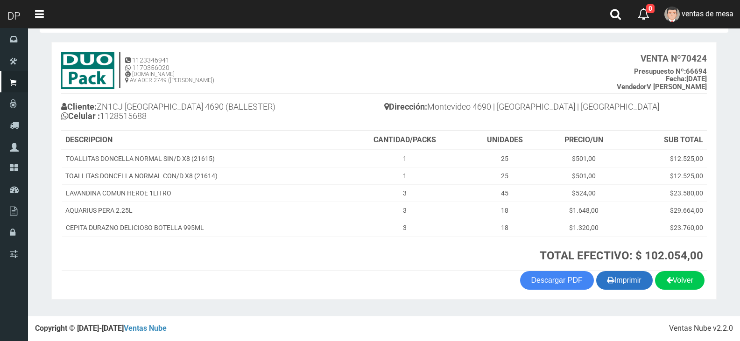
click at [622, 284] on button "Imprimir" at bounding box center [624, 280] width 56 height 19
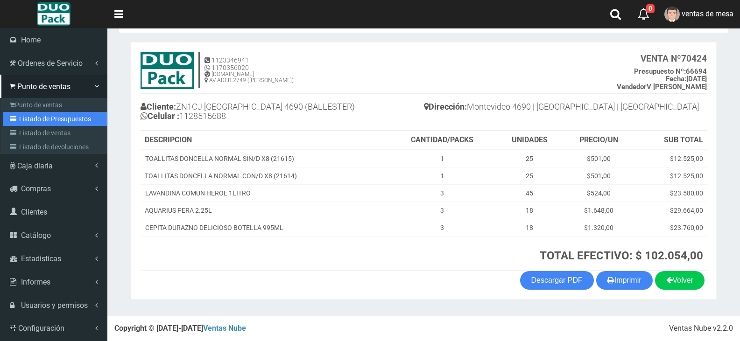
drag, startPoint x: 54, startPoint y: 118, endPoint x: 82, endPoint y: 97, distance: 35.4
click at [54, 118] on link "Listado de Presupuestos" at bounding box center [55, 119] width 104 height 14
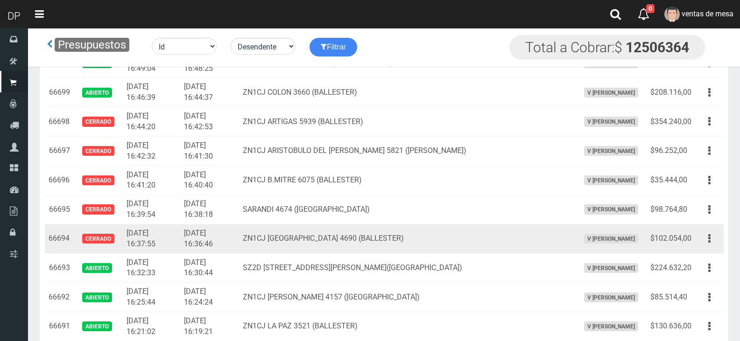
scroll to position [603, 0]
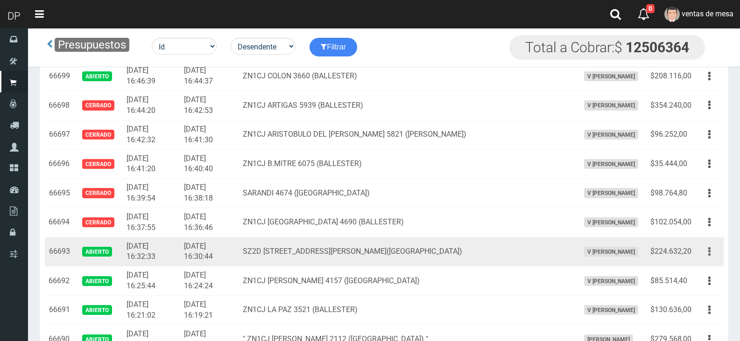
drag, startPoint x: 708, startPoint y: 251, endPoint x: 705, endPoint y: 259, distance: 8.2
click at [708, 251] on button "button" at bounding box center [709, 252] width 21 height 16
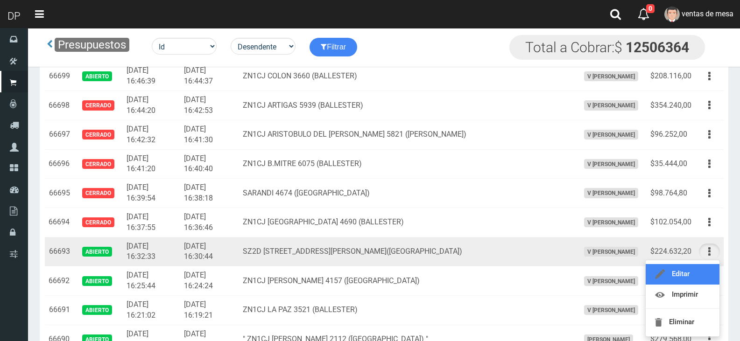
click at [698, 284] on link "Editar" at bounding box center [682, 274] width 74 height 21
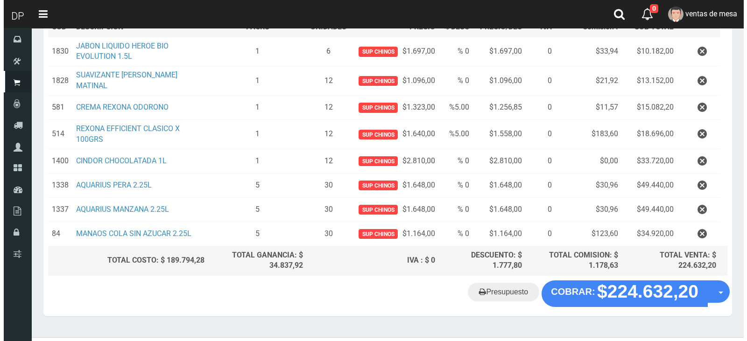
scroll to position [171, 0]
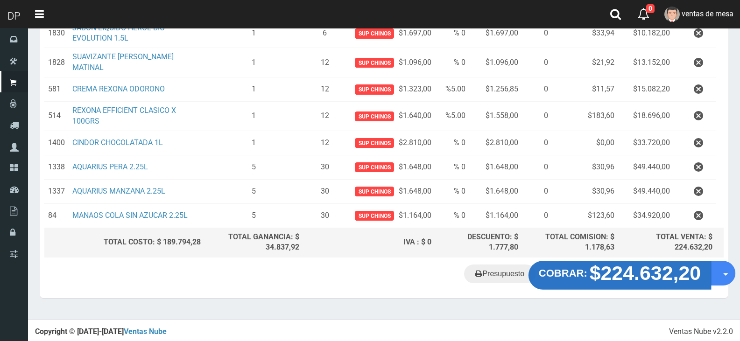
click at [630, 278] on strong "$224.632,20" at bounding box center [645, 273] width 112 height 22
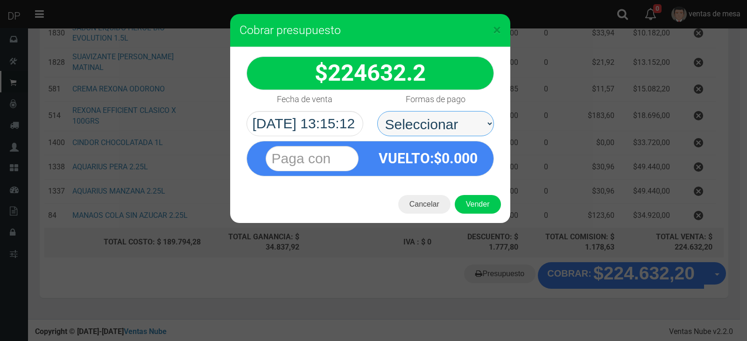
click at [423, 128] on select "Seleccionar Efectivo Tarjeta de Crédito Depósito Débito" at bounding box center [435, 123] width 117 height 25
select select "Efectivo"
click at [377, 111] on select "Seleccionar Efectivo Tarjeta de Crédito Depósito Débito" at bounding box center [435, 123] width 117 height 25
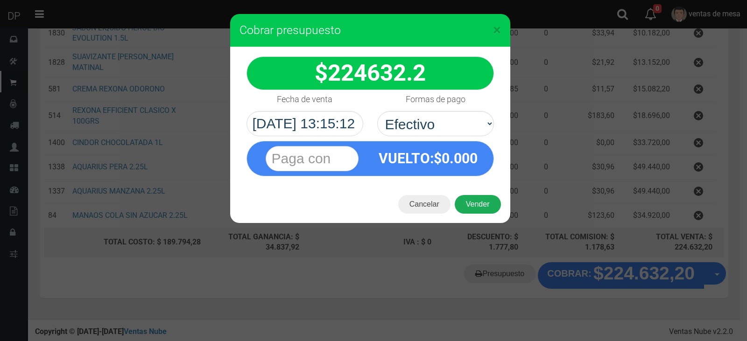
click at [476, 205] on button "Vender" at bounding box center [478, 204] width 46 height 19
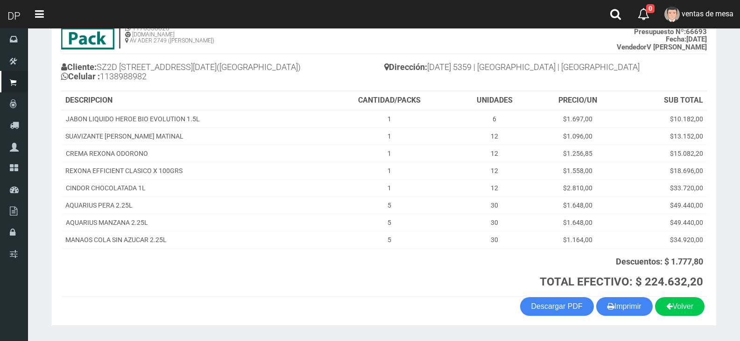
scroll to position [102, 0]
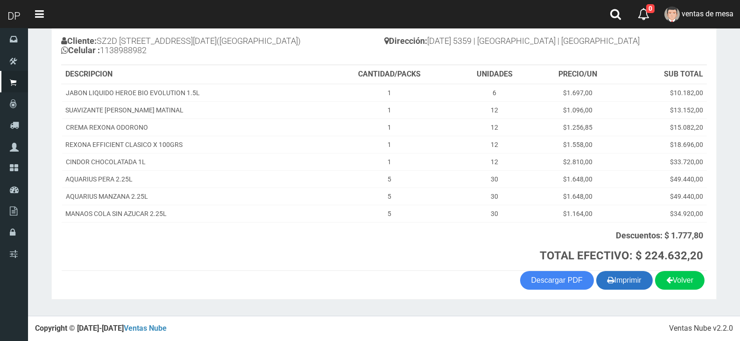
click at [623, 282] on button "Imprimir" at bounding box center [624, 280] width 56 height 19
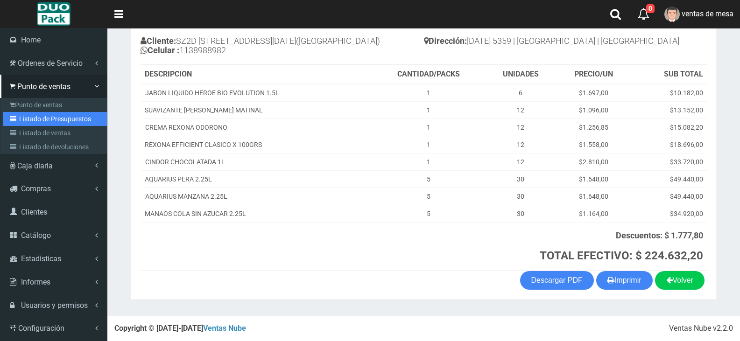
click at [28, 117] on link "Listado de Presupuestos" at bounding box center [55, 119] width 104 height 14
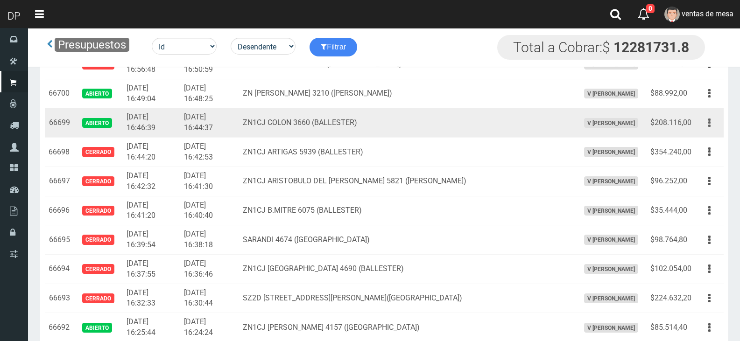
drag, startPoint x: 694, startPoint y: 123, endPoint x: 700, endPoint y: 126, distance: 6.3
click at [696, 123] on tr "66699 Abierto 2025-09-18 16:46:39 2025-09-18 16:44:37 ZN1CJ COLON 3660 (BALLEST…" at bounding box center [384, 122] width 679 height 29
click at [703, 126] on button "button" at bounding box center [709, 123] width 21 height 16
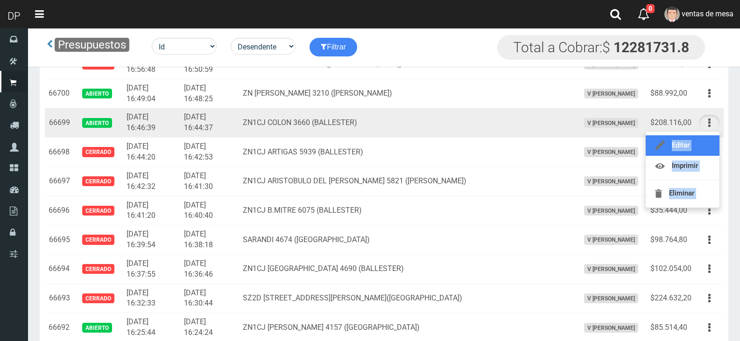
click at [701, 148] on link "Editar" at bounding box center [682, 145] width 74 height 21
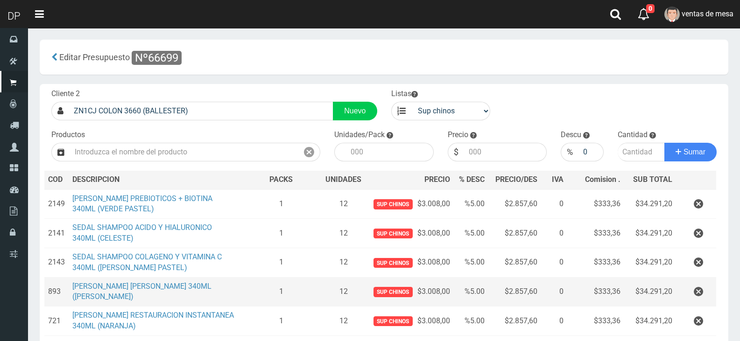
scroll to position [47, 0]
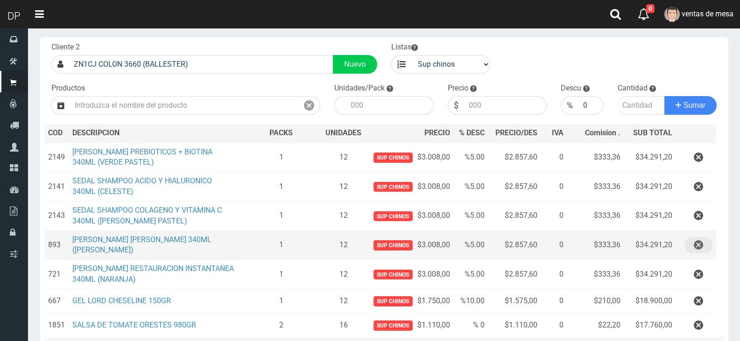
click at [697, 250] on icon "button" at bounding box center [698, 245] width 9 height 16
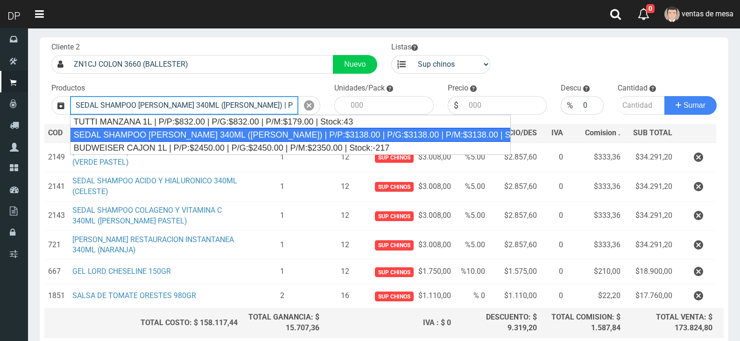
type input "SEDAL SHAMPOO [PERSON_NAME] 340ML ([PERSON_NAME]) | P/P:$3138.00 | P/G:$3138.00…"
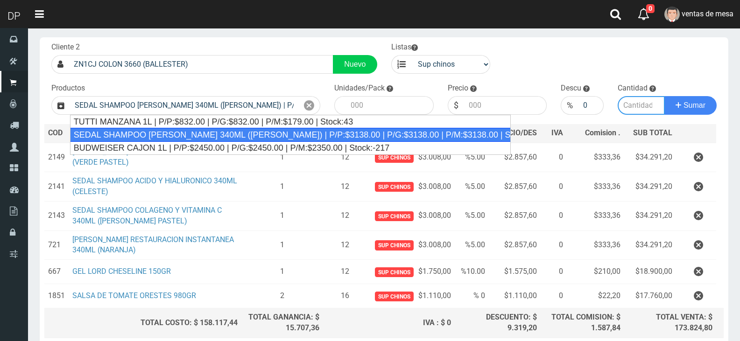
type input "12"
type input "3138.00"
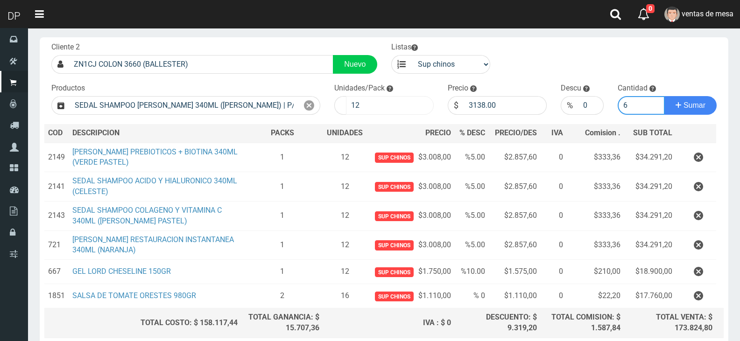
type input "6"
click at [402, 110] on input "12" at bounding box center [390, 105] width 88 height 19
type input "1"
click at [488, 101] on input "3138.00" at bounding box center [505, 105] width 83 height 19
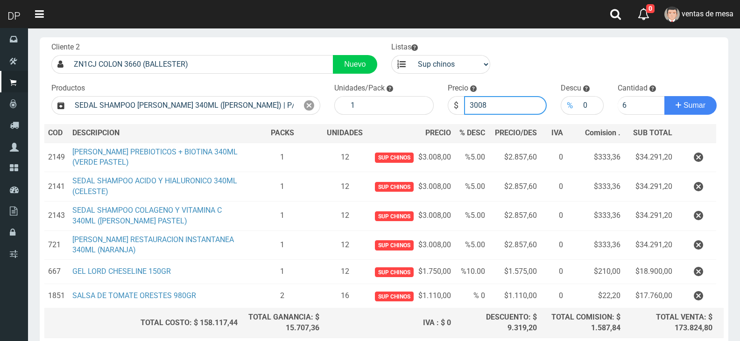
type input "3008"
click at [577, 101] on div "%" at bounding box center [570, 105] width 18 height 19
click at [582, 103] on input "0" at bounding box center [590, 105] width 25 height 19
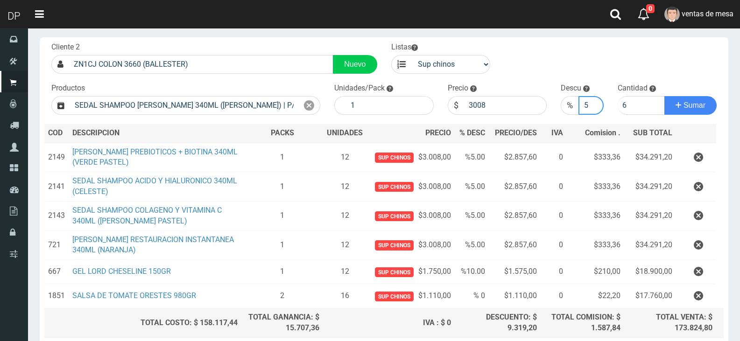
type input "5"
click at [664, 96] on button "Sumar" at bounding box center [690, 105] width 52 height 19
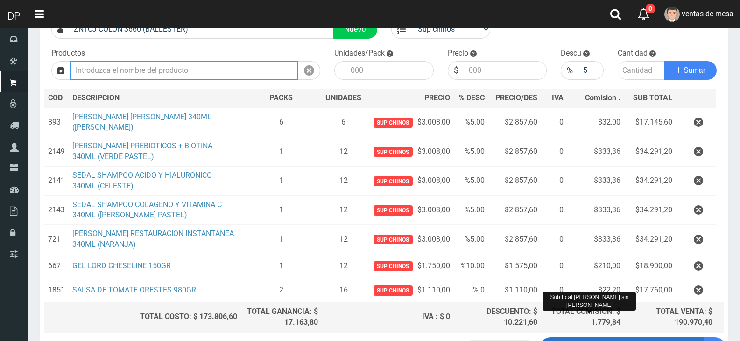
scroll to position [157, 0]
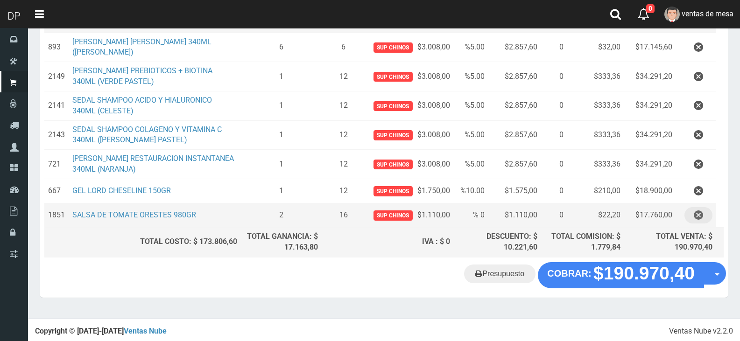
click at [689, 217] on button "button" at bounding box center [698, 215] width 28 height 16
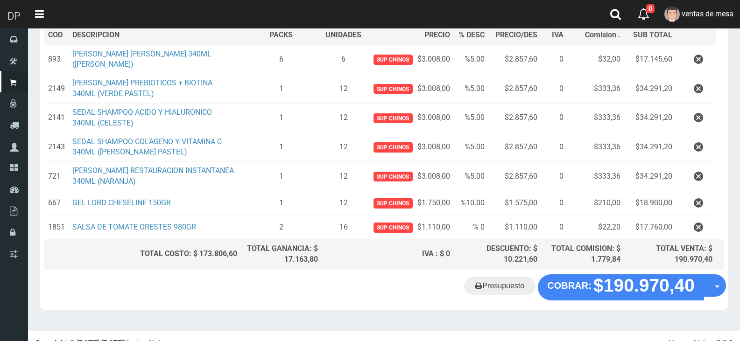
scroll to position [133, 0]
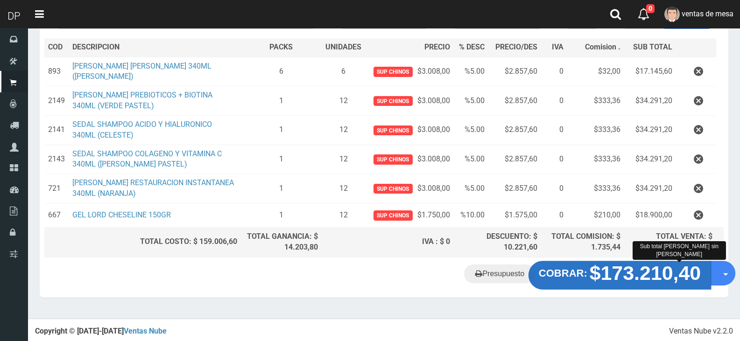
click at [591, 283] on strong "$173.210,40" at bounding box center [645, 273] width 112 height 22
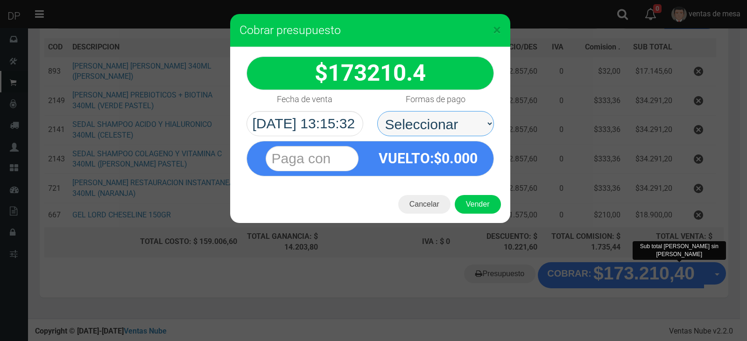
click at [447, 120] on select "Seleccionar Efectivo Tarjeta de Crédito Depósito Débito" at bounding box center [435, 123] width 117 height 25
select select "Efectivo"
click at [377, 111] on select "Seleccionar Efectivo Tarjeta de Crédito Depósito Débito" at bounding box center [435, 123] width 117 height 25
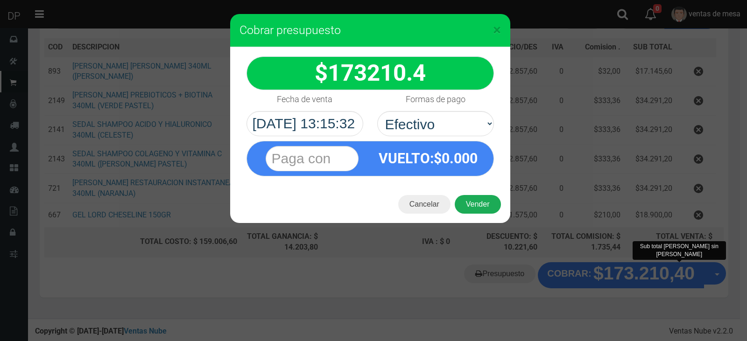
click at [481, 206] on button "Vender" at bounding box center [478, 204] width 46 height 19
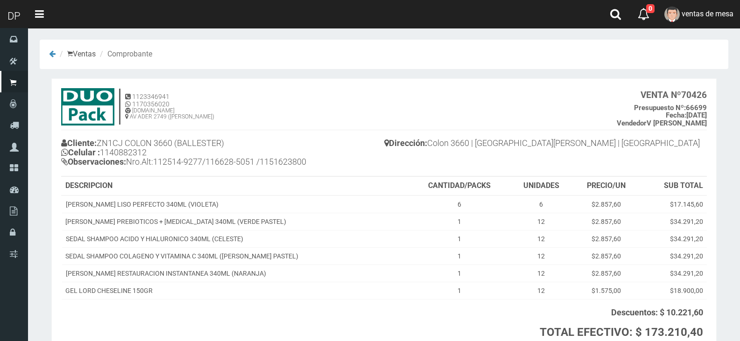
scroll to position [77, 0]
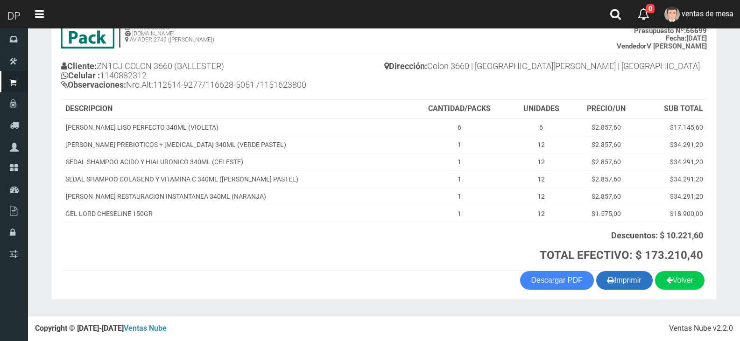
click at [622, 279] on button "Imprimir" at bounding box center [624, 280] width 56 height 19
click at [718, 10] on span "ventas de mesa" at bounding box center [707, 13] width 52 height 9
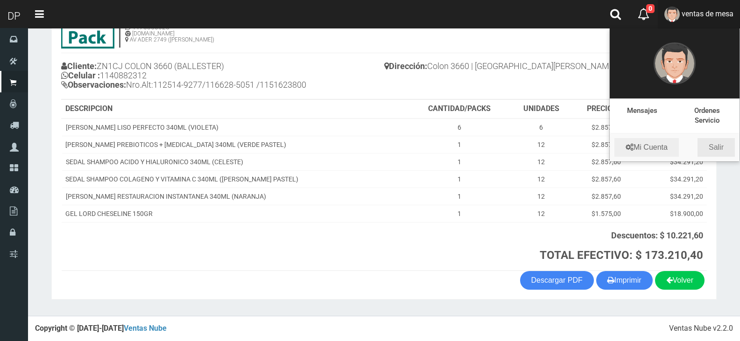
click at [716, 150] on link "Salir" at bounding box center [715, 147] width 37 height 19
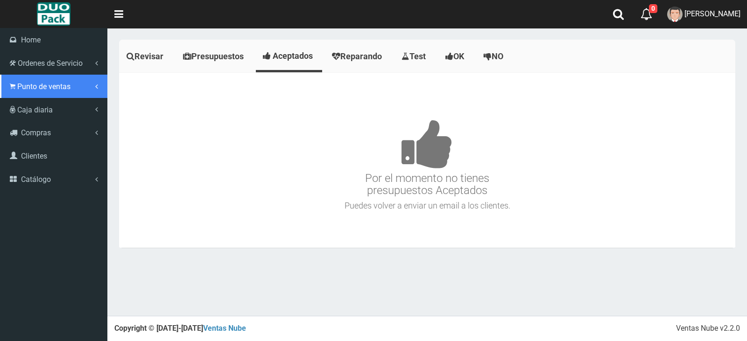
click at [17, 87] on span "Punto de ventas" at bounding box center [43, 86] width 53 height 9
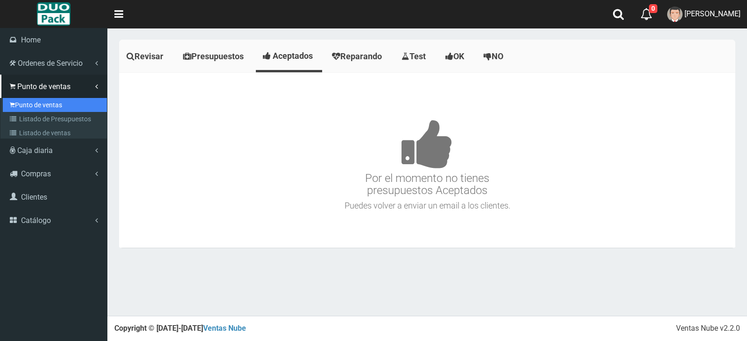
click at [28, 107] on link "Punto de ventas" at bounding box center [55, 105] width 104 height 14
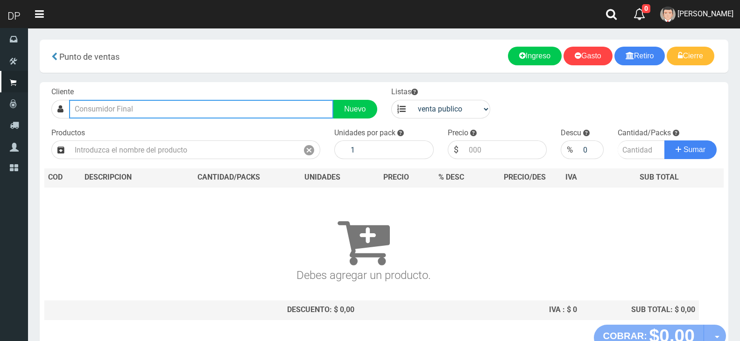
click at [96, 107] on input "text" at bounding box center [201, 109] width 264 height 19
type input "[PERSON_NAME] 42"
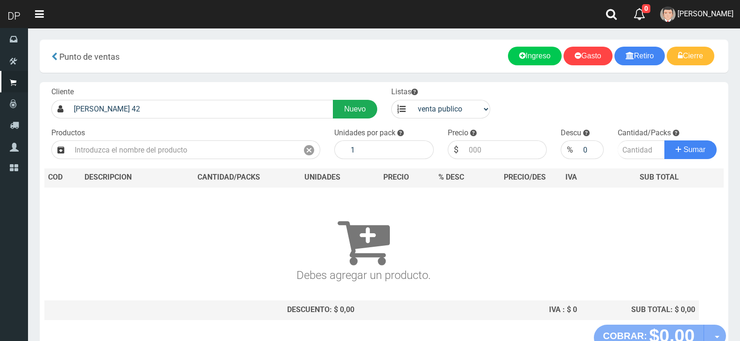
click at [348, 108] on link "Nuevo" at bounding box center [355, 109] width 44 height 19
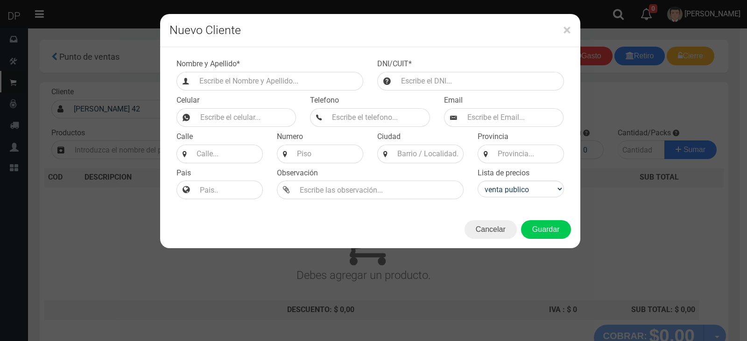
click at [285, 70] on div "Nombre y Apellido *" at bounding box center [269, 75] width 201 height 32
click at [291, 78] on input "Efectivo a retirar" at bounding box center [279, 81] width 168 height 19
type input "c"
type input "CARLOS CALVO 4251 (BOEDO)"
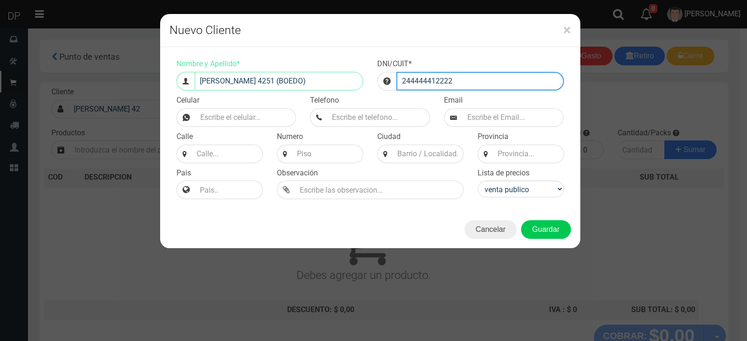
type input "244444412222"
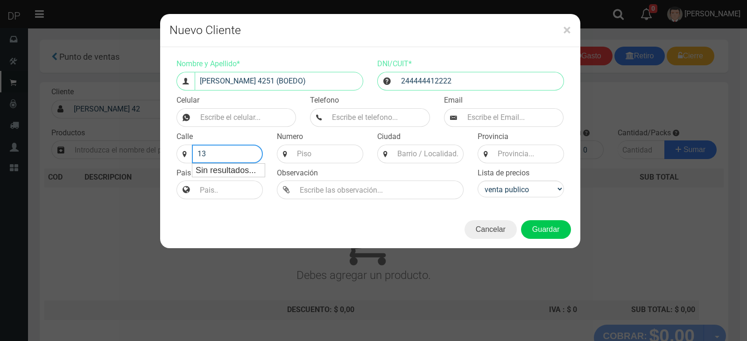
type input "1"
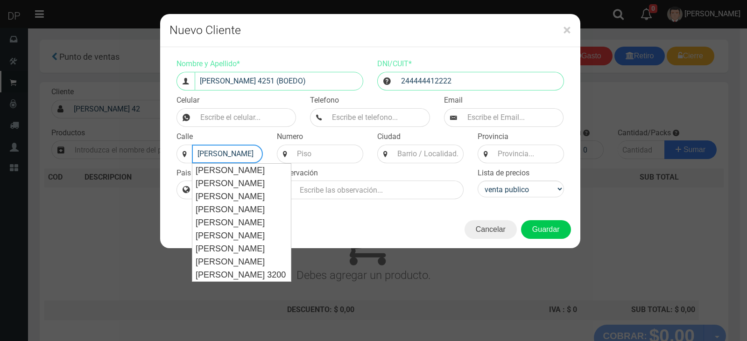
type input "CARLOS CALVO"
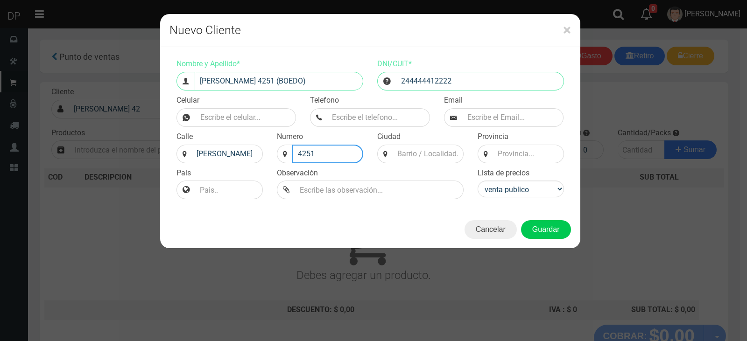
type input "4251"
type input "CABA"
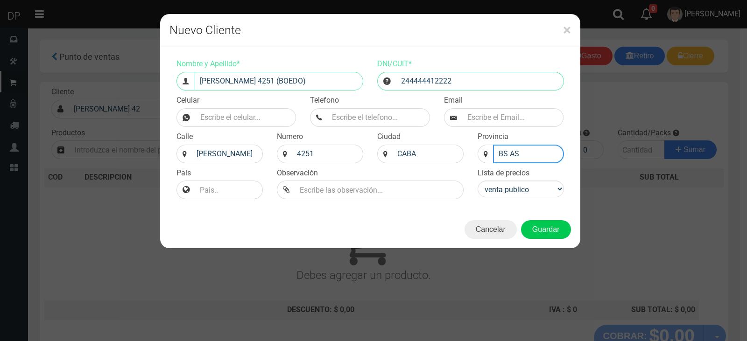
type input "BS AS"
click at [526, 188] on select "venta publico Sup chinos reventas" at bounding box center [520, 189] width 86 height 17
select select "2"
click at [477, 181] on select "venta publico Sup chinos reventas" at bounding box center [520, 189] width 86 height 17
click at [533, 225] on button "Guardar" at bounding box center [546, 229] width 50 height 19
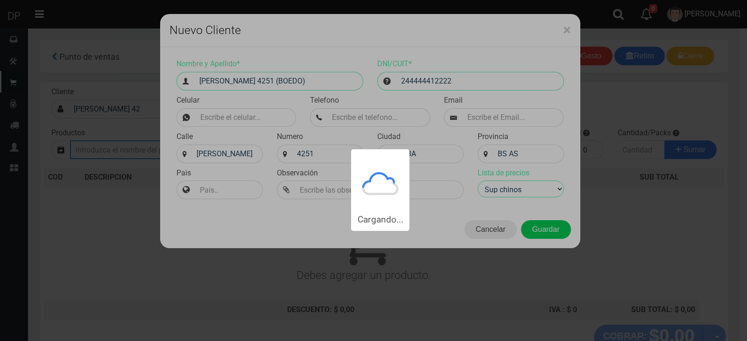
type input "CARLOS CALVO 4251 (BOEDO) | Documento: 244444412222"
select select "2"
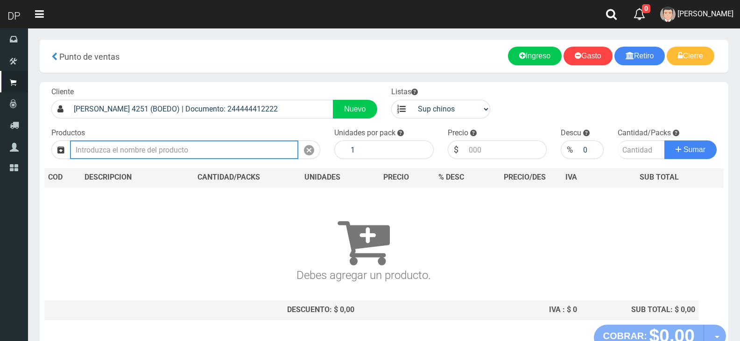
click at [234, 148] on input "text" at bounding box center [184, 149] width 228 height 19
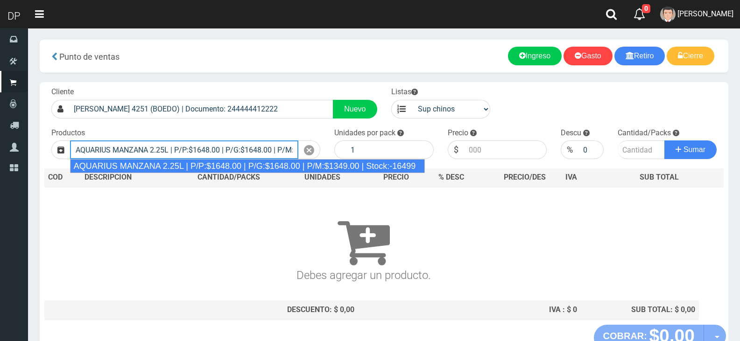
type input "AQUARIUS MANZANA 2.25L | P/P:$1648.00 | P/G:$1648.00 | P/M:$1349.00 | Stock:-16…"
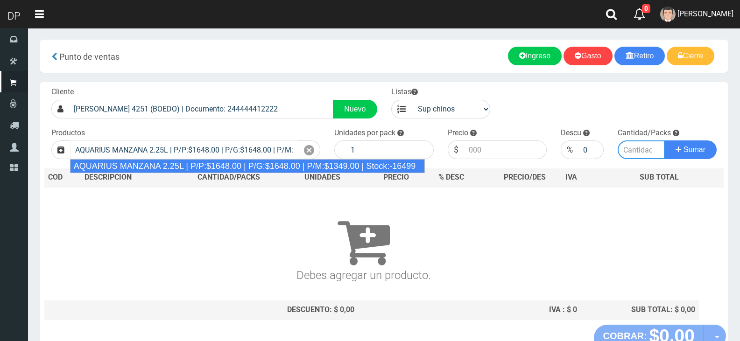
type input "6"
type input "1648.00"
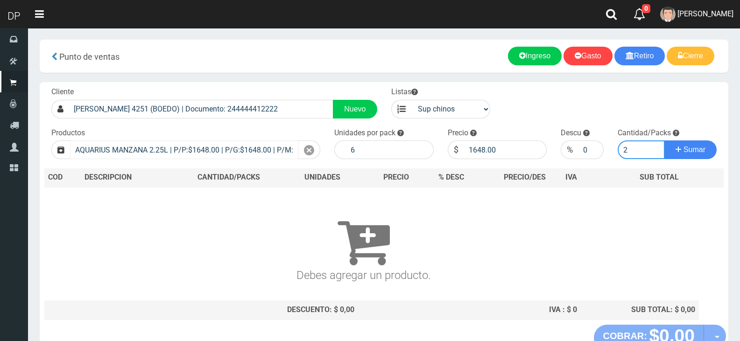
click at [664, 140] on button "Sumar" at bounding box center [690, 149] width 52 height 19
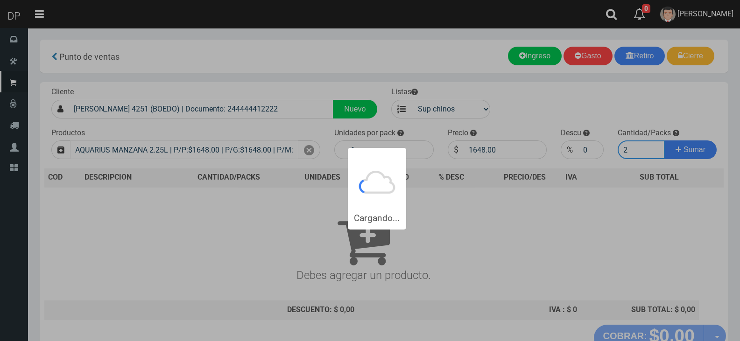
type input "21"
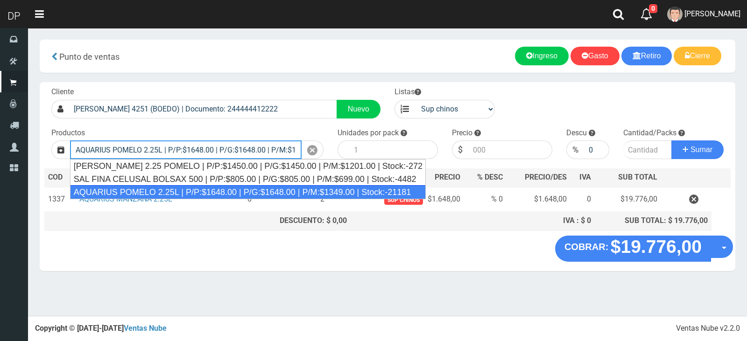
type input "AQUARIUS POMELO 2.25L | P/P:$1648.00 | P/G:$1648.00 | P/M:$1349.00 | Stock:-211…"
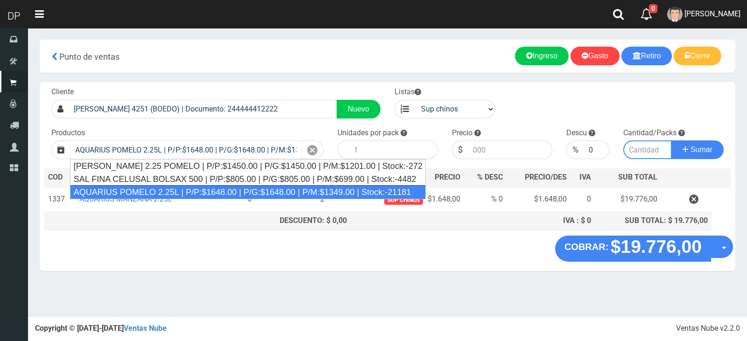
type input "6"
type input "1648.00"
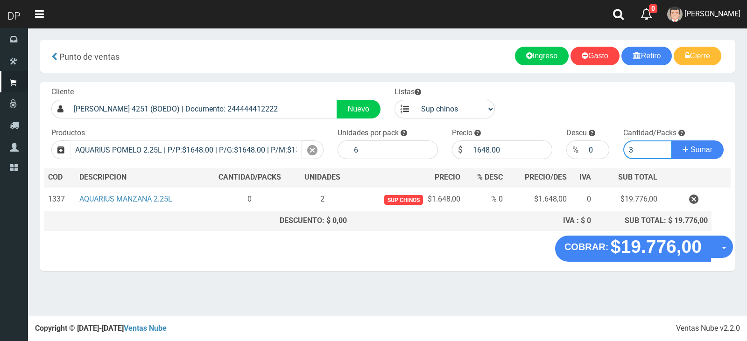
type input "3"
click at [671, 140] on button "Sumar" at bounding box center [697, 149] width 52 height 19
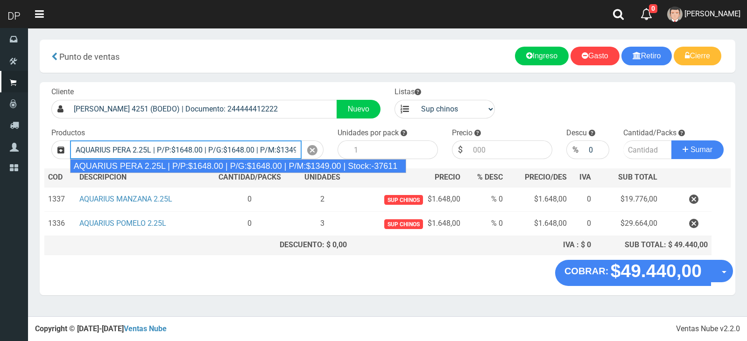
type input "AQUARIUS PERA 2.25L | P/P:$1648.00 | P/G:$1648.00 | P/M:$1349.00 | Stock:-37611"
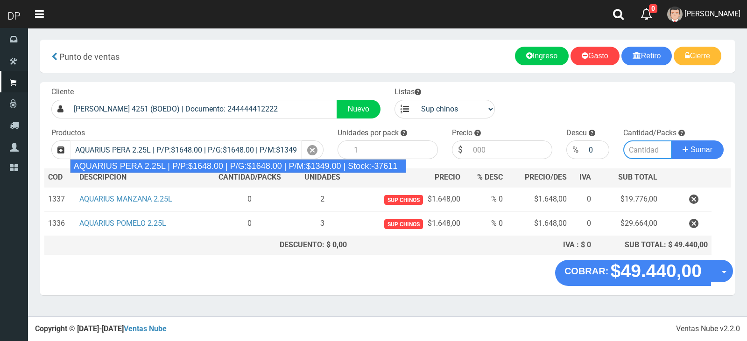
type input "6"
type input "1648.00"
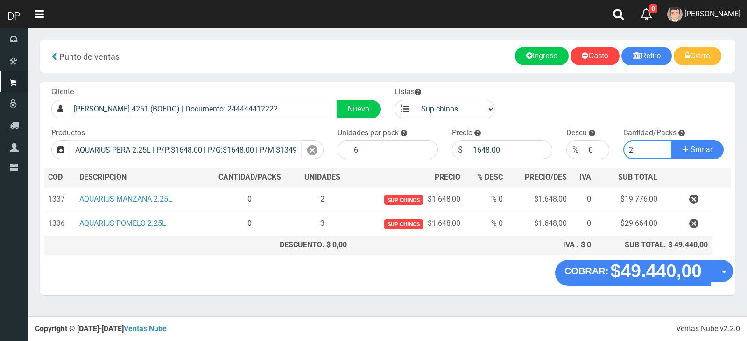
type input "2"
click at [671, 140] on button "Sumar" at bounding box center [697, 149] width 52 height 19
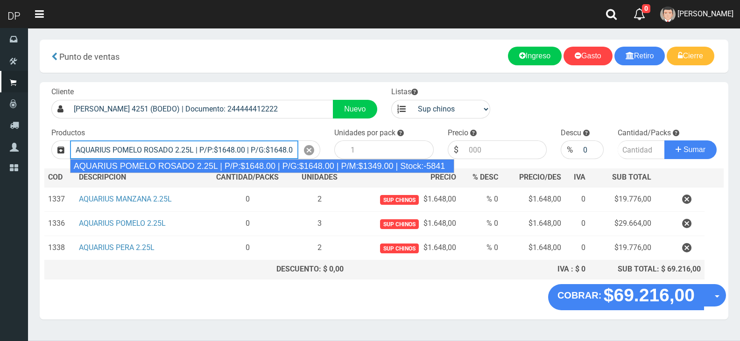
type input "AQUARIUS POMELO ROSADO 2.25L | P/P:$1648.00 | P/G:$1648.00 | P/M:$1349.00 | Sto…"
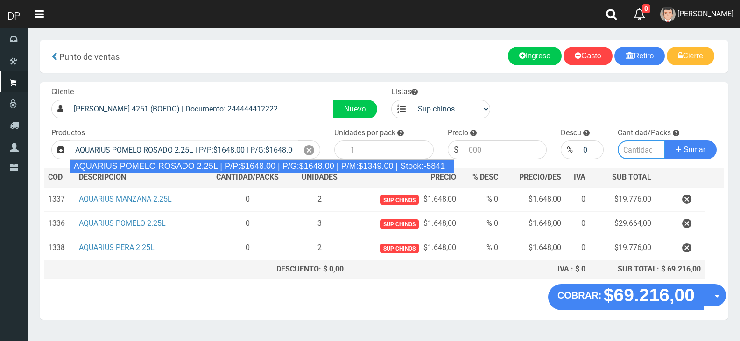
type input "6"
type input "1648.00"
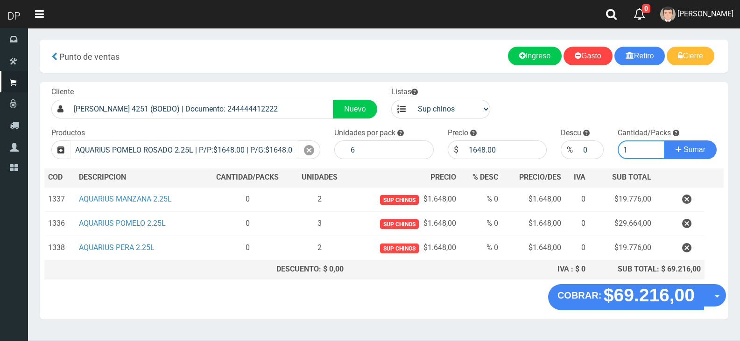
type input "1"
click at [664, 140] on button "Sumar" at bounding box center [690, 149] width 52 height 19
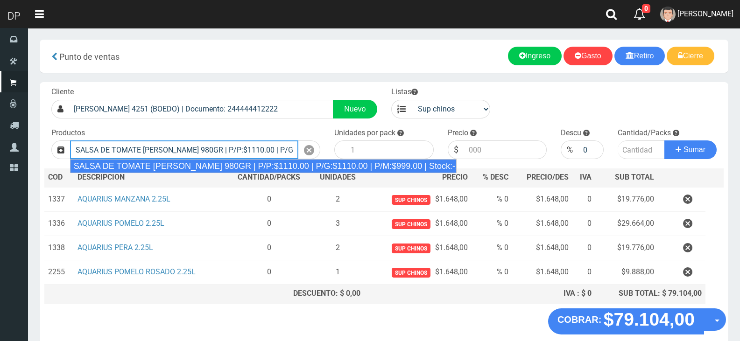
type input "SALSA DE TOMATE ORESTES 980GR | P/P:$1110.00 | P/G:$1110.00 | P/M:$999.00 | Sto…"
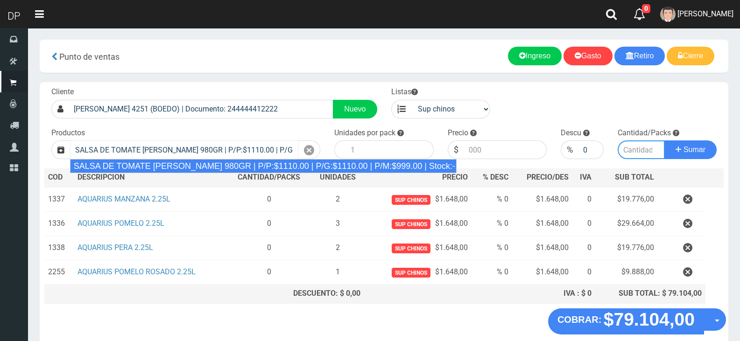
type input "8"
type input "1110.00"
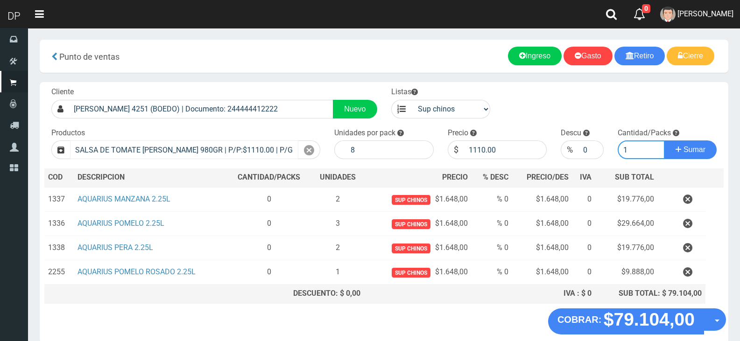
type input "2"
click at [664, 140] on button "Sumar" at bounding box center [690, 149] width 52 height 19
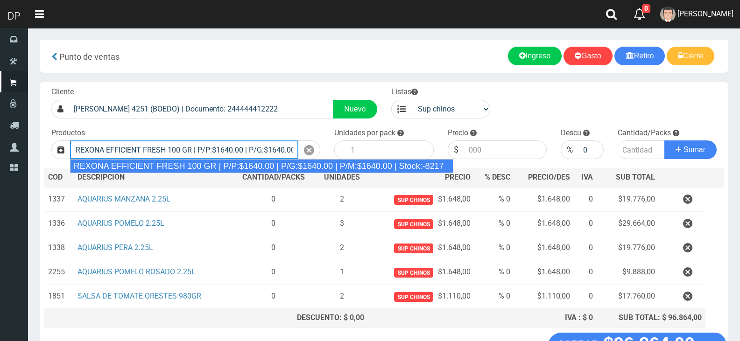
type input "REXONA EFFICIENT FRESH 100 GR | P/P:$1640.00 | P/G:$1640.00 | P/M:$1640.00 | St…"
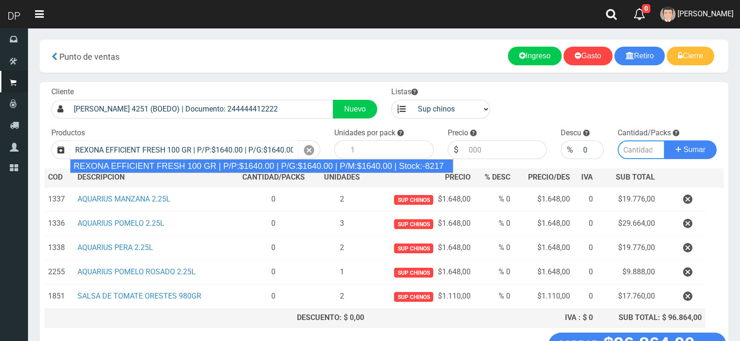
type input "12"
type input "1640.00"
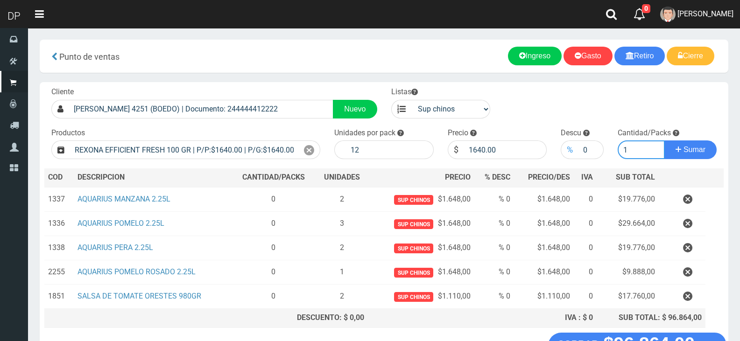
type input "1"
click at [578, 145] on div "%" at bounding box center [570, 149] width 18 height 19
click at [582, 147] on input "0" at bounding box center [590, 149] width 25 height 19
type input "5"
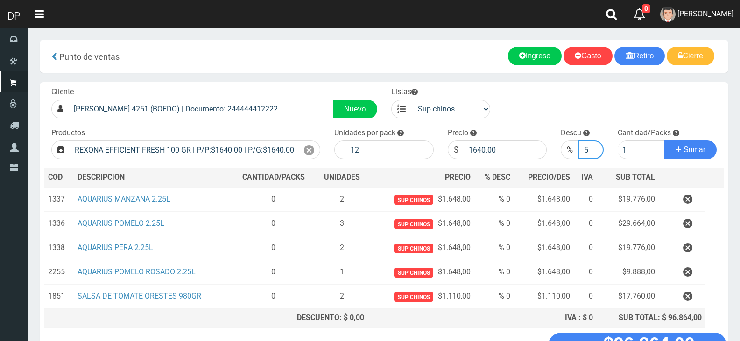
click at [664, 140] on button "Sumar" at bounding box center [690, 149] width 52 height 19
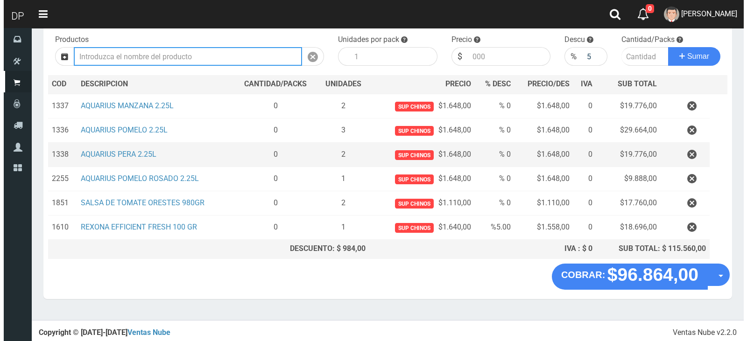
scroll to position [94, 0]
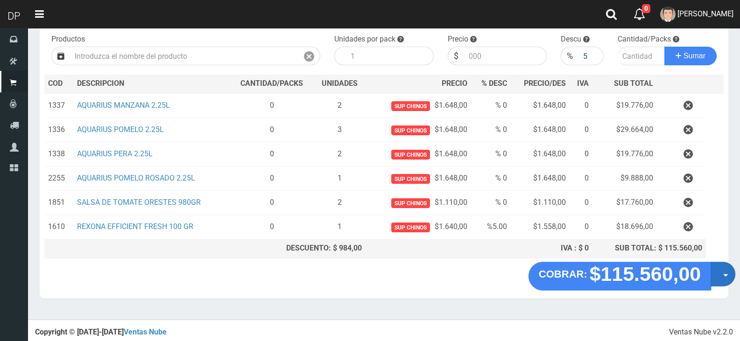
click at [715, 267] on button "Opciones" at bounding box center [722, 274] width 25 height 25
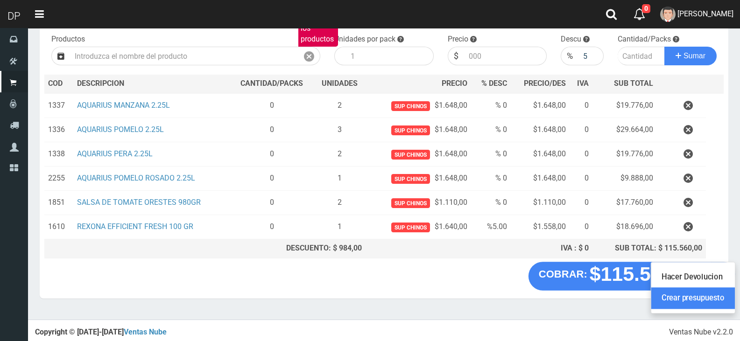
click at [721, 293] on link "Crear presupuesto" at bounding box center [693, 298] width 84 height 21
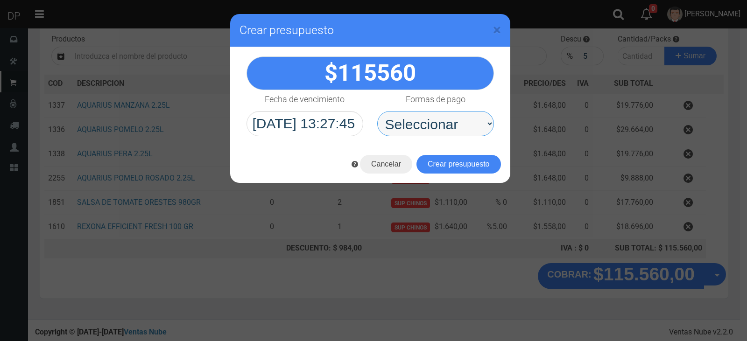
click at [480, 133] on select "Seleccionar Efectivo Tarjeta de Crédito Depósito Débito" at bounding box center [435, 123] width 117 height 25
select select "Efectivo"
click at [377, 111] on select "Seleccionar Efectivo Tarjeta de Crédito Depósito Débito" at bounding box center [435, 123] width 117 height 25
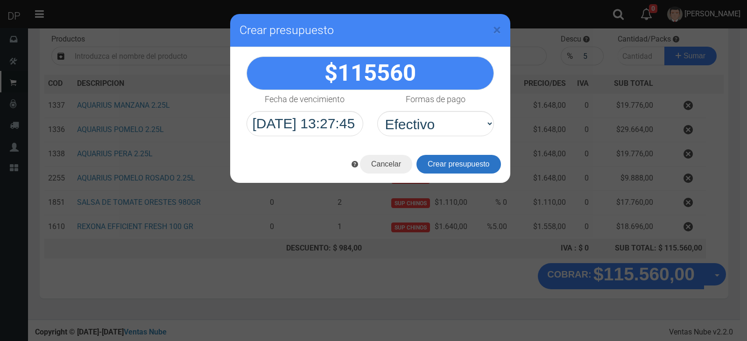
click at [461, 162] on button "Crear presupuesto" at bounding box center [458, 164] width 84 height 19
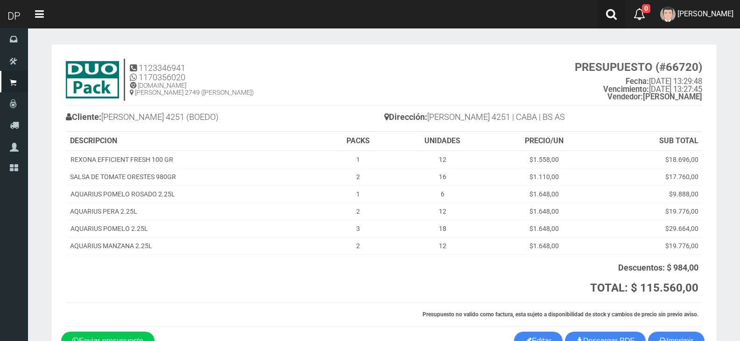
click at [605, 6] on link at bounding box center [611, 14] width 28 height 28
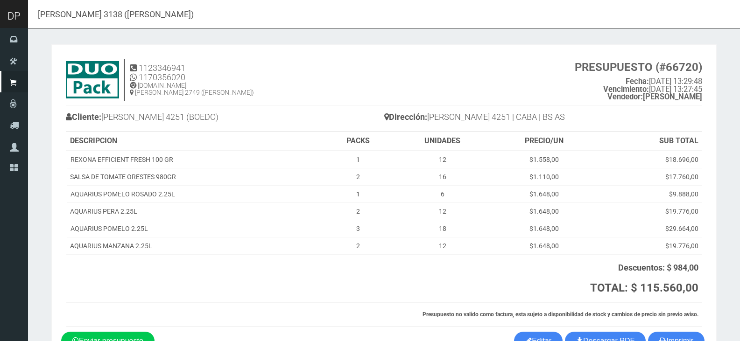
type input "EVA PERON 3138 (FLORES)"
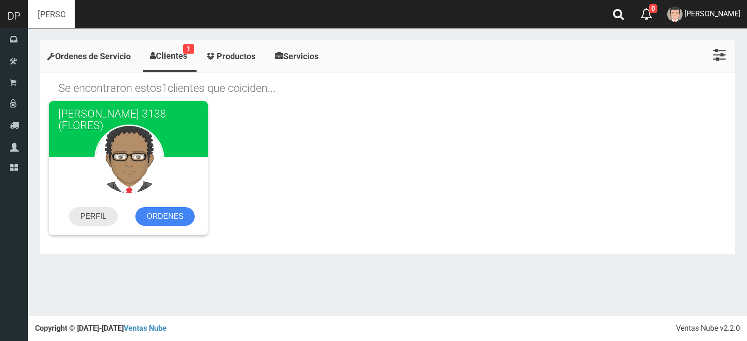
click at [105, 216] on link "PERFIL" at bounding box center [93, 216] width 49 height 19
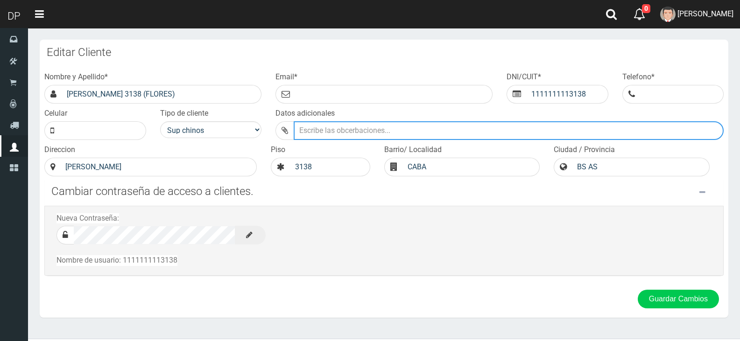
click at [381, 133] on input "Datos adicionales" at bounding box center [509, 130] width 430 height 19
type input "J"
type input "A"
type input "E"
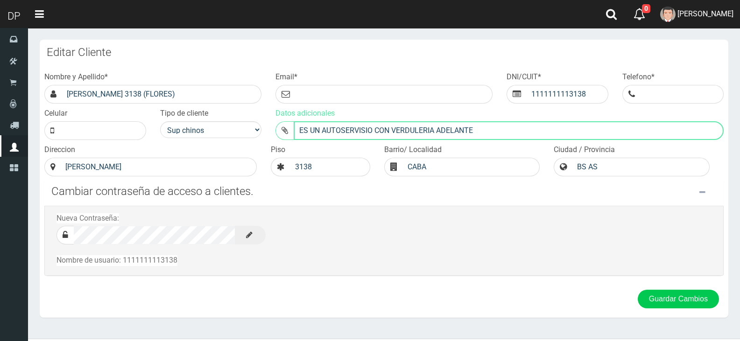
click at [365, 132] on input "ES UN AUTOSERVISIO CON VERDULERIA ADELANTE" at bounding box center [509, 130] width 430 height 19
type input "ES UN AUTOSERVICIO CON VERDULERIA ADELANTE"
click at [638, 290] on button "Guardar Cambios" at bounding box center [678, 299] width 81 height 19
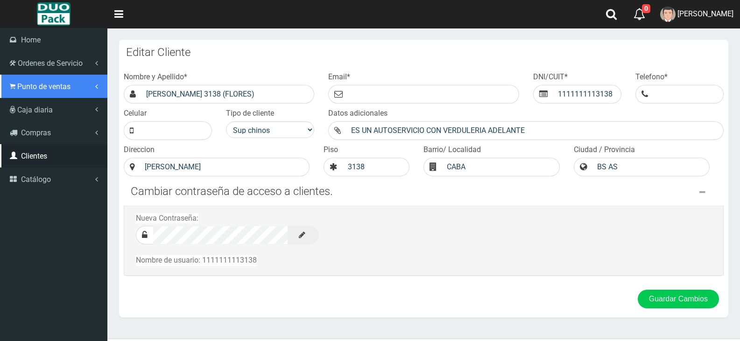
click at [43, 88] on span "Punto de ventas" at bounding box center [43, 86] width 53 height 9
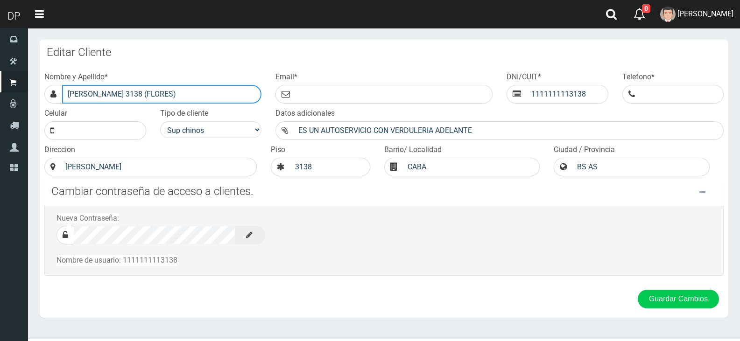
click at [187, 88] on input "[PERSON_NAME] 3138 (FLORES)" at bounding box center [161, 94] width 199 height 19
click at [222, 88] on input "[PERSON_NAME] 3138 (FLORES)" at bounding box center [161, 94] width 199 height 19
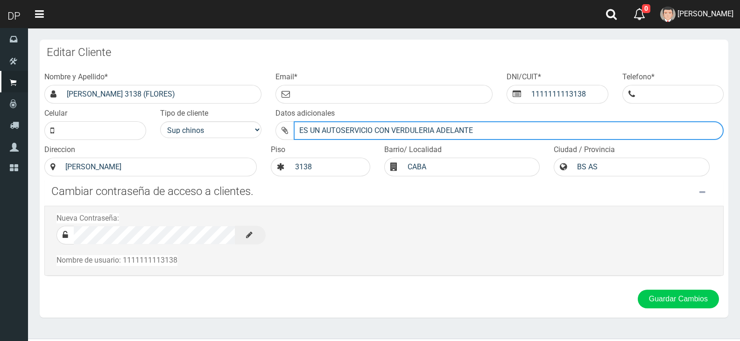
click at [519, 132] on input "ES UN AUTOSERVICIO CON VERDULERIA ADELANTE" at bounding box center [509, 130] width 430 height 19
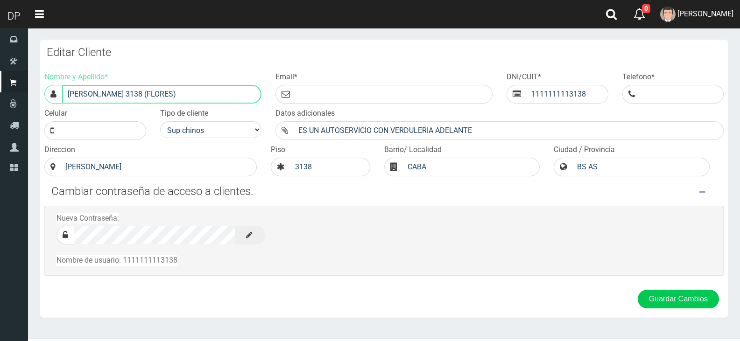
click at [252, 91] on input "[PERSON_NAME] 3138 (FLORES)" at bounding box center [161, 94] width 199 height 19
paste input "ES UN AUTOSERVICIO CON VERDULERIA ADELANTE"
type input "[PERSON_NAME] 3138 (FLORES)(AUTOSERVICIO CON VERDULERIA ADELANTE)"
click at [395, 119] on div "Datos adicionales ES UN AUTOSERVICIO CON VERDULERIA ADELANTE" at bounding box center [499, 124] width 462 height 32
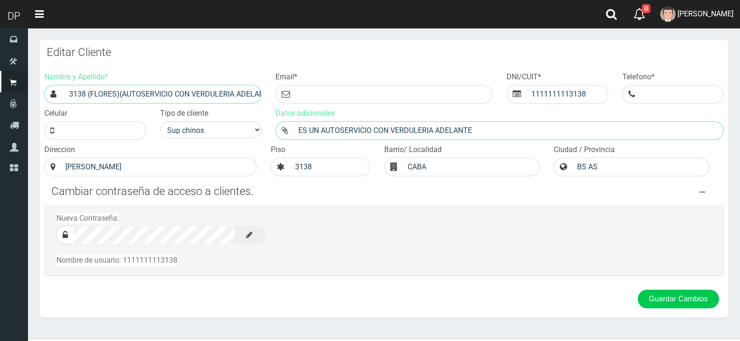
scroll to position [0, 0]
click at [394, 121] on input "ES UN AUTOSERVICIO CON VERDULERIA ADELANTE" at bounding box center [509, 130] width 430 height 19
type input "JUSTO A MITAD [PERSON_NAME]"
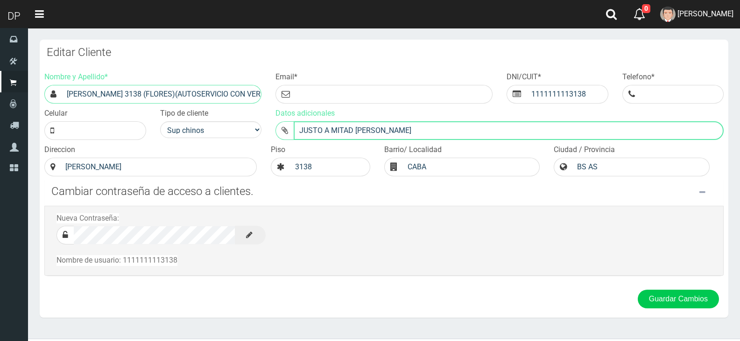
click at [638, 290] on button "Guardar Cambios" at bounding box center [678, 299] width 81 height 19
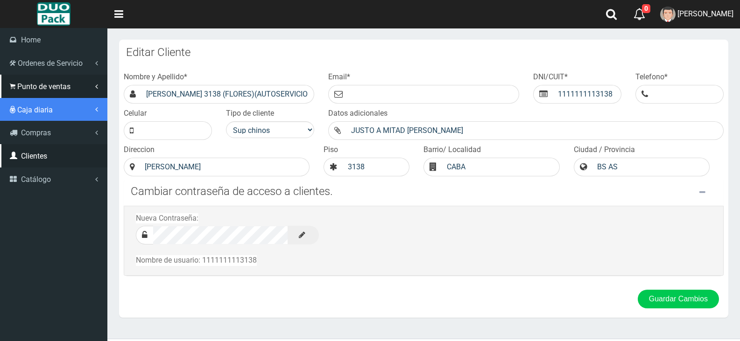
click at [73, 98] on link "Caja diaria" at bounding box center [53, 109] width 107 height 23
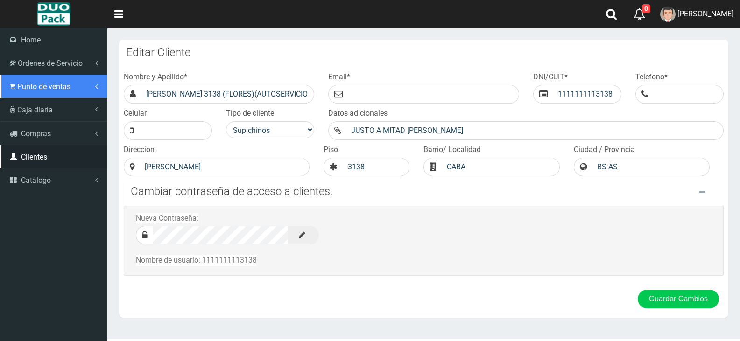
click at [77, 88] on link "Punto de ventas" at bounding box center [53, 86] width 107 height 23
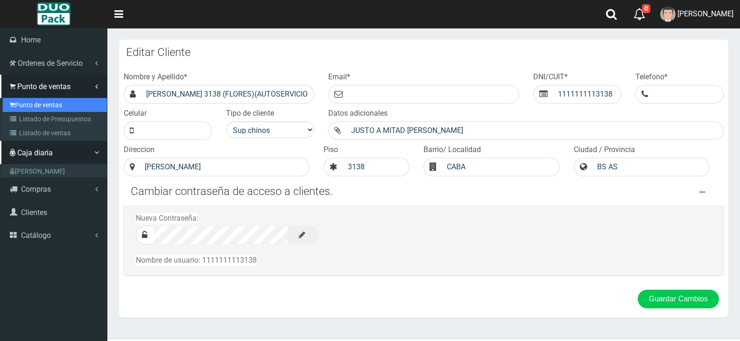
click at [81, 111] on link "Punto de ventas" at bounding box center [55, 105] width 104 height 14
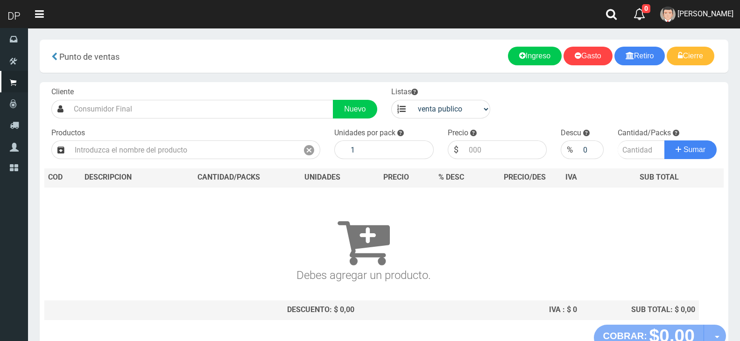
drag, startPoint x: 581, startPoint y: 20, endPoint x: 588, endPoint y: 15, distance: 8.4
click at [581, 20] on nav "Toggle navigation 0 0 Eliminar MARCELO AVALOS Mensajes Ordenes Servicio Mi Cuen…" at bounding box center [384, 14] width 712 height 28
click at [598, 15] on link at bounding box center [611, 14] width 28 height 28
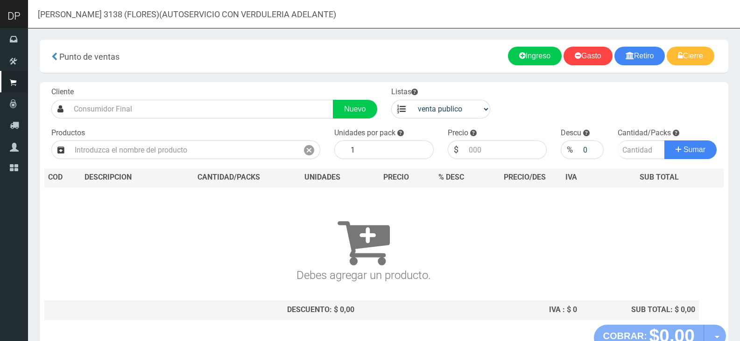
type input "[PERSON_NAME] 3138 (FLORES)(AUTOSERVICIO CON VERDULERIA ADELANTE)"
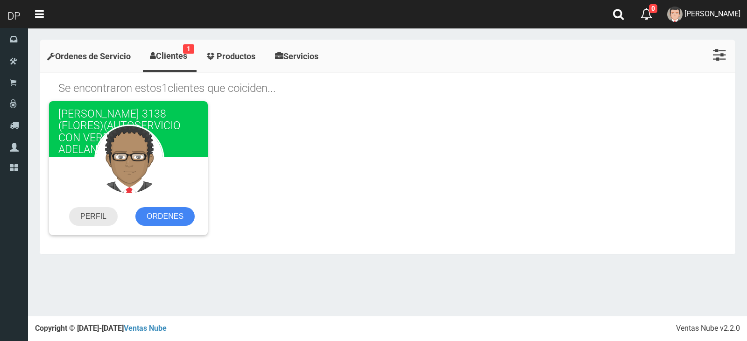
click at [109, 214] on link "PERFIL" at bounding box center [93, 216] width 49 height 19
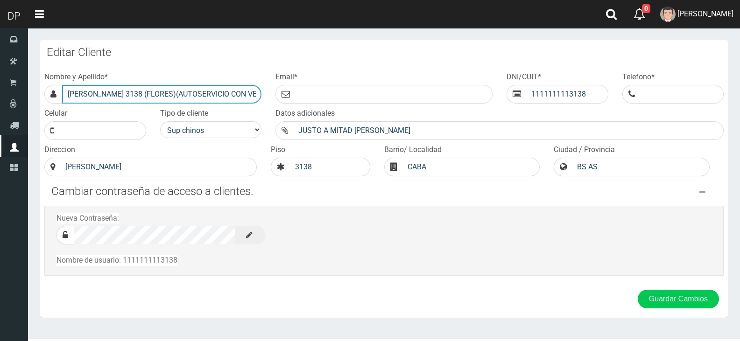
drag, startPoint x: 110, startPoint y: 93, endPoint x: 136, endPoint y: 100, distance: 27.2
click at [112, 93] on input "[PERSON_NAME] 3138 (FLORES)(AUTOSERVICIO CON VERDULERIA ADELANTE)" at bounding box center [161, 94] width 199 height 19
type input "[PERSON_NAME] 3831 (FLORES)(AUTOSERVICIO CON VERDULERIA ADELANTE)"
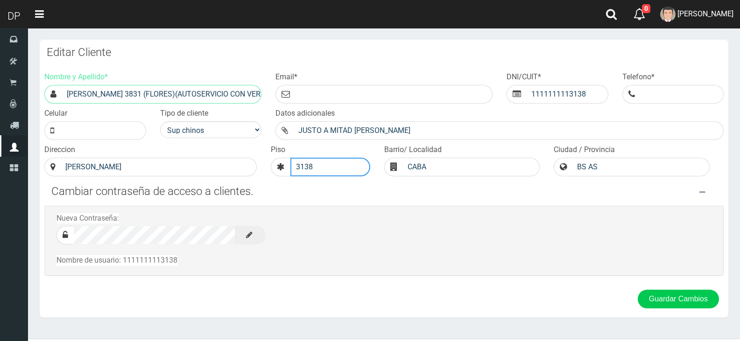
drag, startPoint x: 299, startPoint y: 164, endPoint x: 321, endPoint y: 164, distance: 21.9
click at [321, 164] on input "3138" at bounding box center [330, 167] width 80 height 19
type input "3831"
click at [638, 290] on button "Guardar Cambios" at bounding box center [678, 299] width 81 height 19
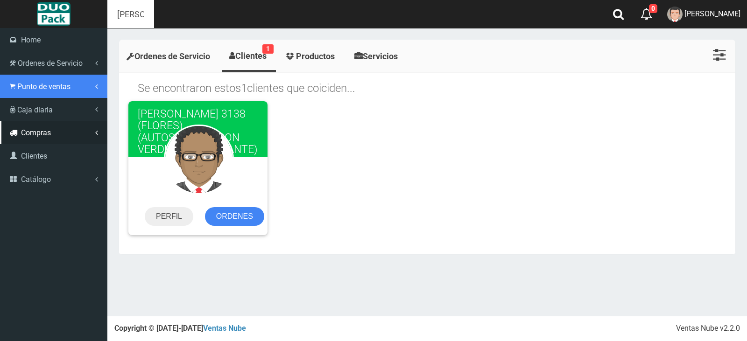
click at [33, 92] on link "Punto de ventas" at bounding box center [53, 86] width 107 height 23
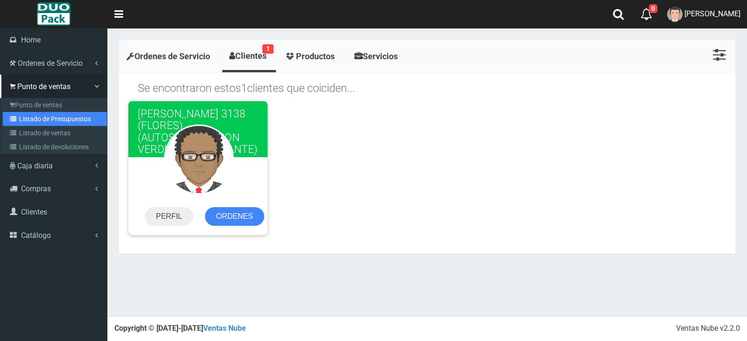
click at [69, 123] on link "Listado de Presupuestos" at bounding box center [55, 119] width 104 height 14
